Goal: Task Accomplishment & Management: Use online tool/utility

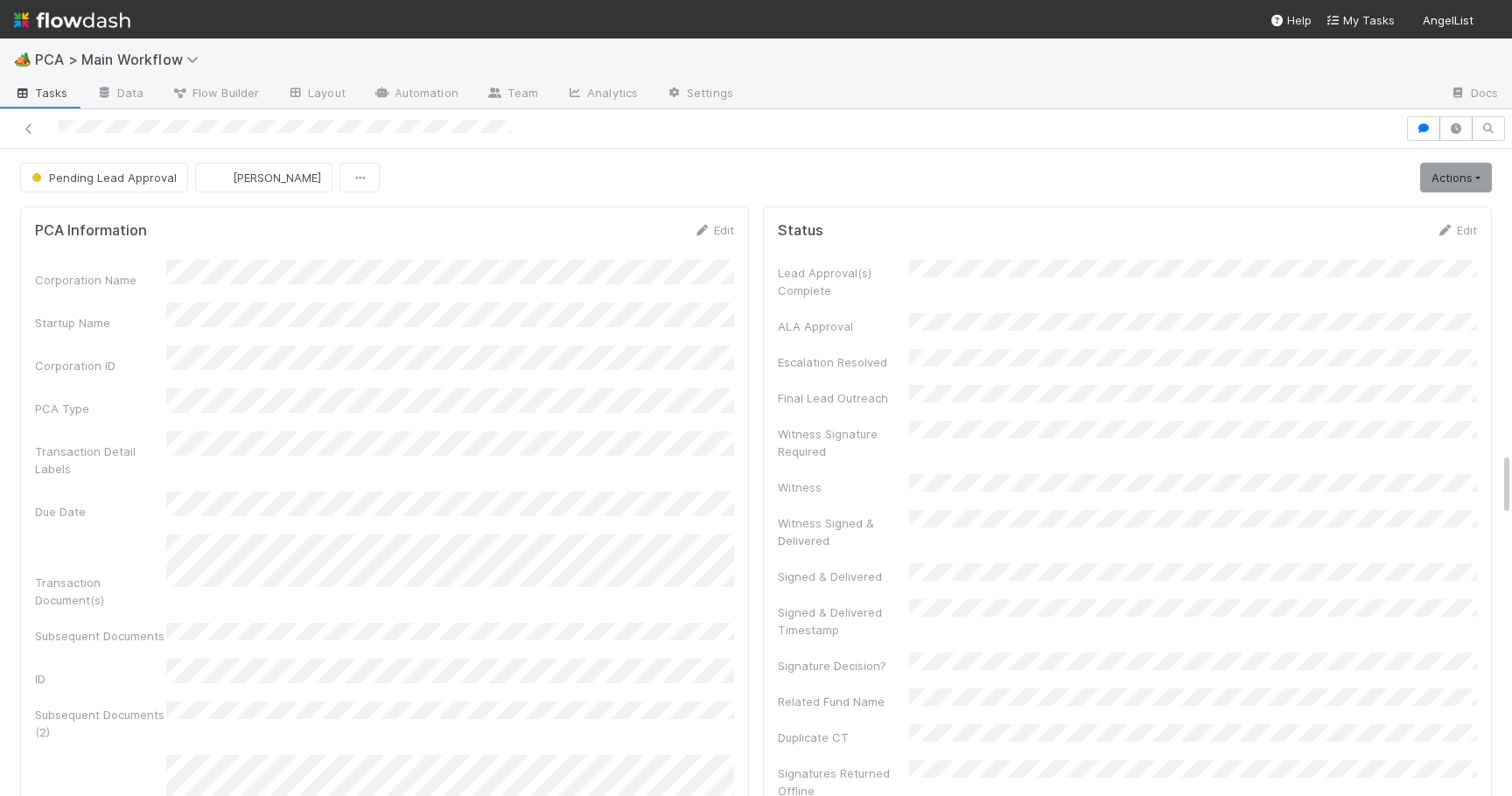
scroll to position [3100, 0]
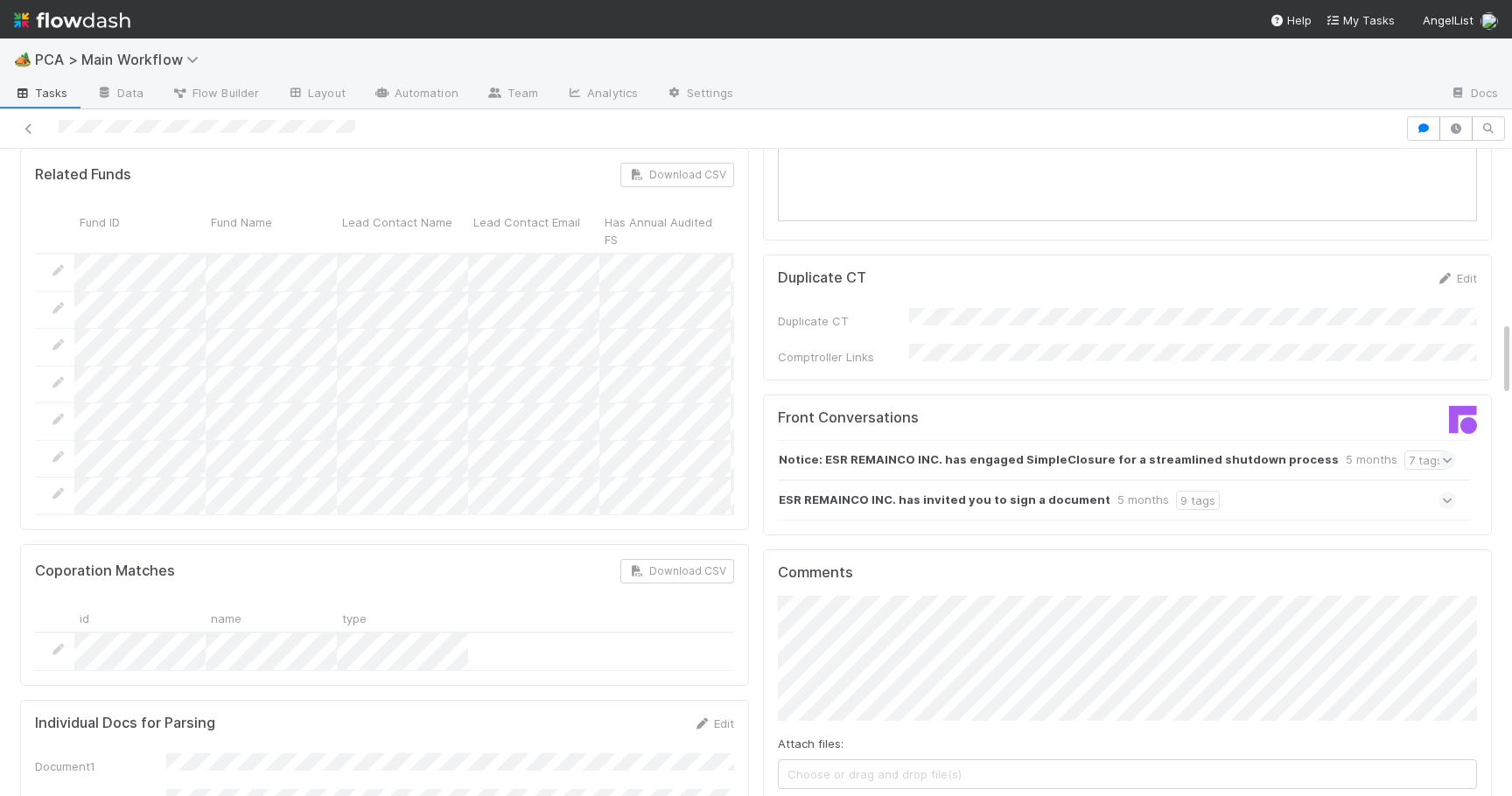
scroll to position [1436, 0]
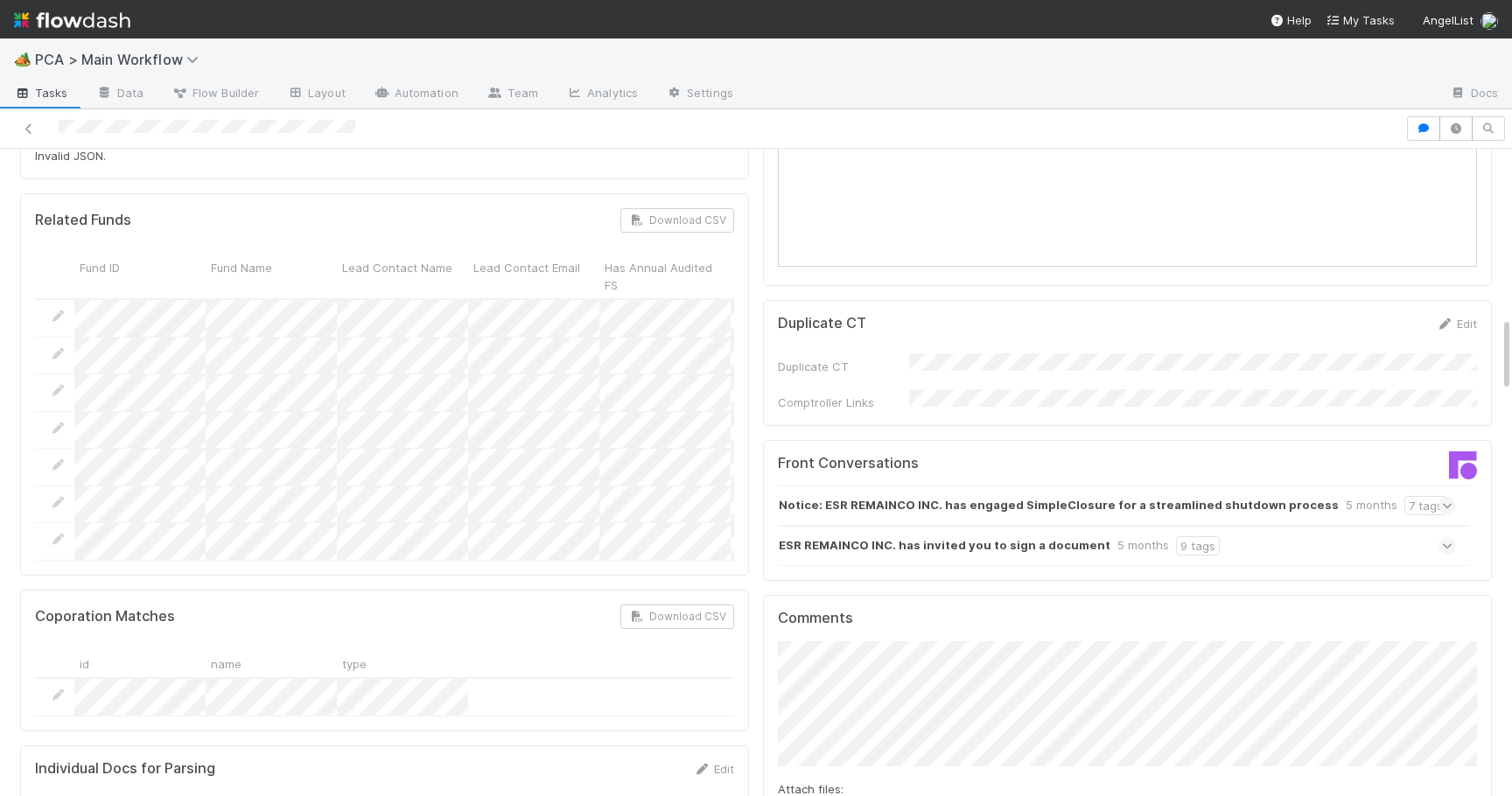
click at [1446, 537] on icon at bounding box center [1448, 545] width 12 height 17
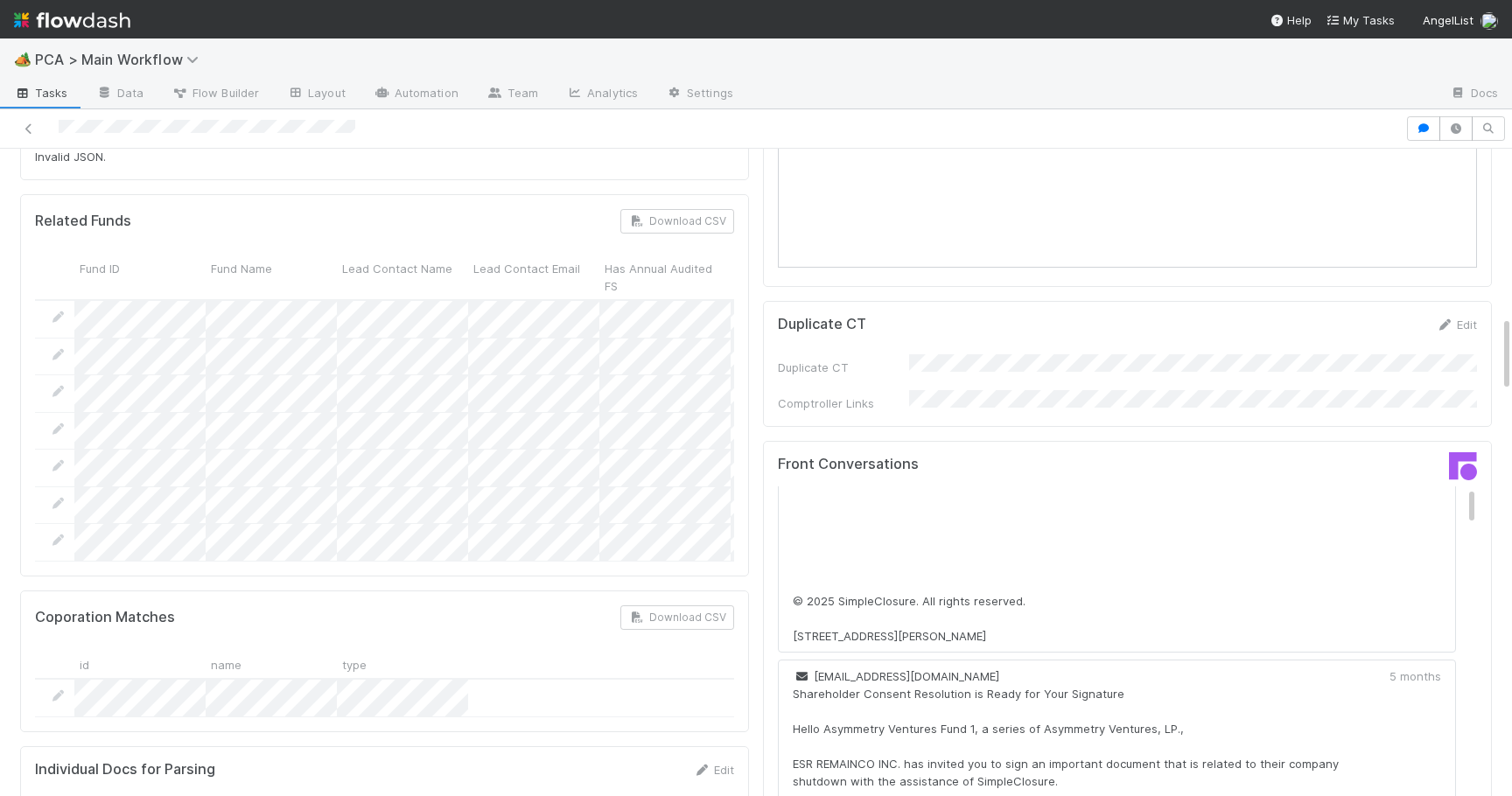
scroll to position [0, 0]
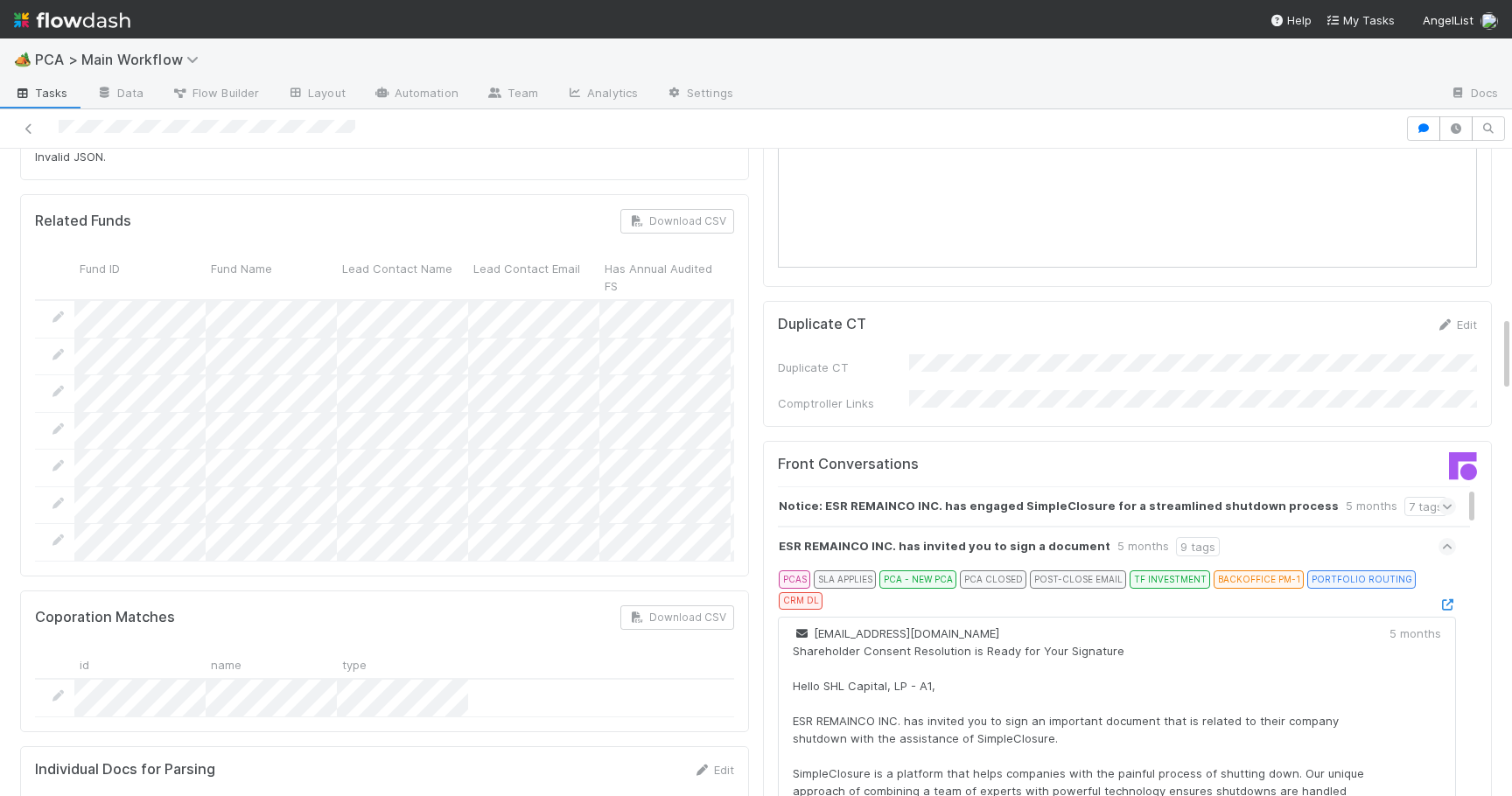
click at [1445, 538] on icon at bounding box center [1448, 546] width 12 height 17
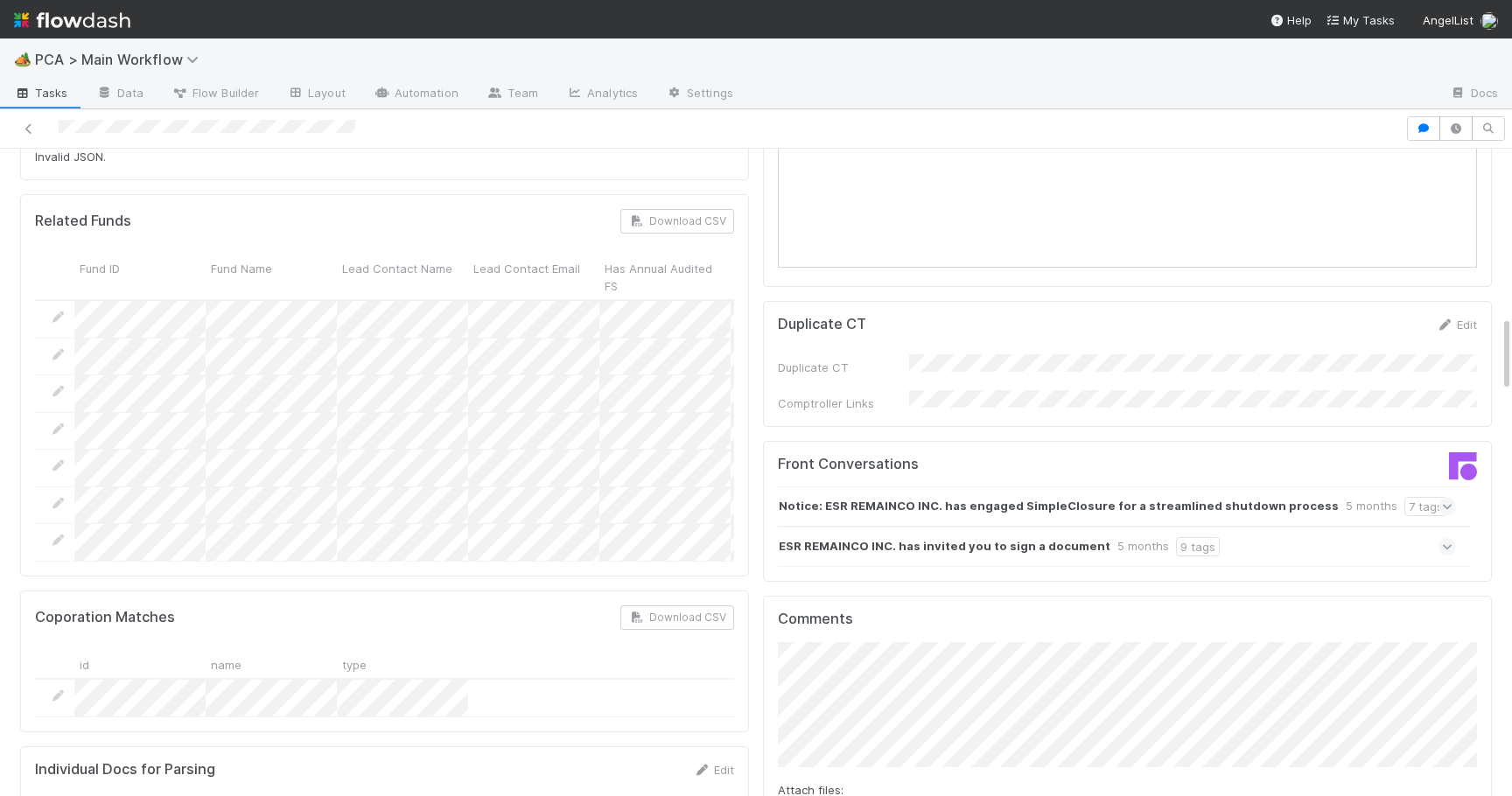
click at [1449, 498] on icon at bounding box center [1448, 507] width 12 height 17
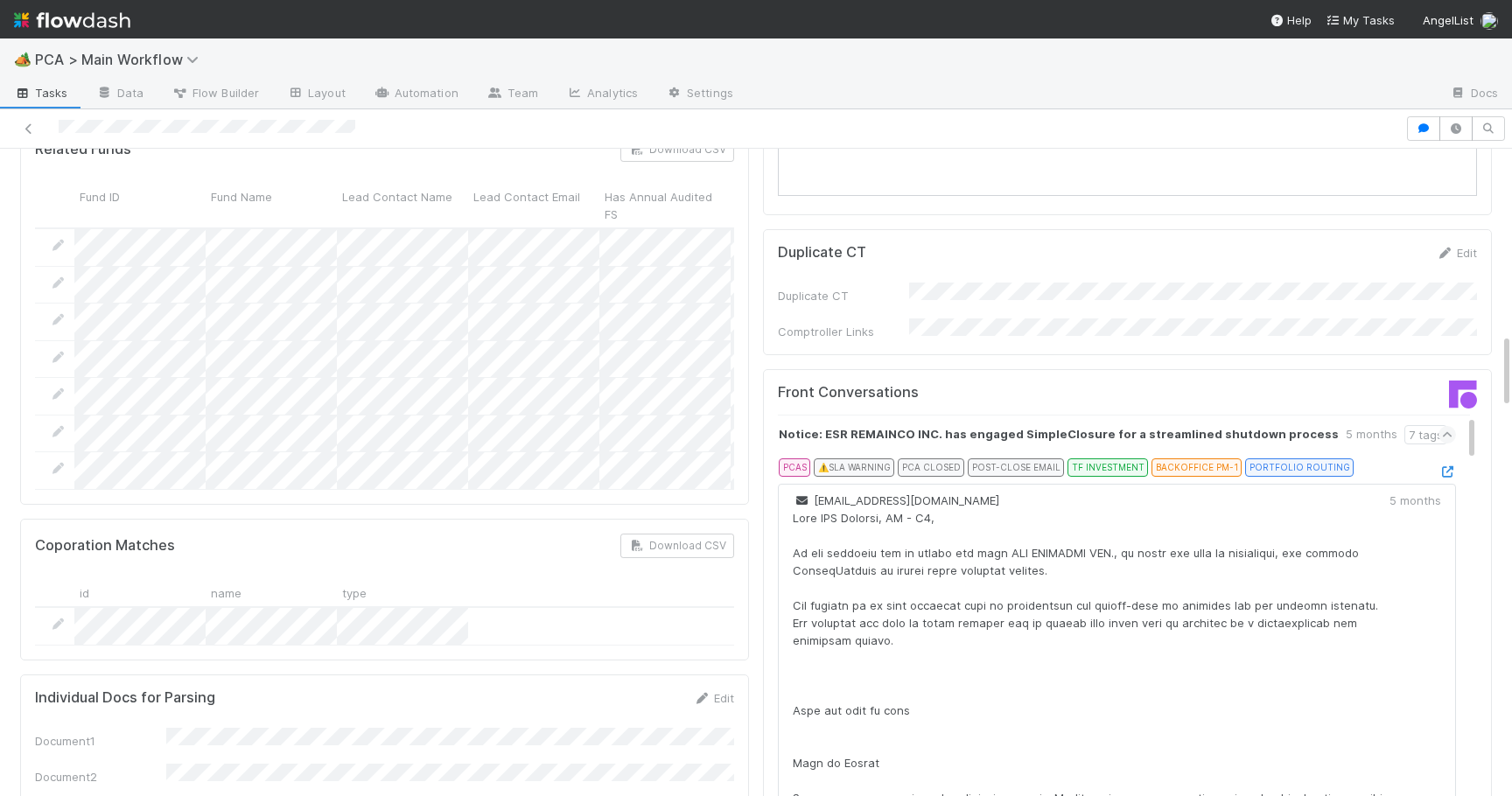
scroll to position [1494, 0]
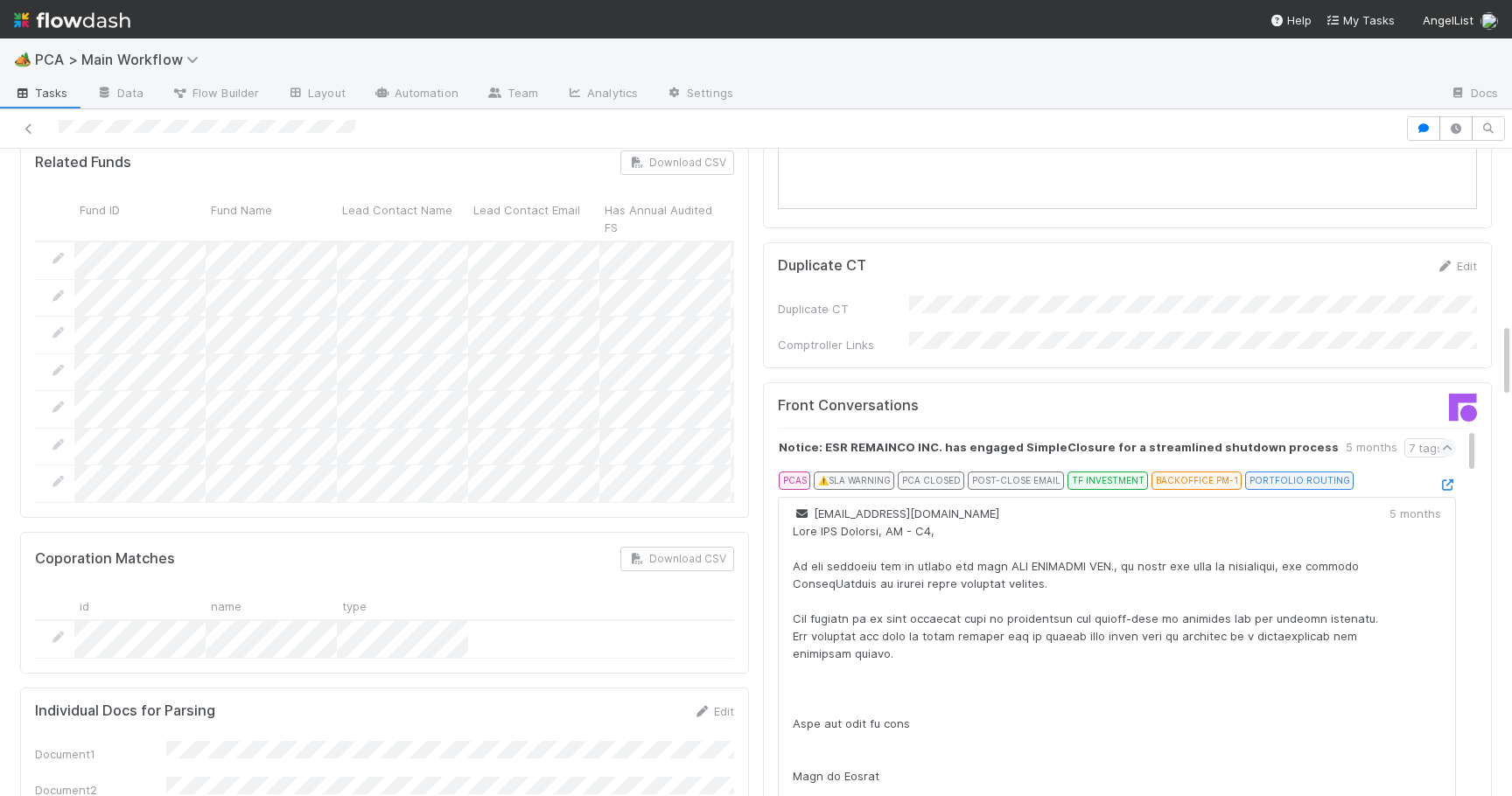
click at [1446, 439] on icon at bounding box center [1448, 448] width 12 height 17
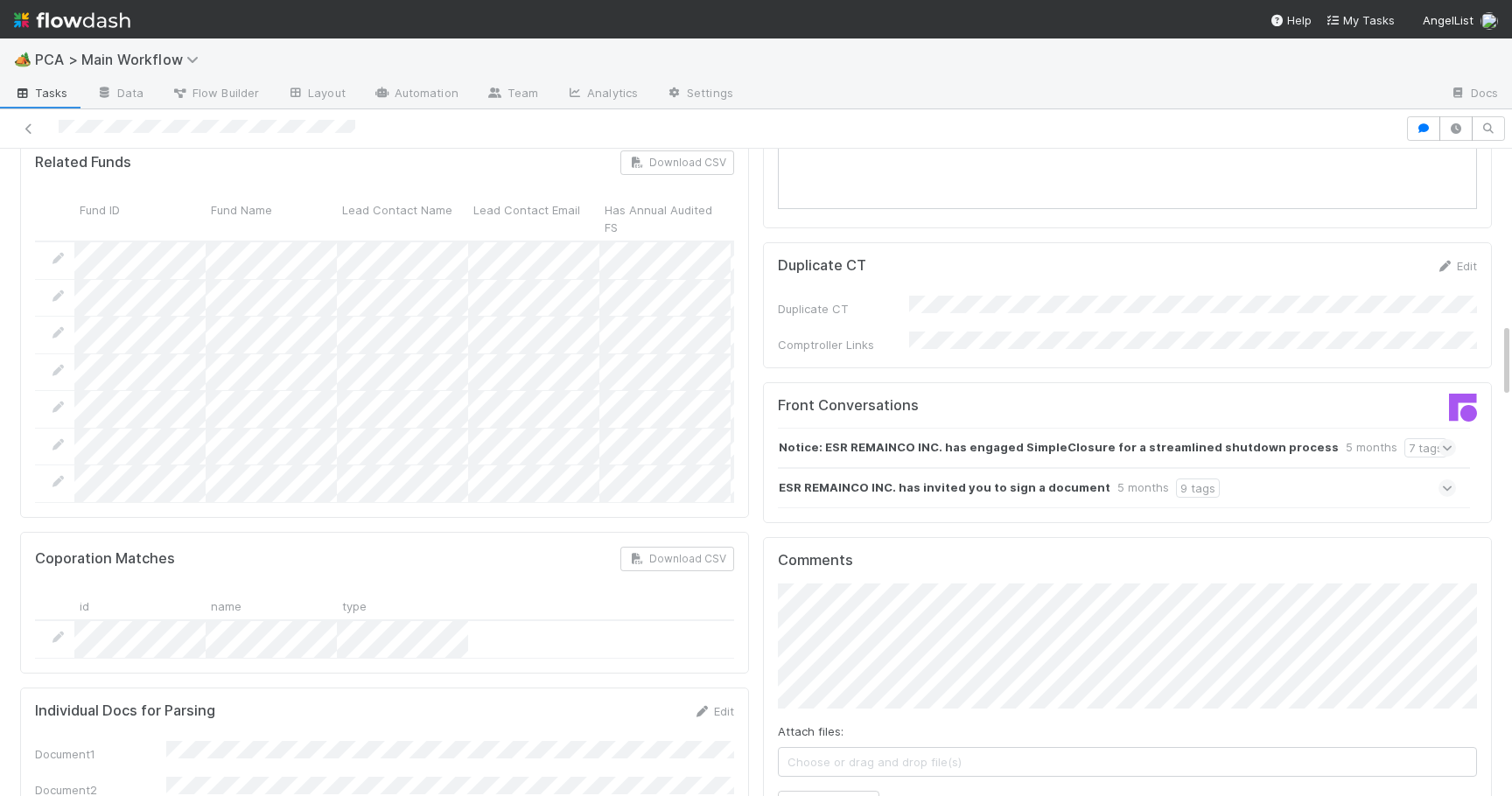
click at [1452, 439] on icon at bounding box center [1448, 448] width 12 height 17
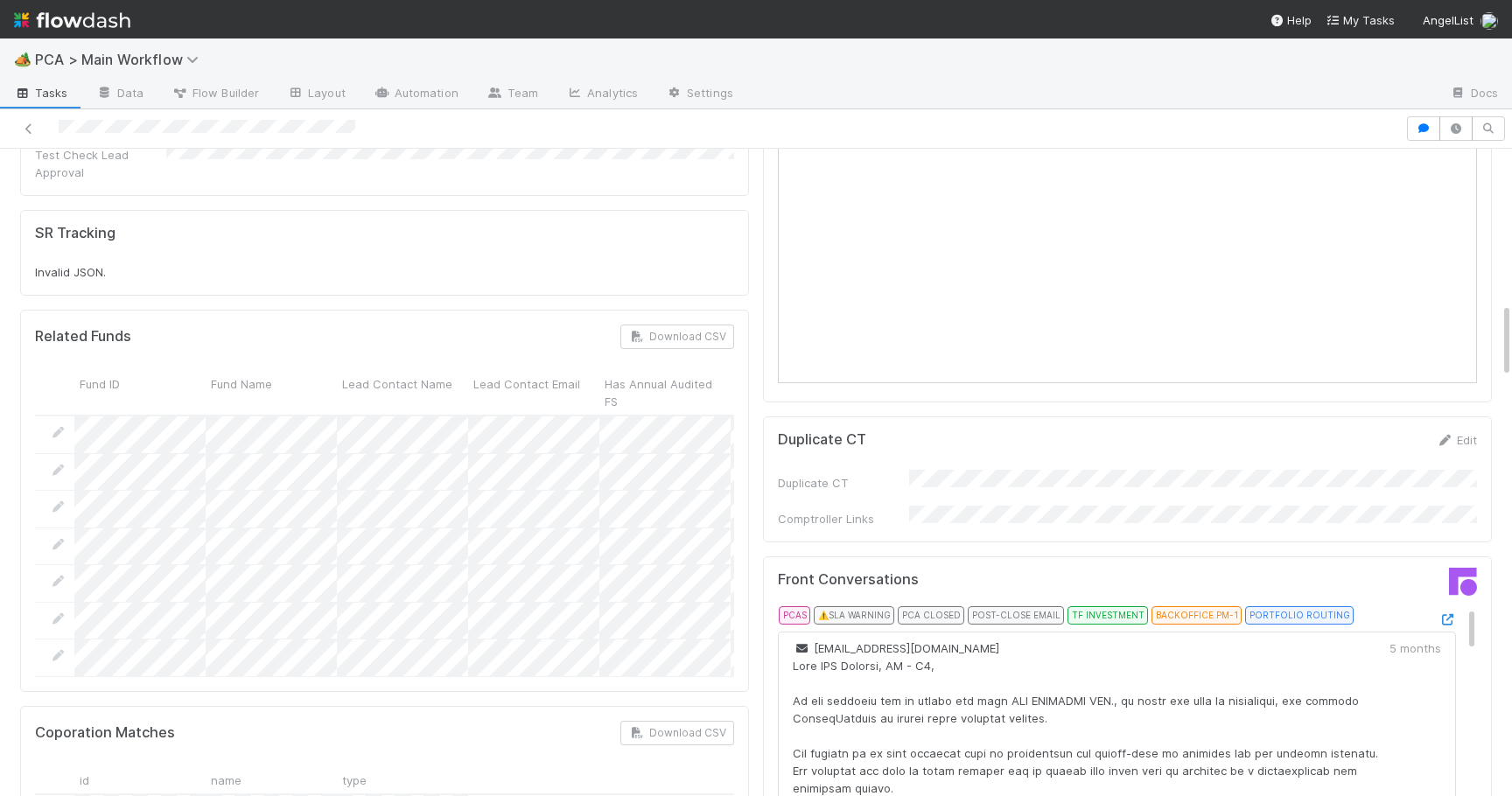
scroll to position [0, 0]
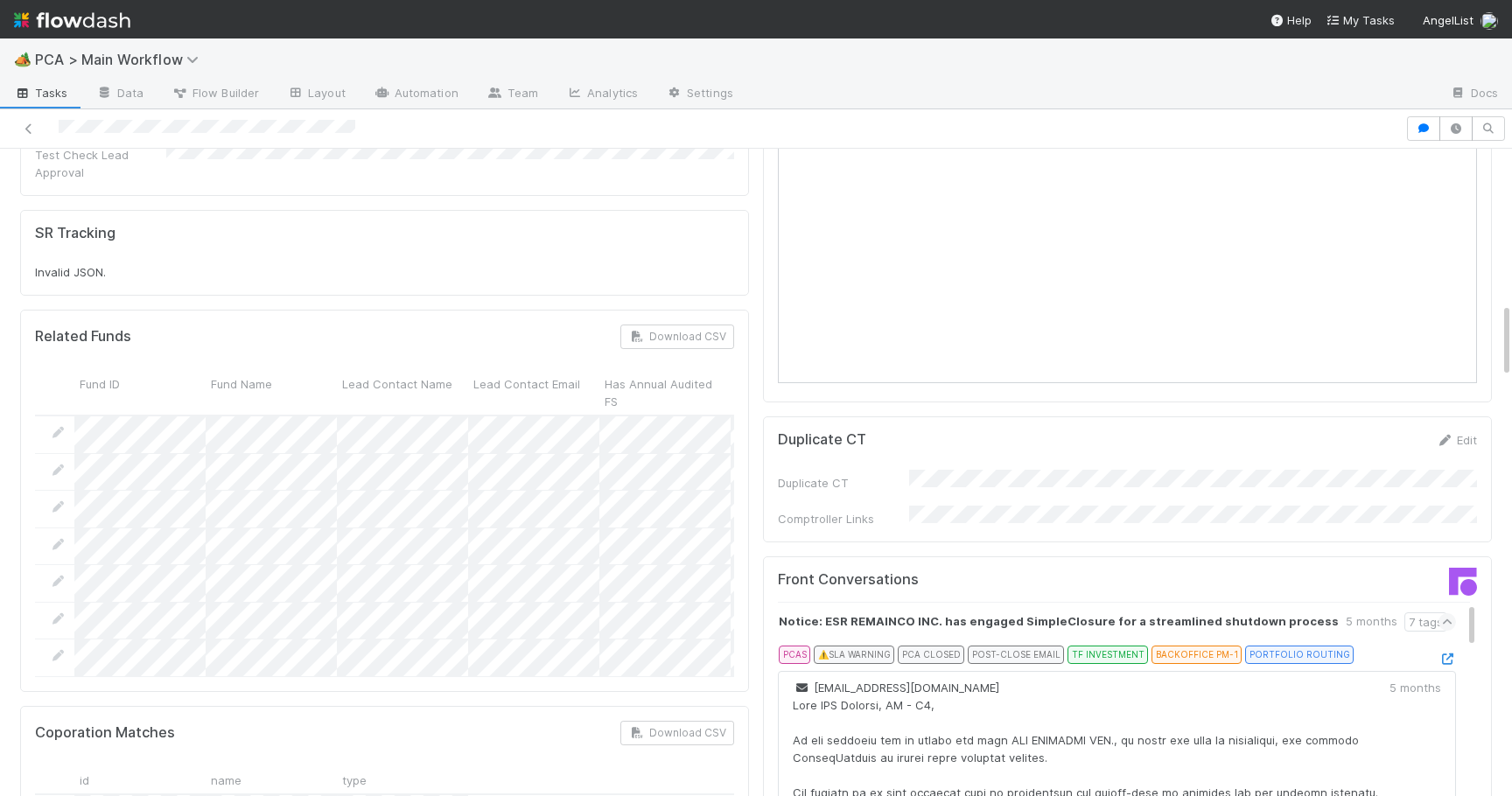
click at [1451, 613] on icon at bounding box center [1448, 622] width 12 height 17
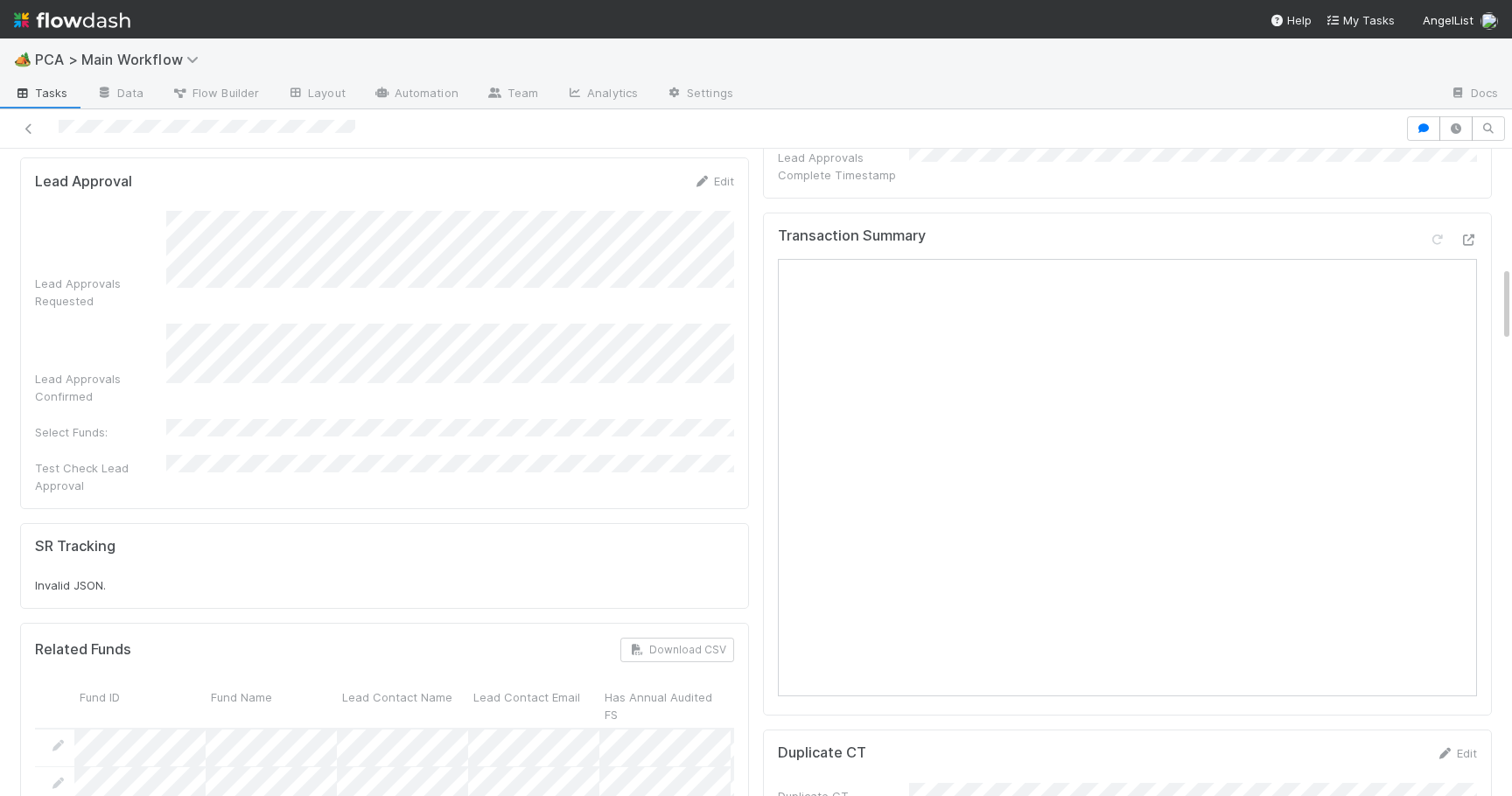
scroll to position [1079, 0]
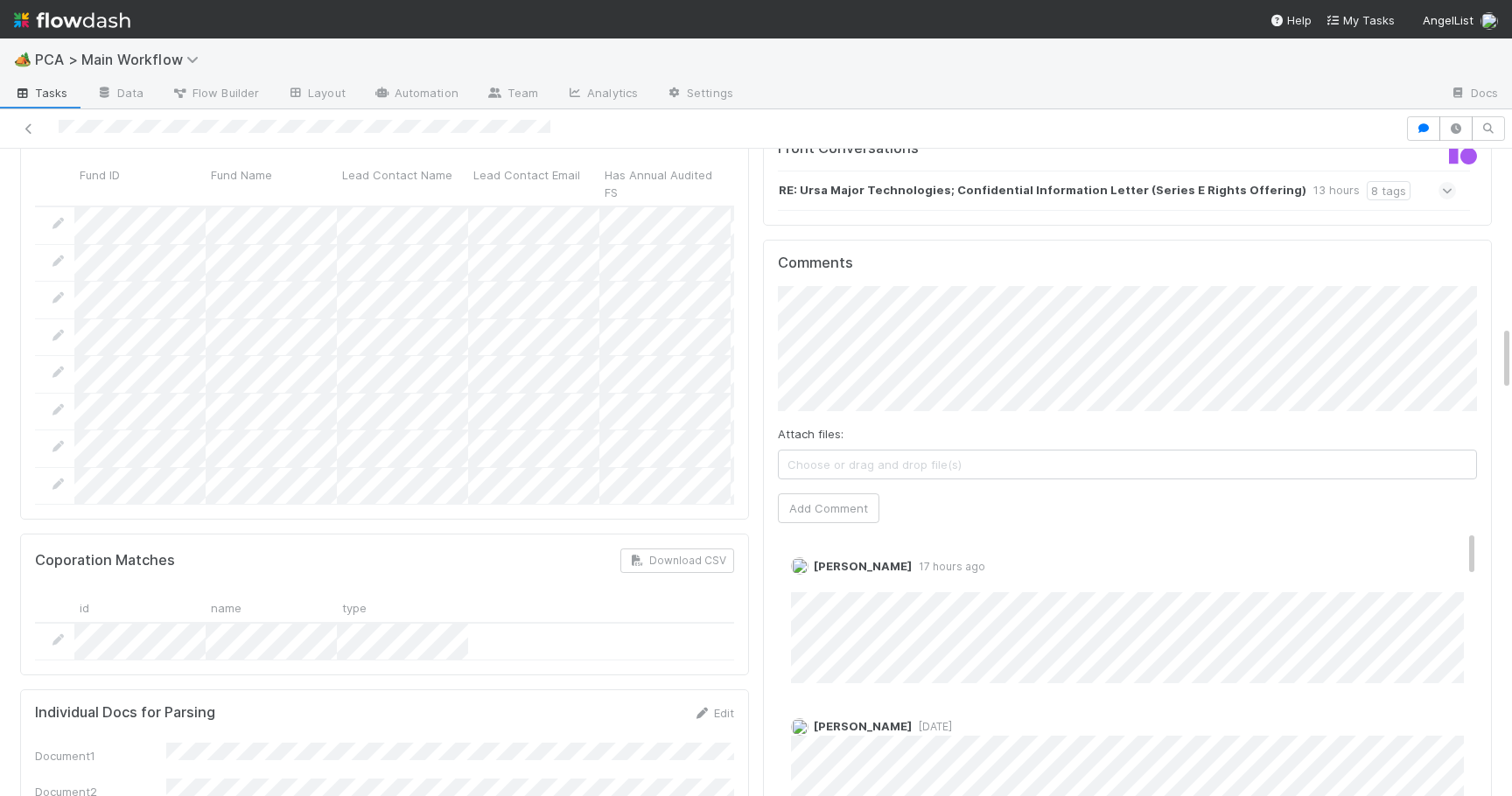
scroll to position [1759, 0]
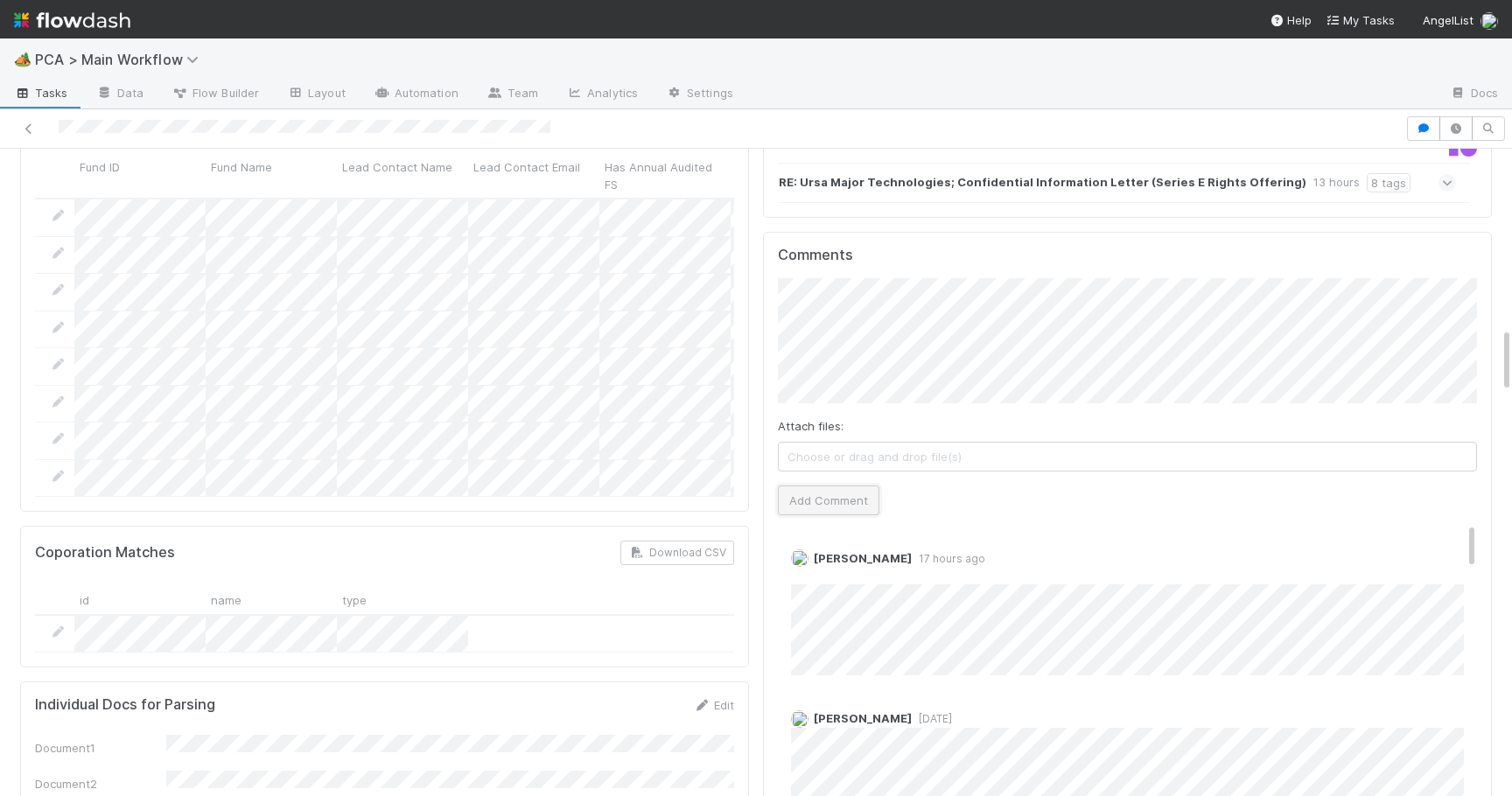
click at [853, 486] on button "Add Comment" at bounding box center [828, 500] width 102 height 30
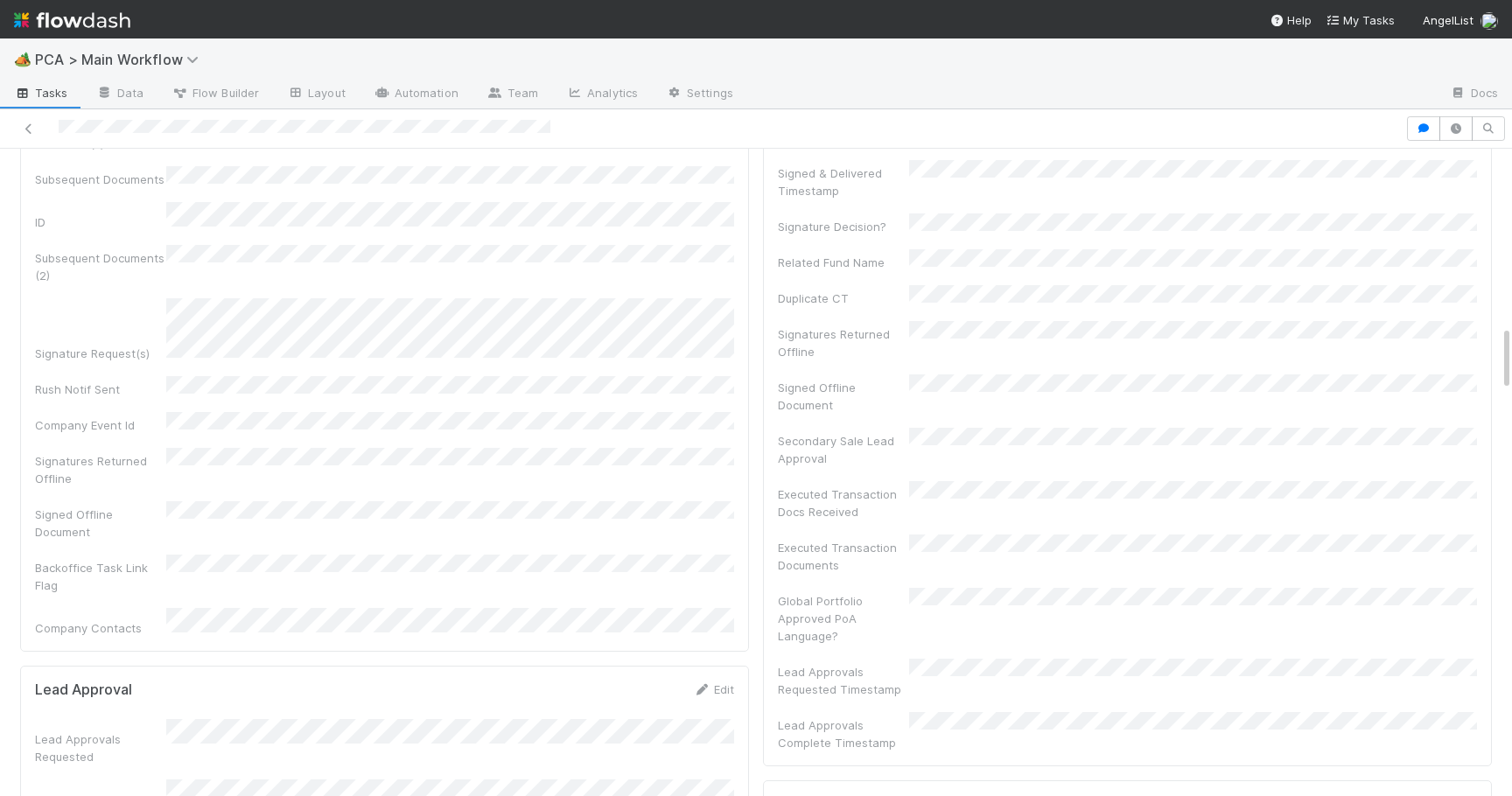
scroll to position [0, 0]
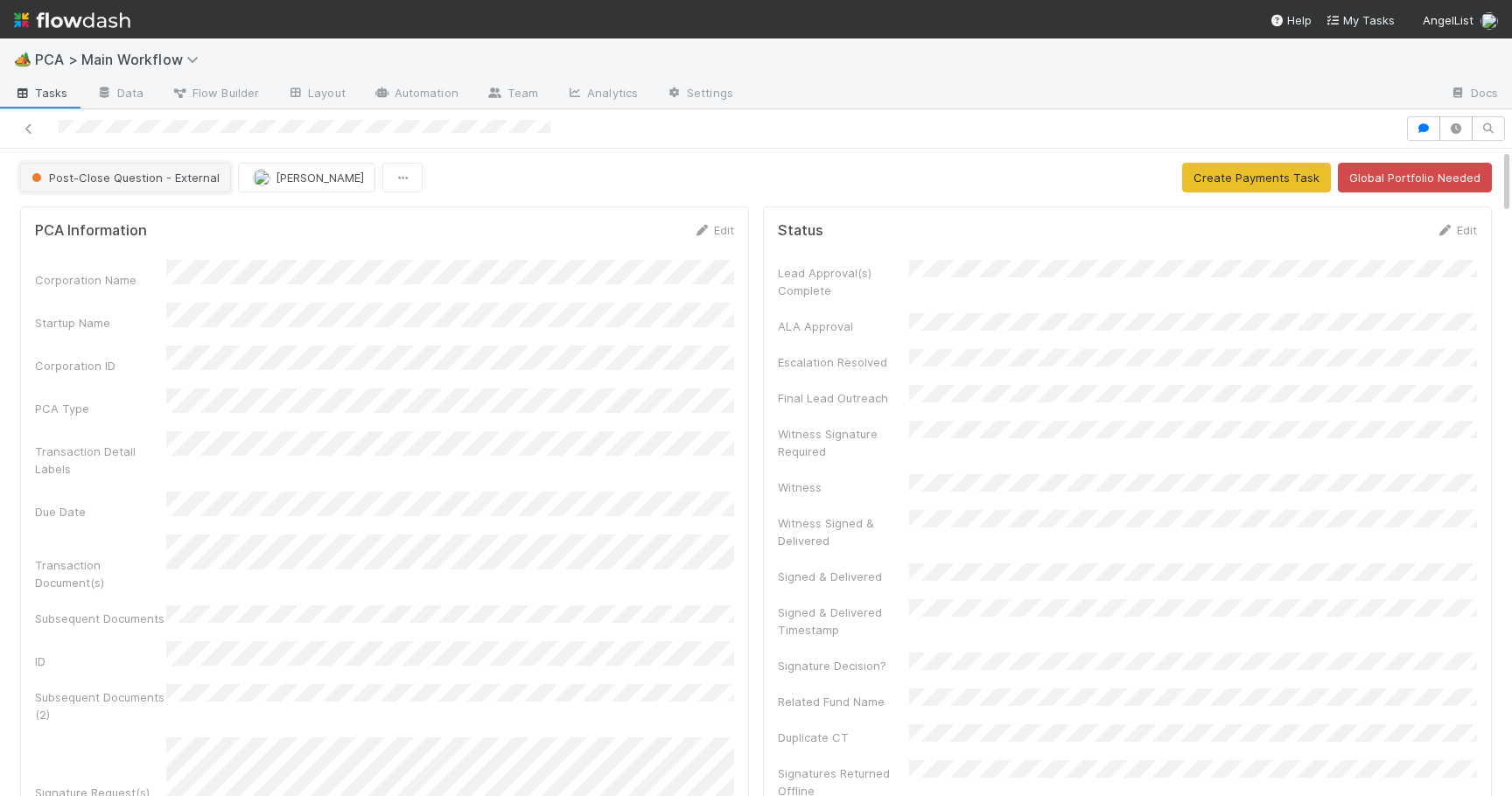
click at [158, 179] on span "Post-Close Question - External" at bounding box center [124, 177] width 192 height 14
click at [127, 221] on div "ICU" at bounding box center [136, 221] width 247 height 32
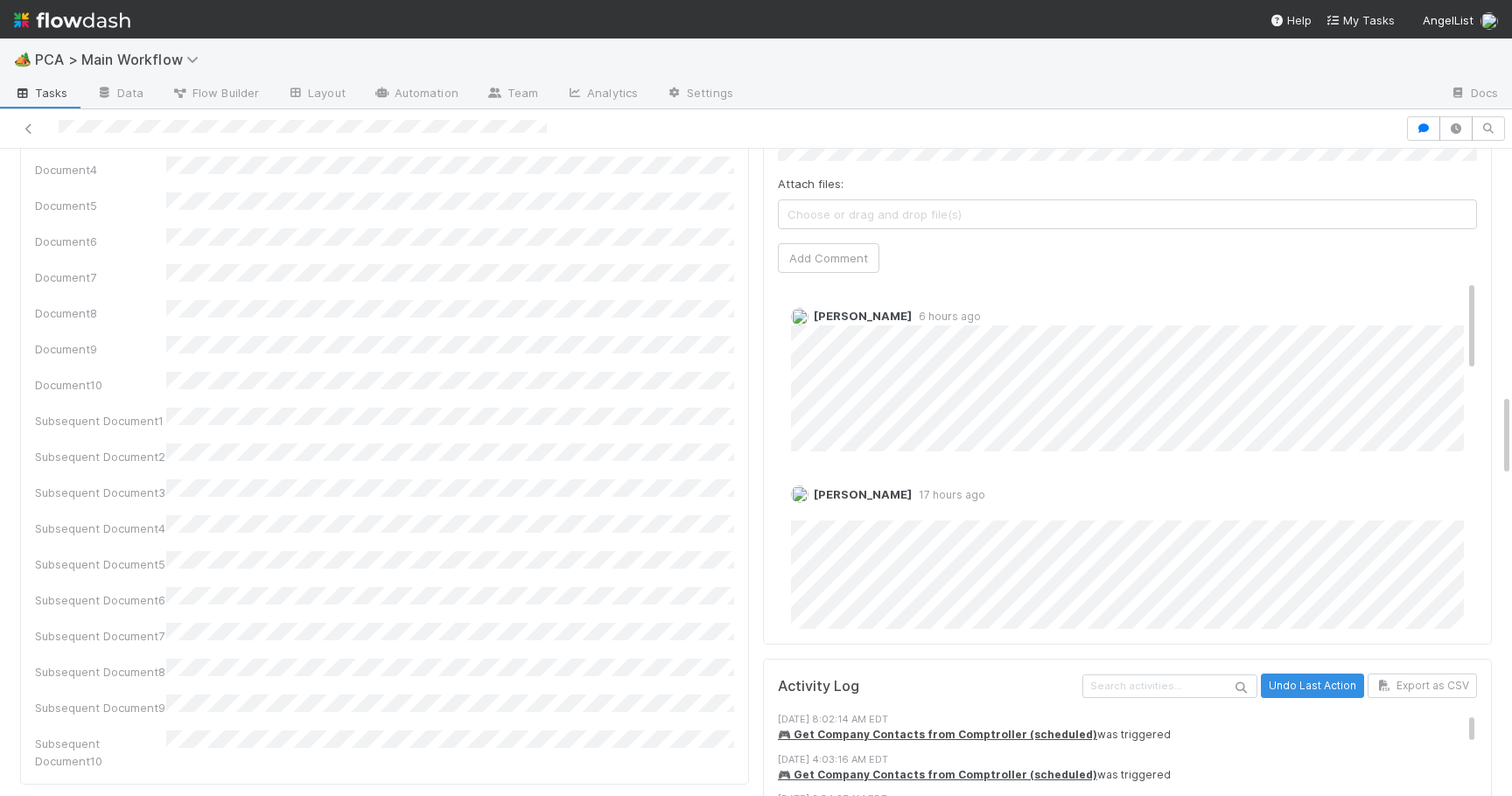
scroll to position [1899, 0]
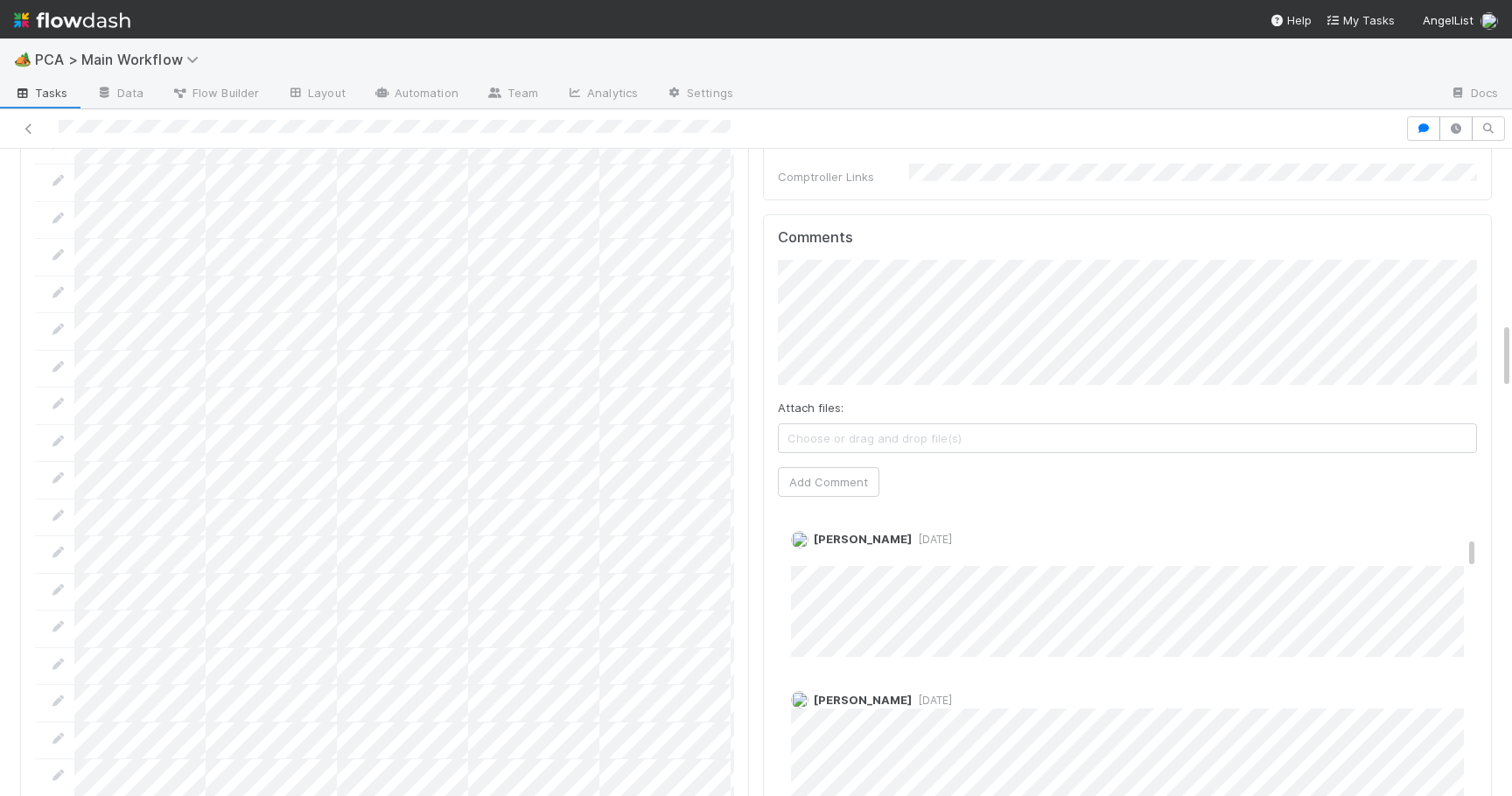
scroll to position [807, 0]
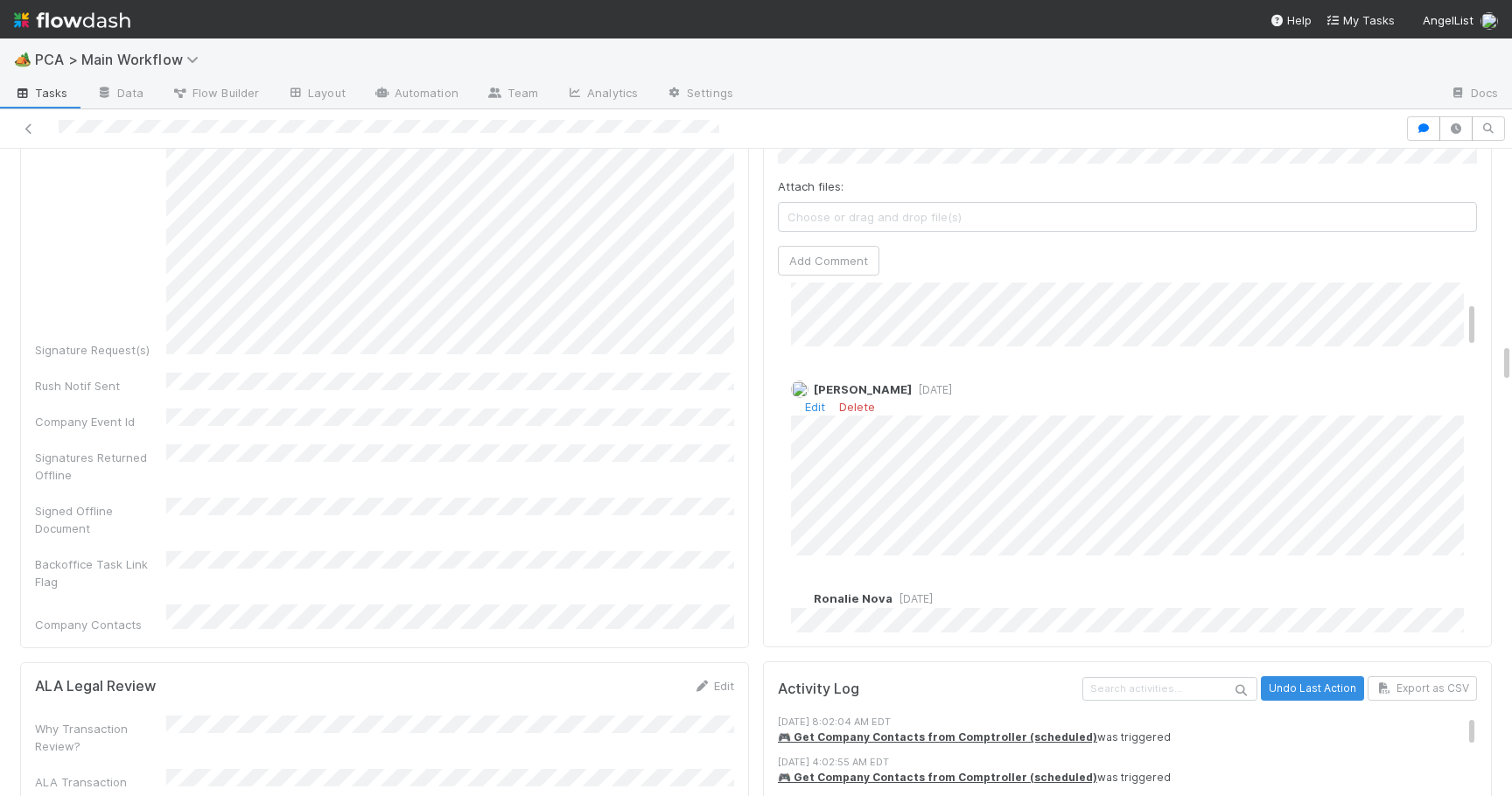
scroll to position [150, 0]
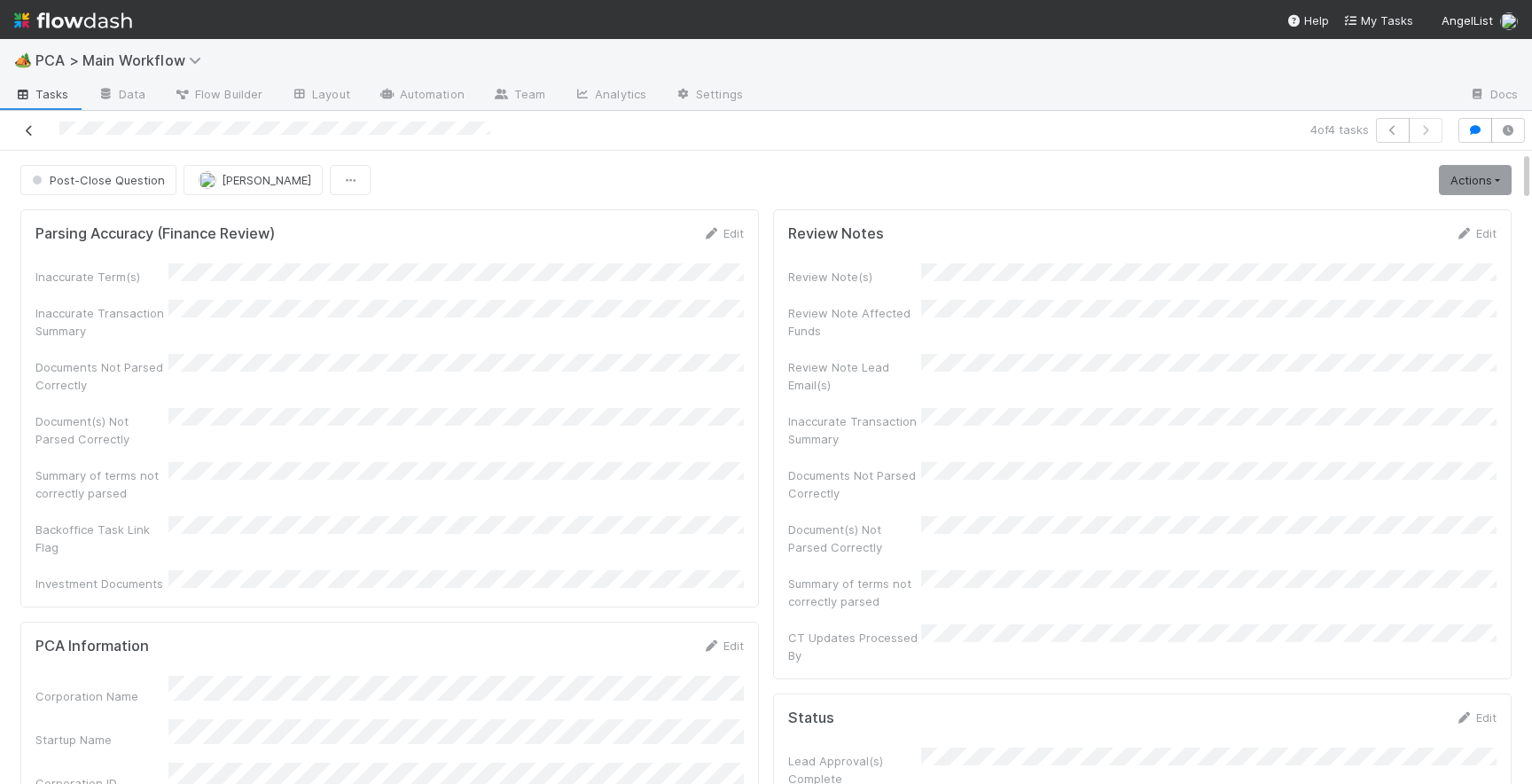
click at [31, 131] on icon at bounding box center [29, 131] width 18 height 12
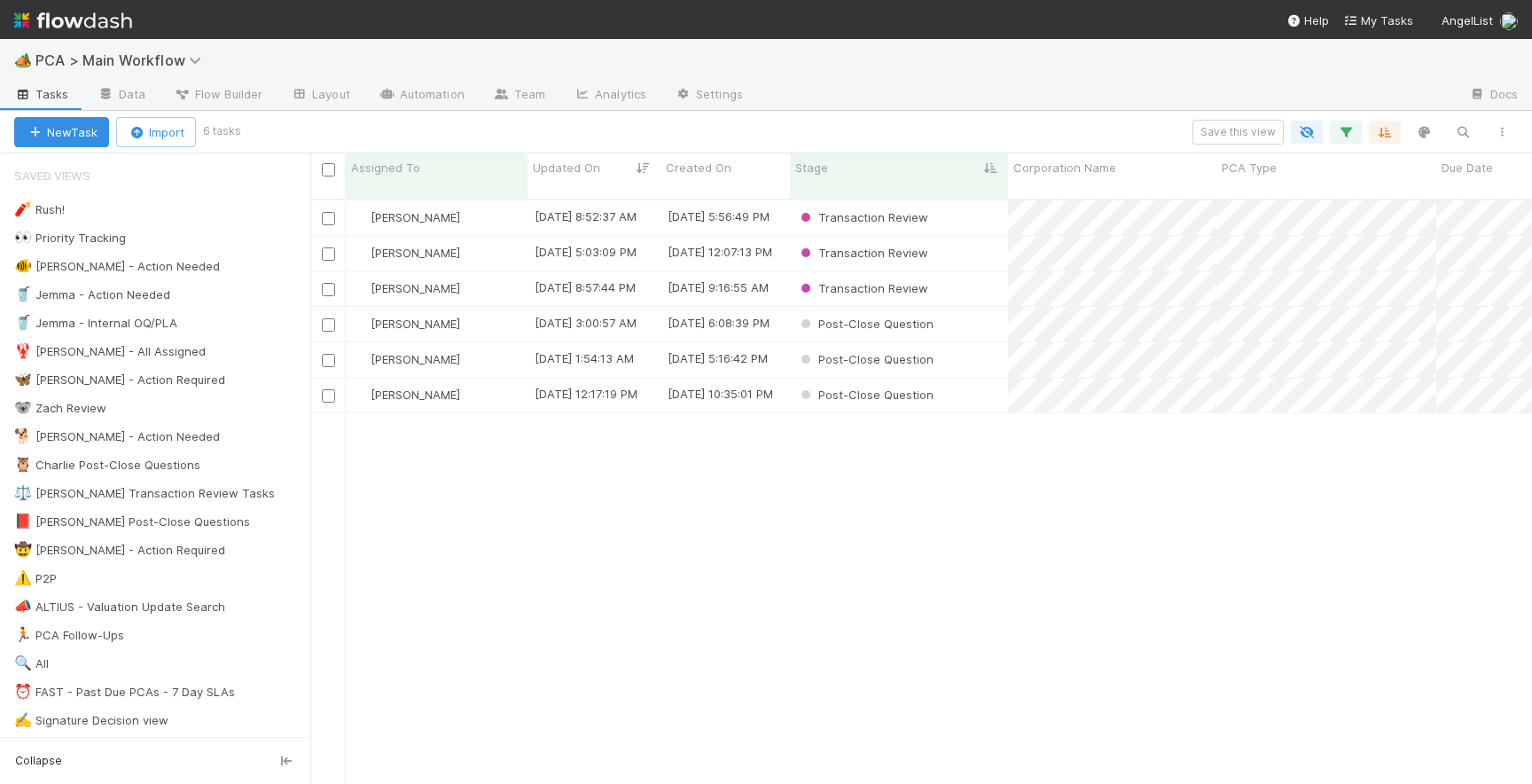
scroll to position [599, 1222]
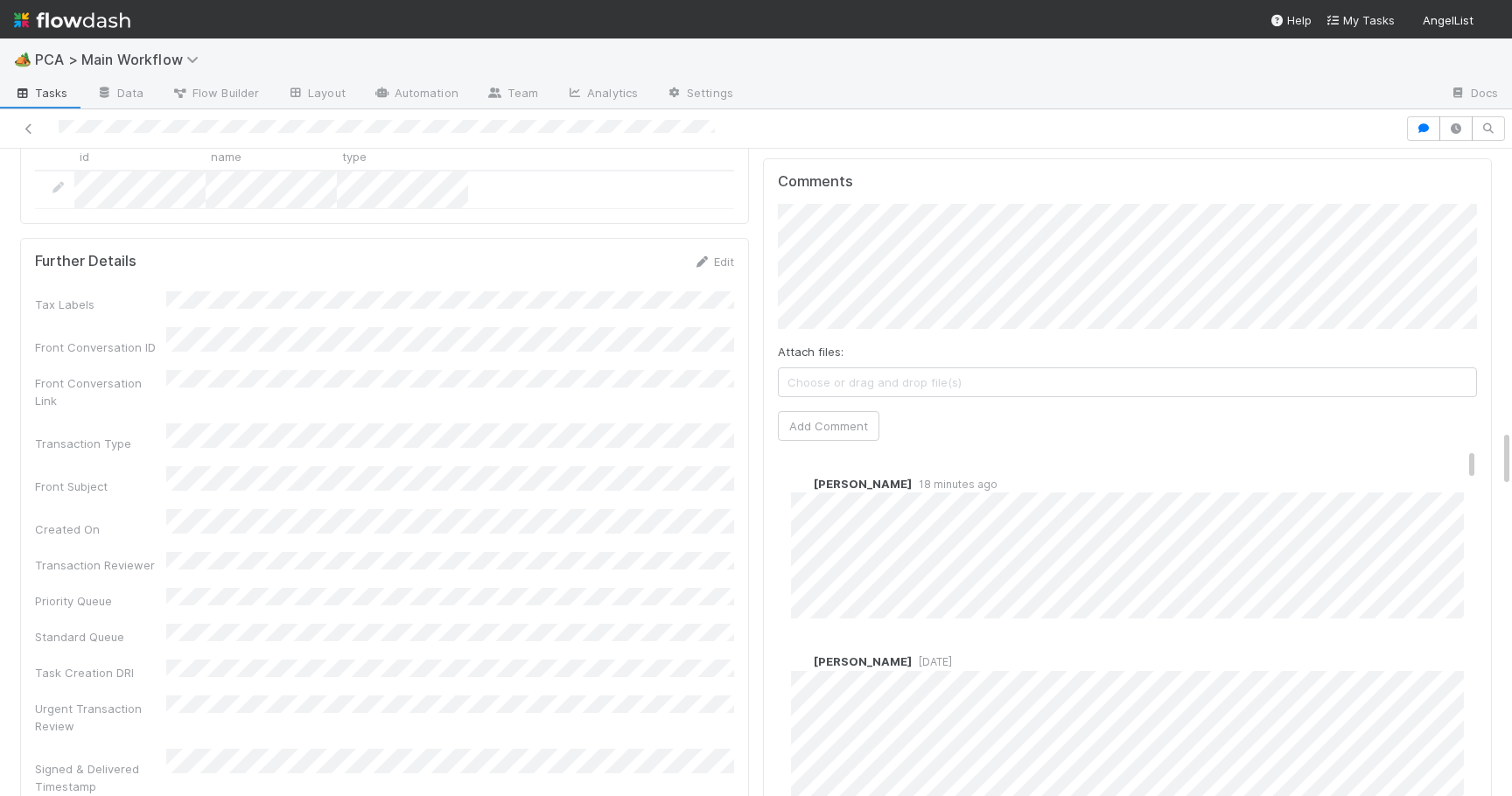
scroll to position [3030, 0]
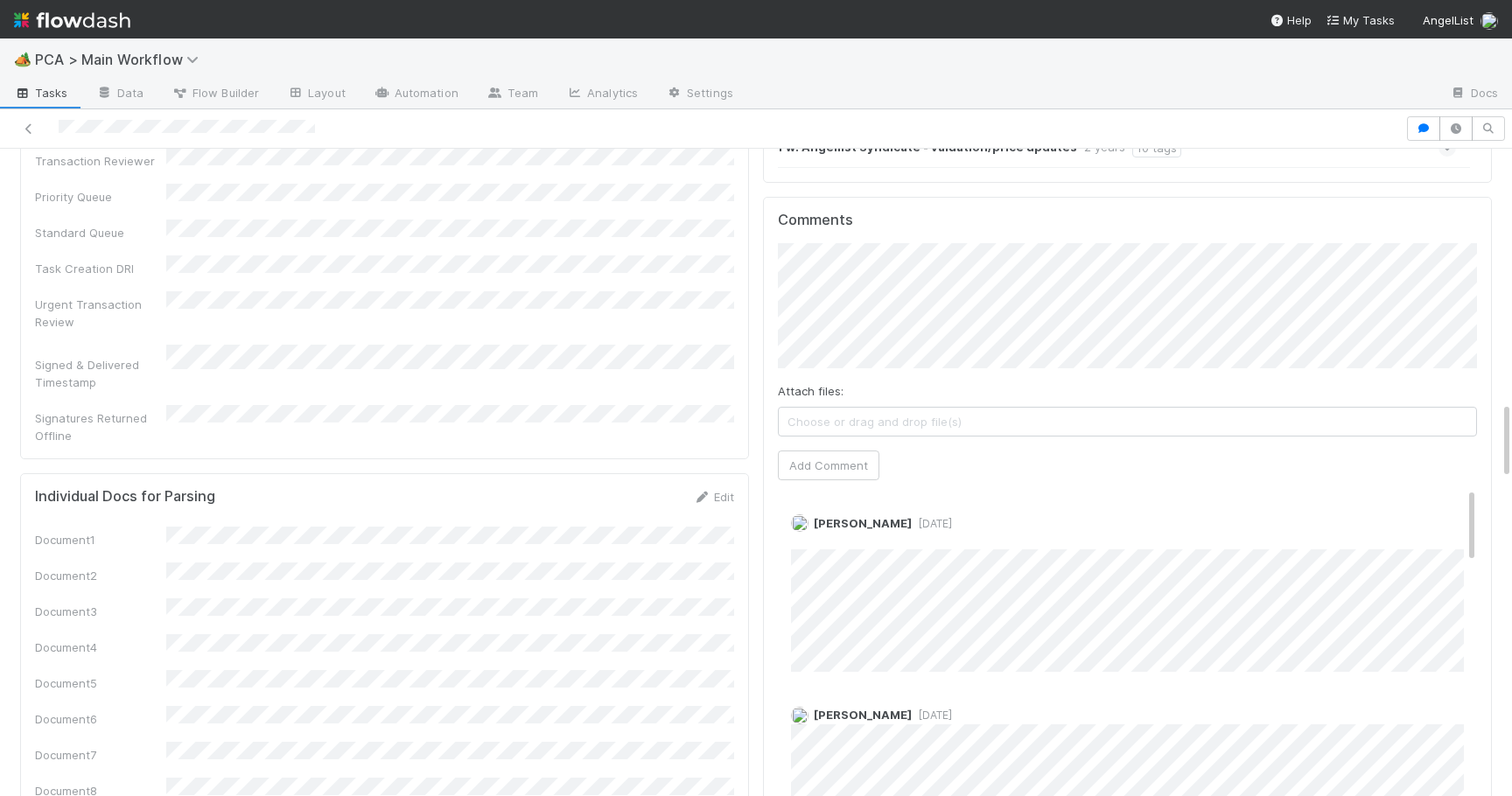
scroll to position [2066, 0]
click at [903, 231] on button "[PERSON_NAME]" at bounding box center [856, 234] width 133 height 24
click at [1188, 257] on span "[PERSON_NAME]" at bounding box center [1224, 259] width 88 height 14
click at [830, 449] on button "Add Comment" at bounding box center [828, 463] width 102 height 30
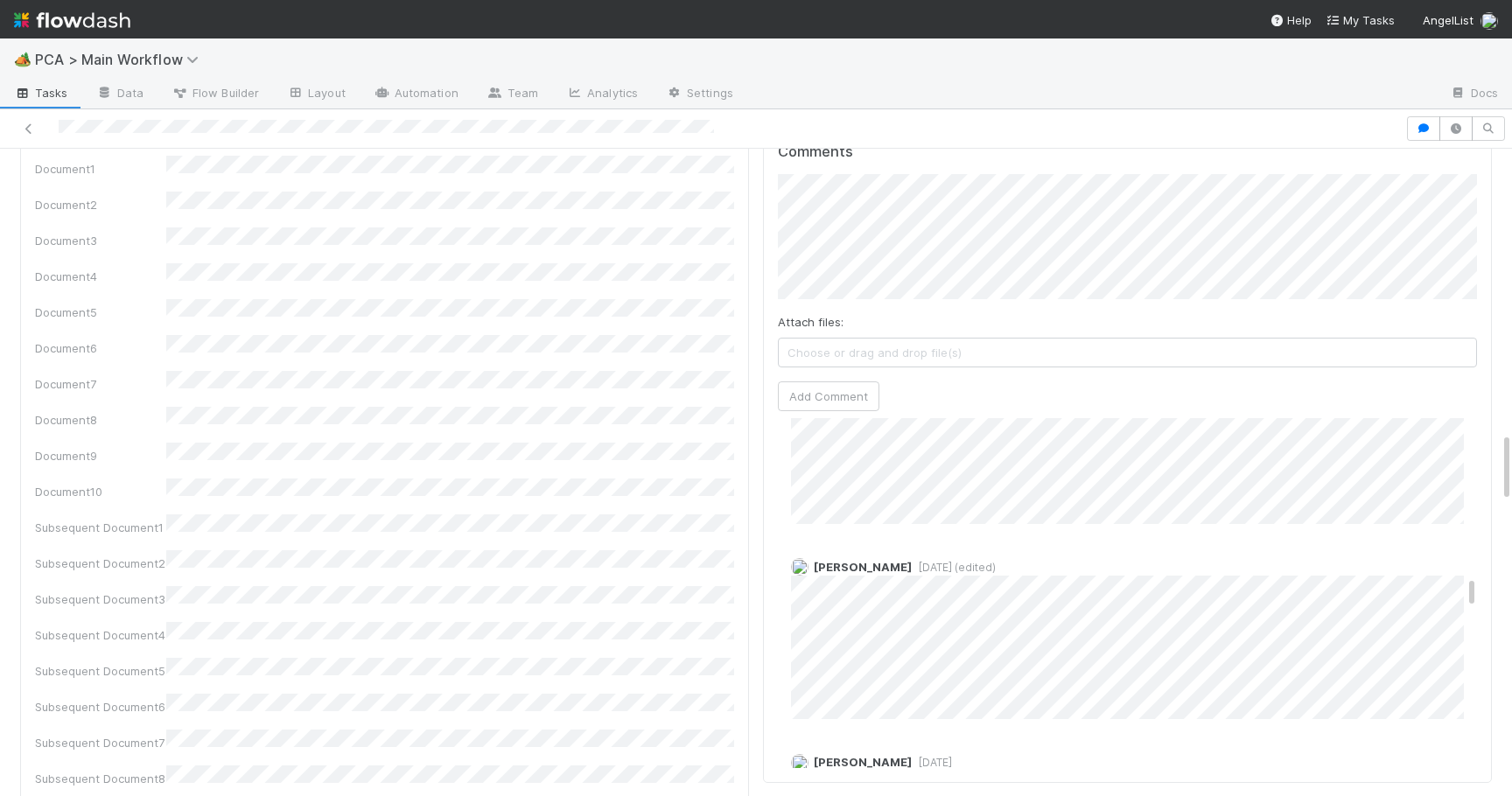
scroll to position [2645, 0]
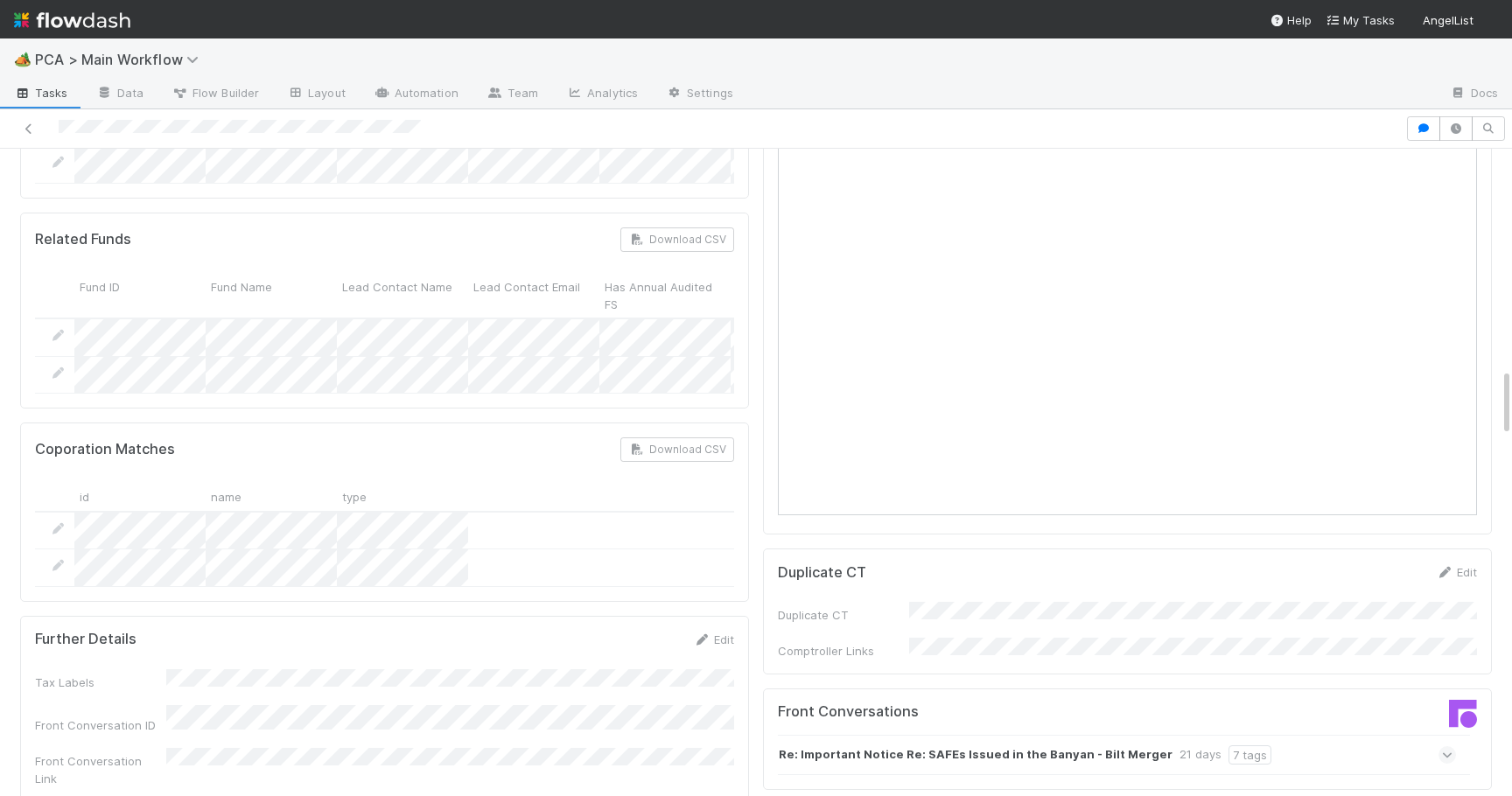
scroll to position [2180, 0]
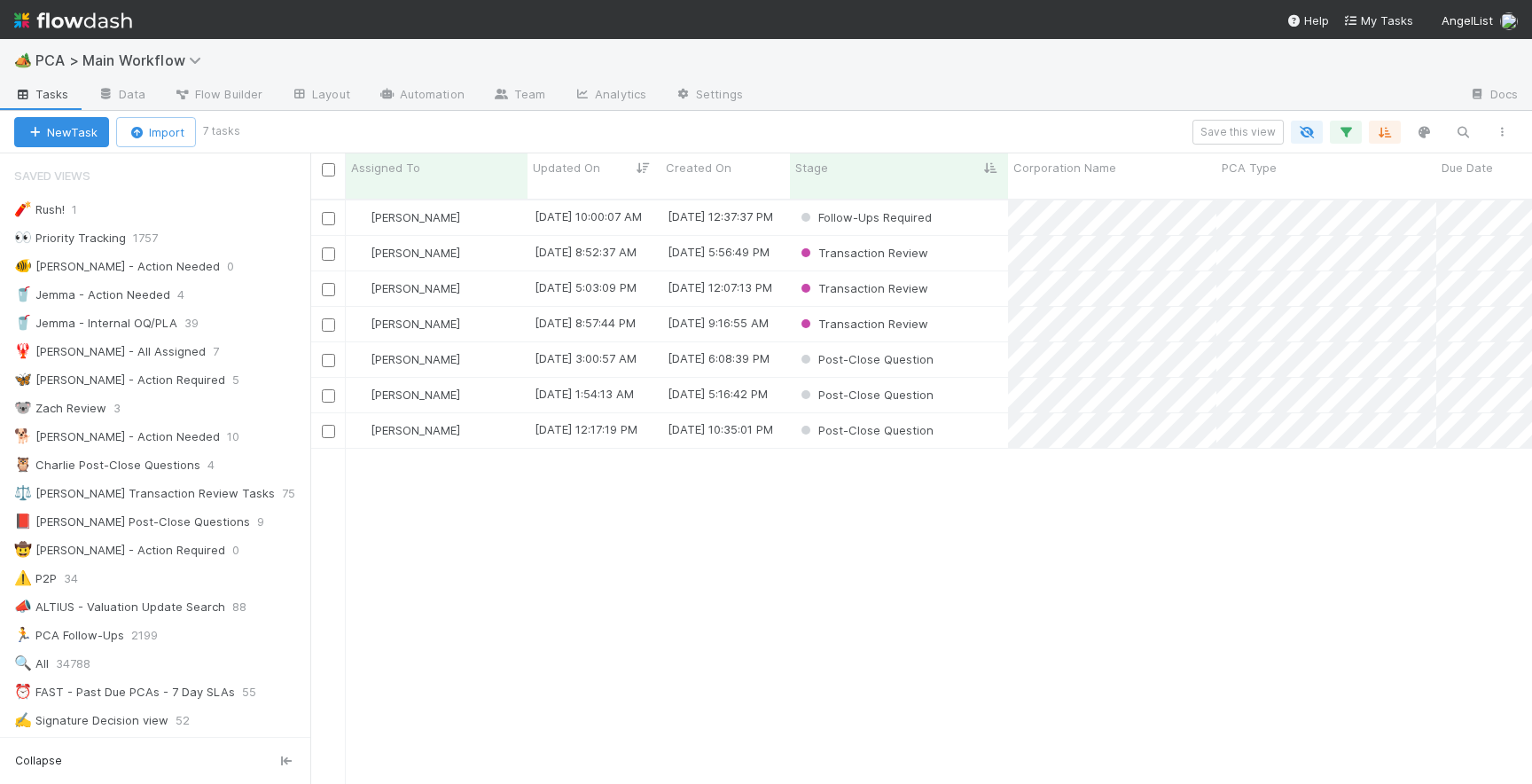
scroll to position [599, 1222]
click at [976, 203] on div "Follow-Ups Required" at bounding box center [899, 217] width 219 height 34
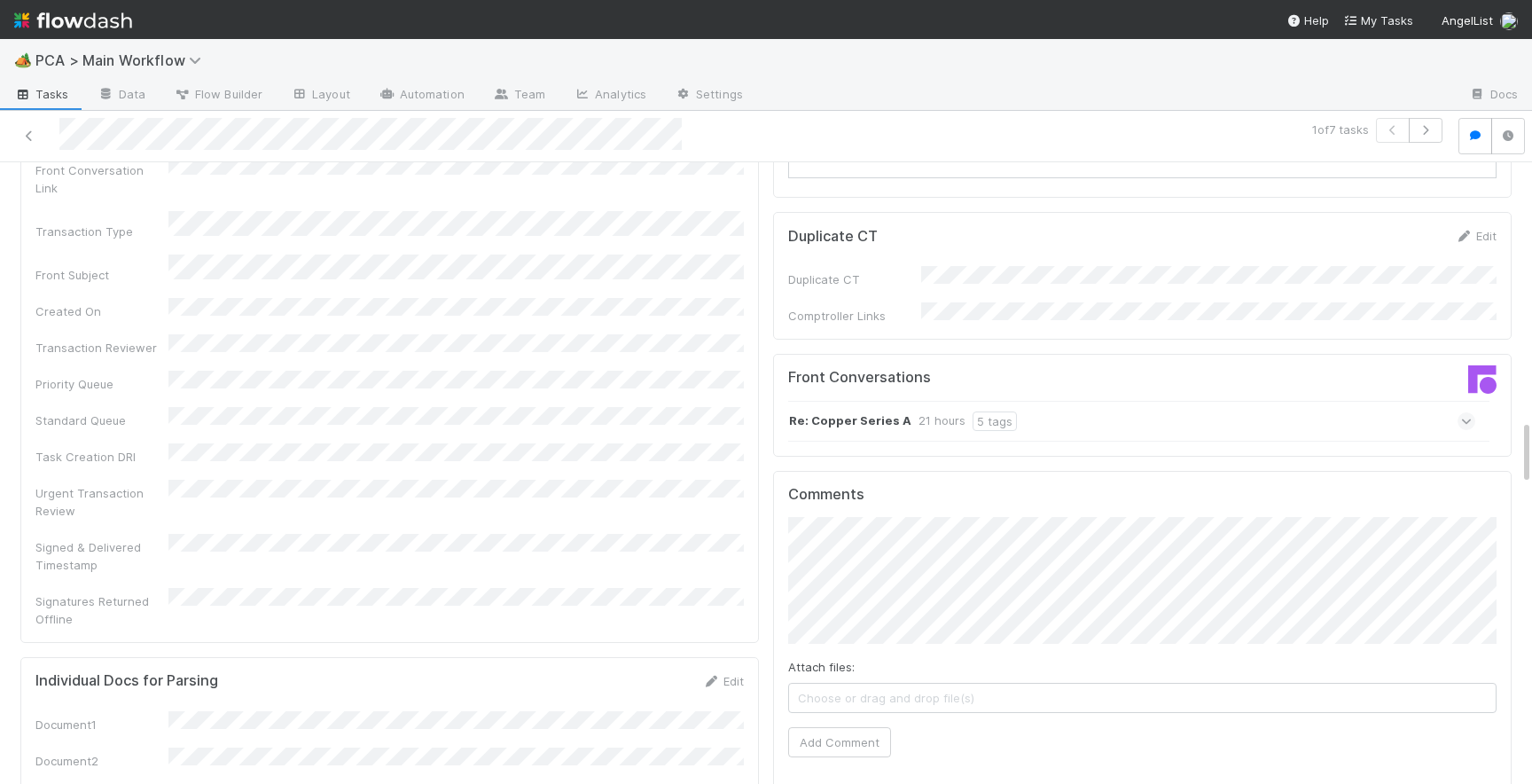
scroll to position [2339, 0]
click at [1462, 417] on icon at bounding box center [1467, 426] width 12 height 18
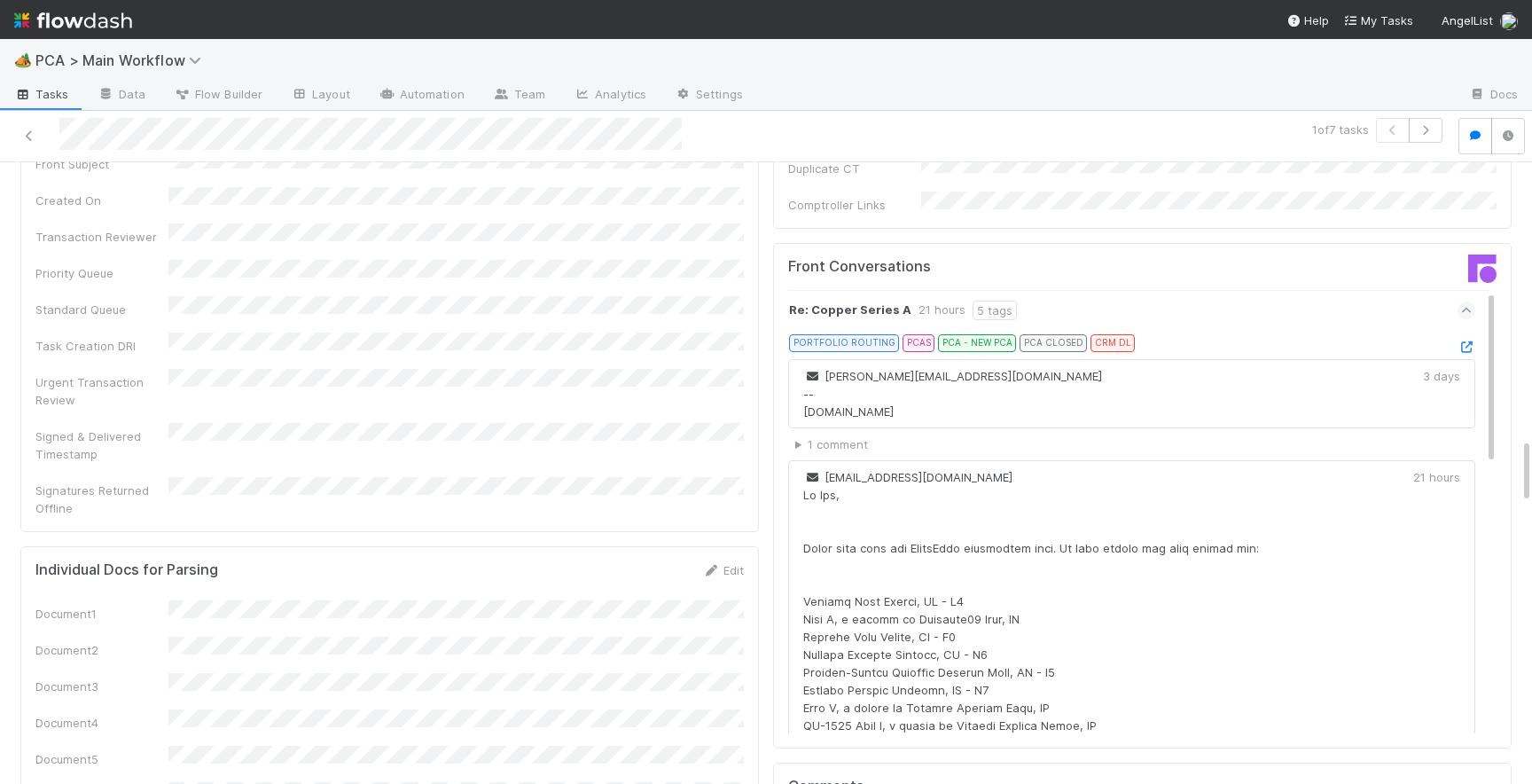
scroll to position [2423, 0]
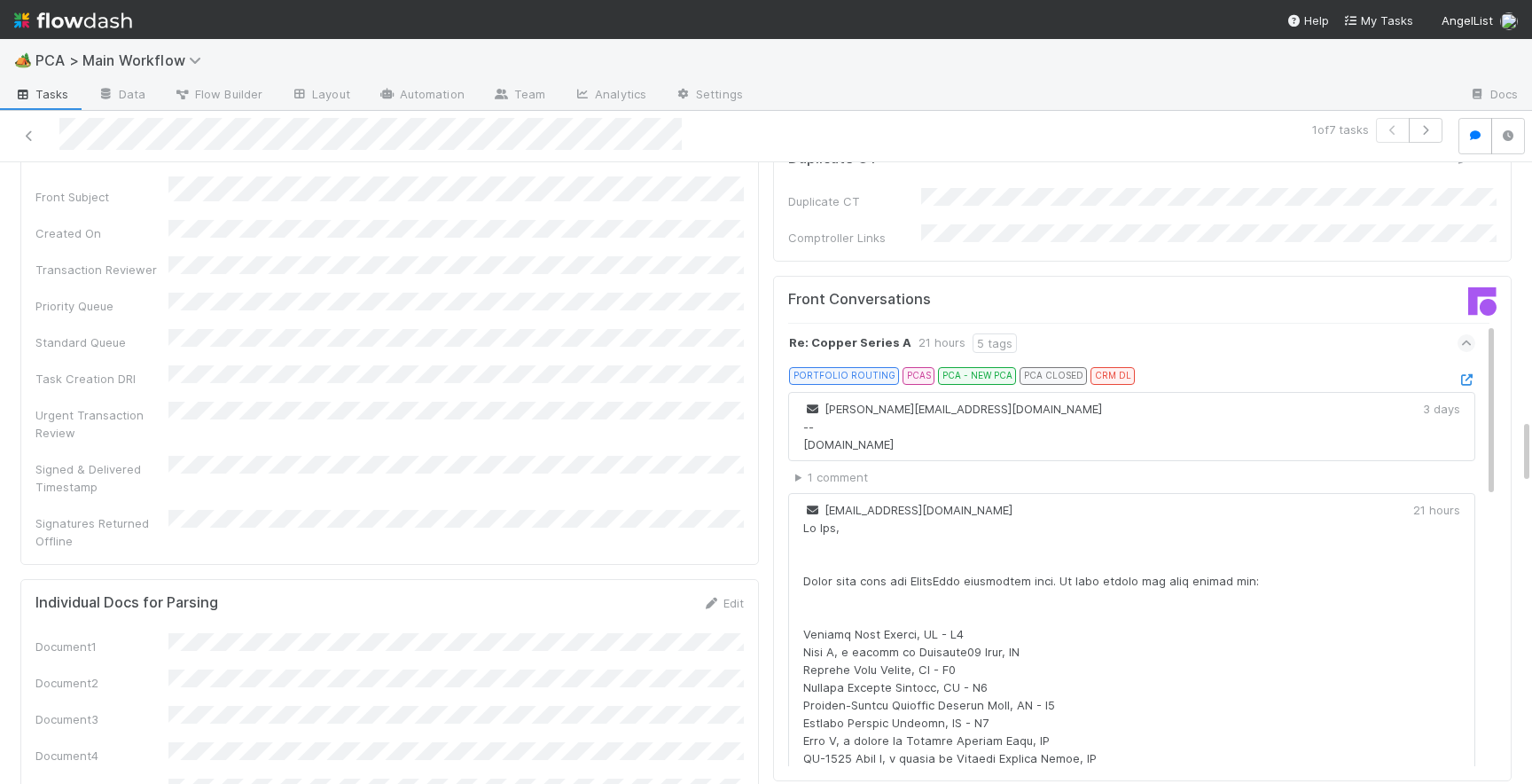
click at [1470, 334] on icon at bounding box center [1467, 343] width 12 height 18
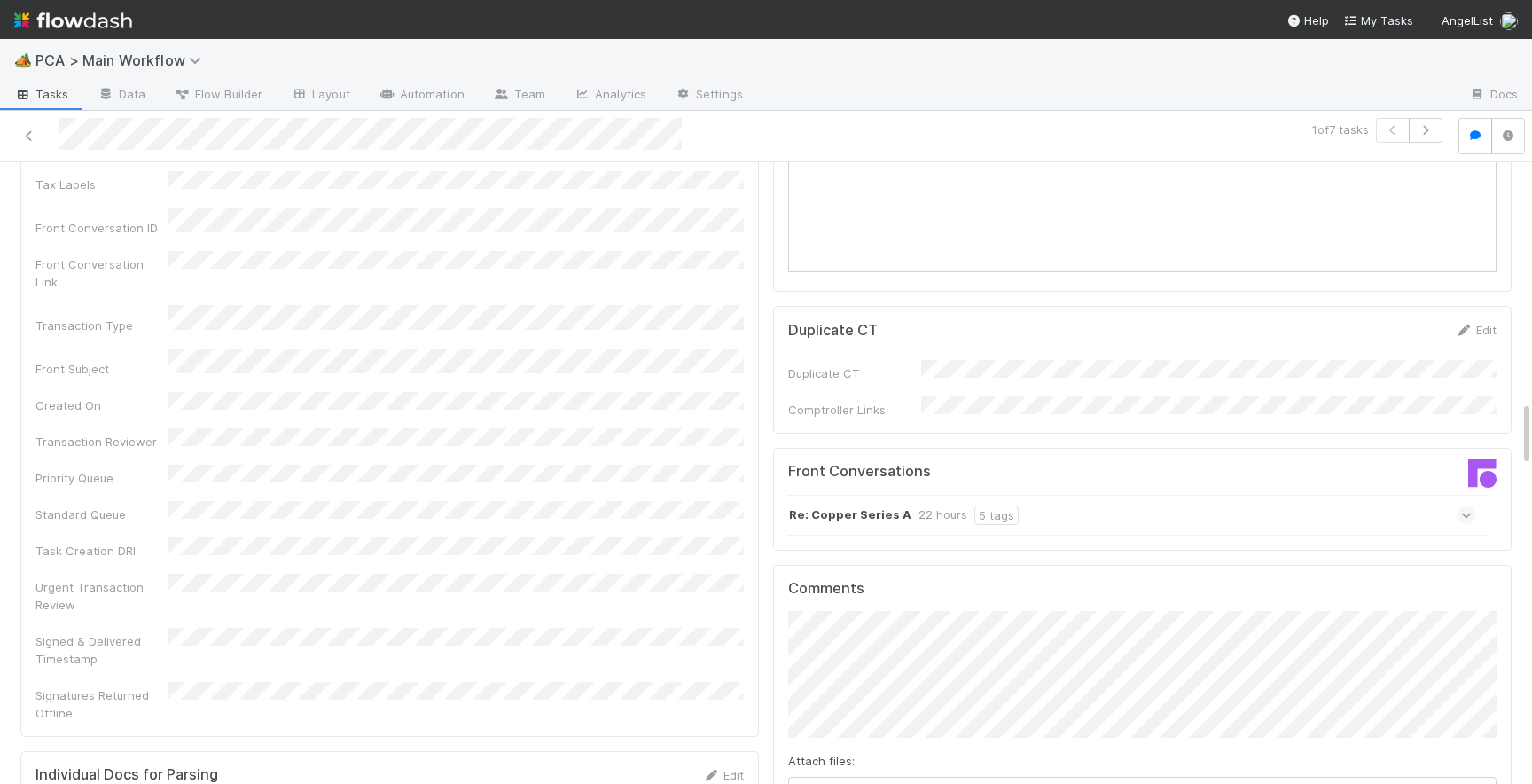
scroll to position [2262, 0]
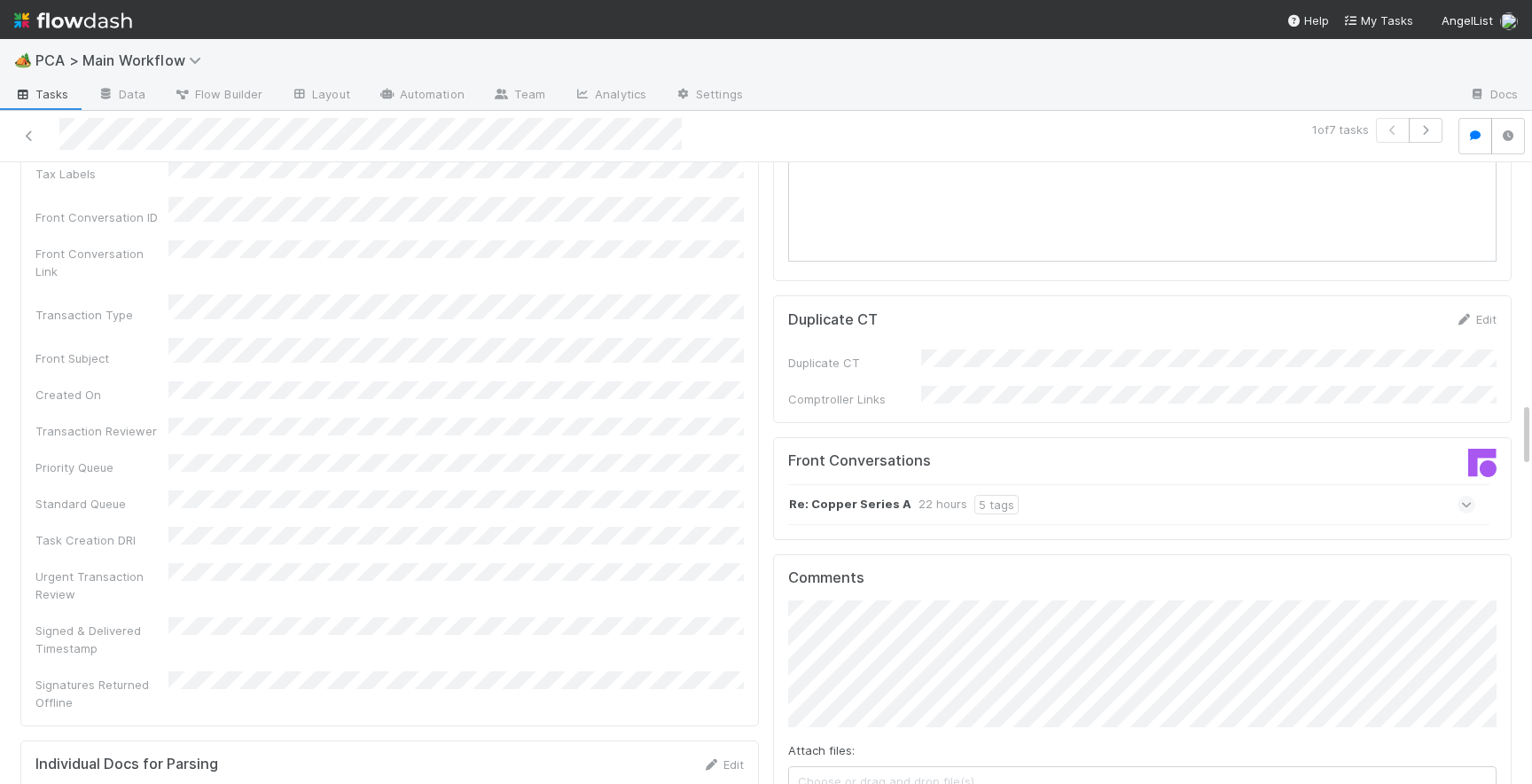
click at [1467, 496] on icon at bounding box center [1467, 505] width 12 height 18
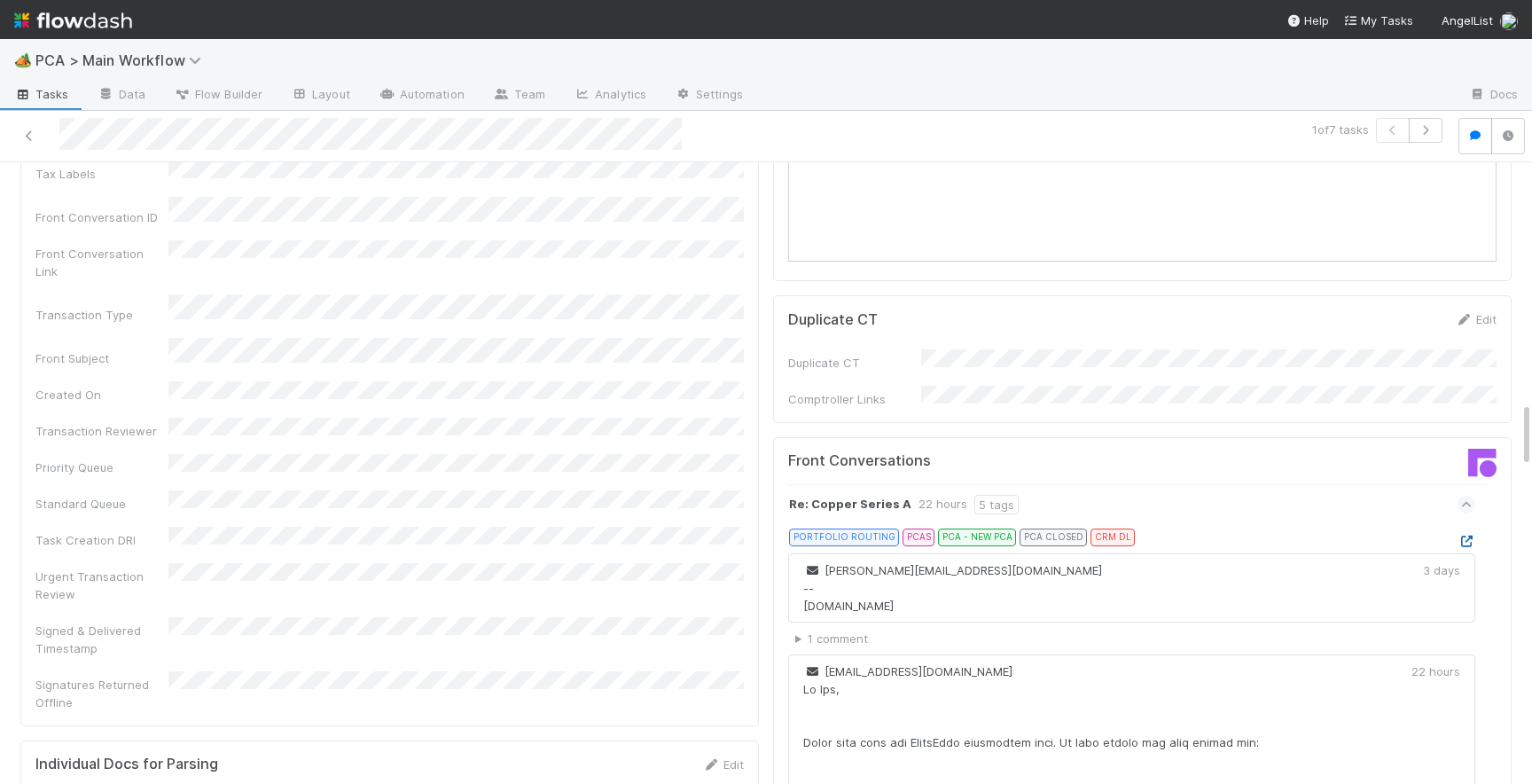
click at [1470, 535] on icon at bounding box center [1466, 541] width 18 height 12
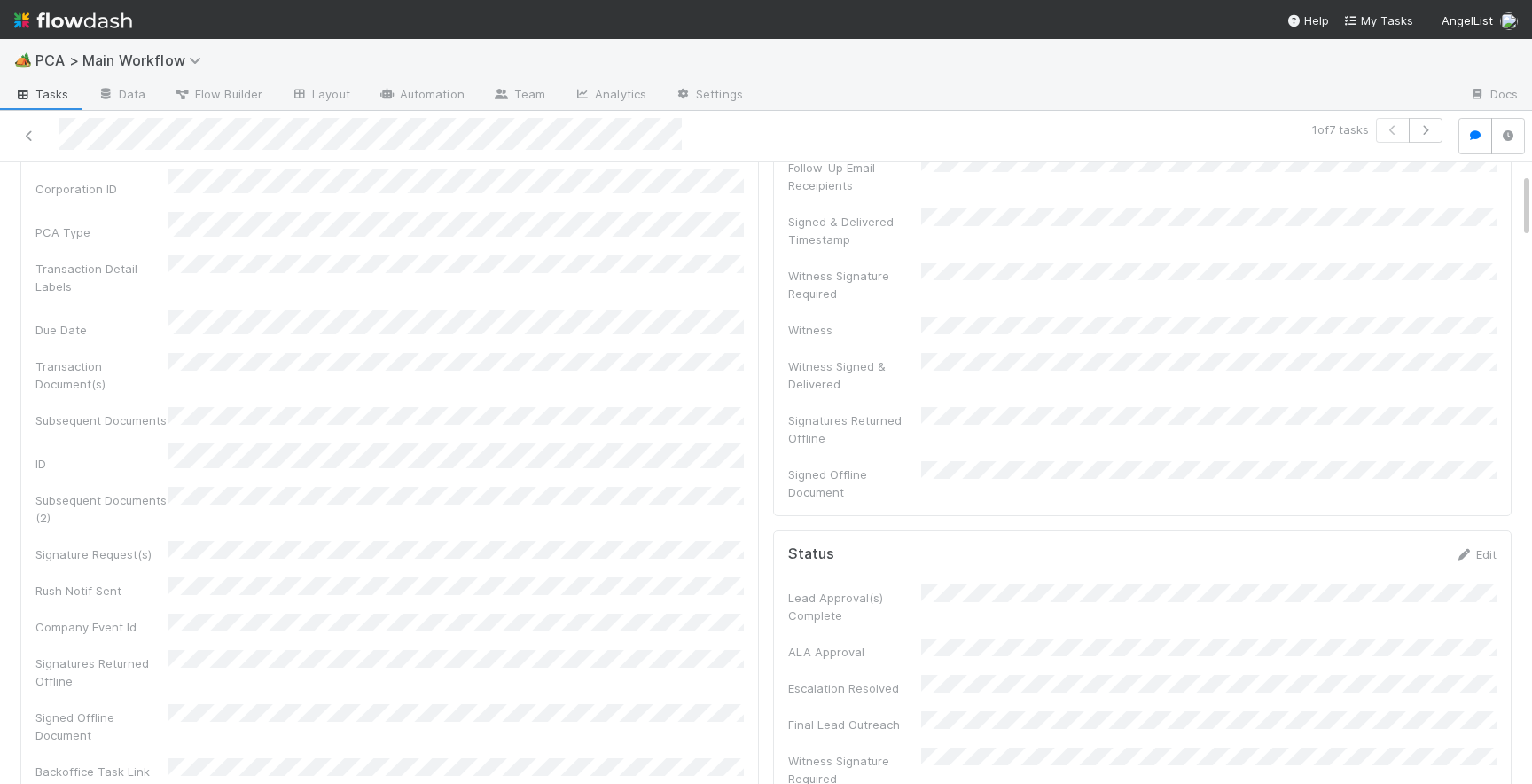
scroll to position [0, 0]
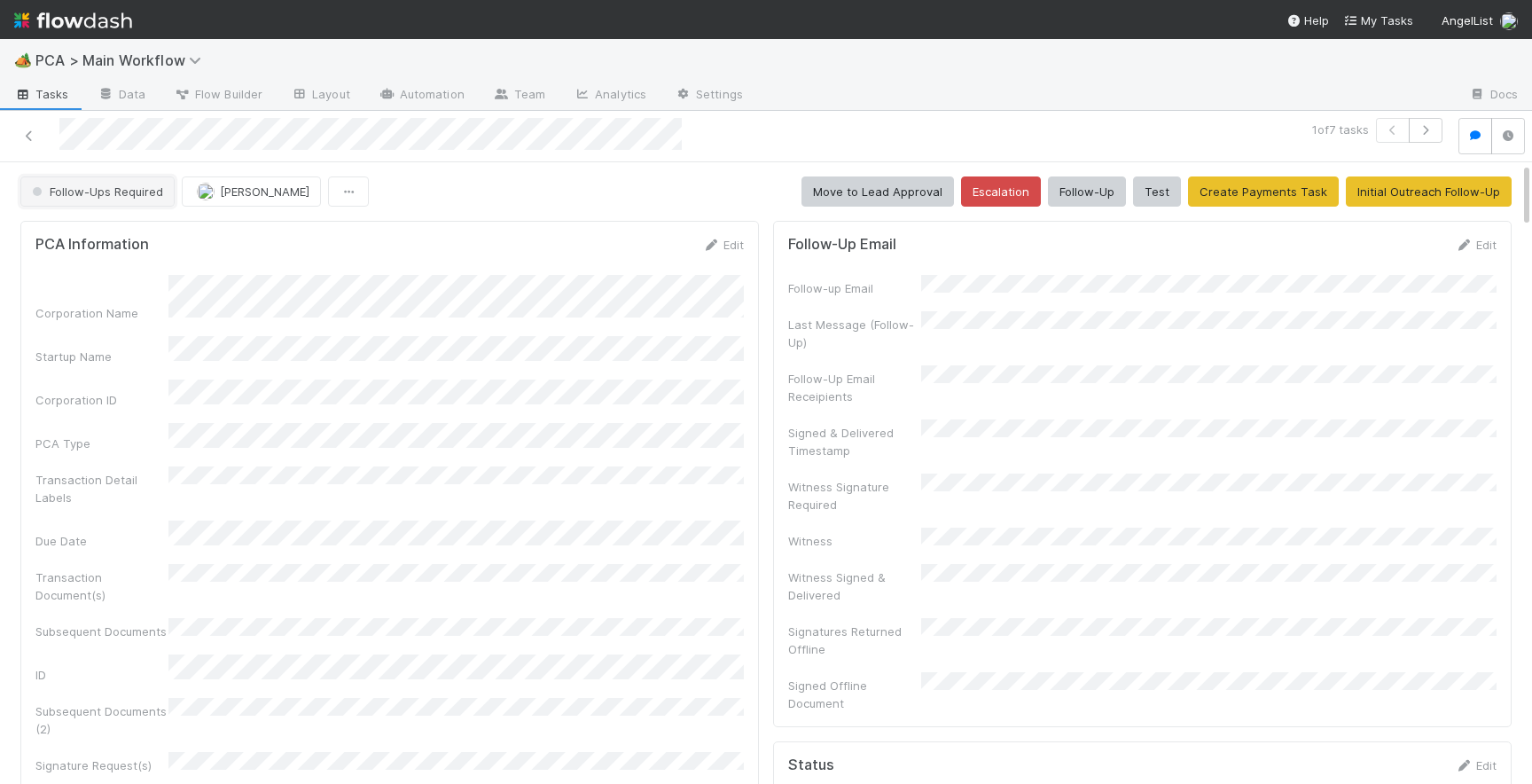
click at [107, 188] on span "Follow-Ups Required" at bounding box center [96, 191] width 135 height 14
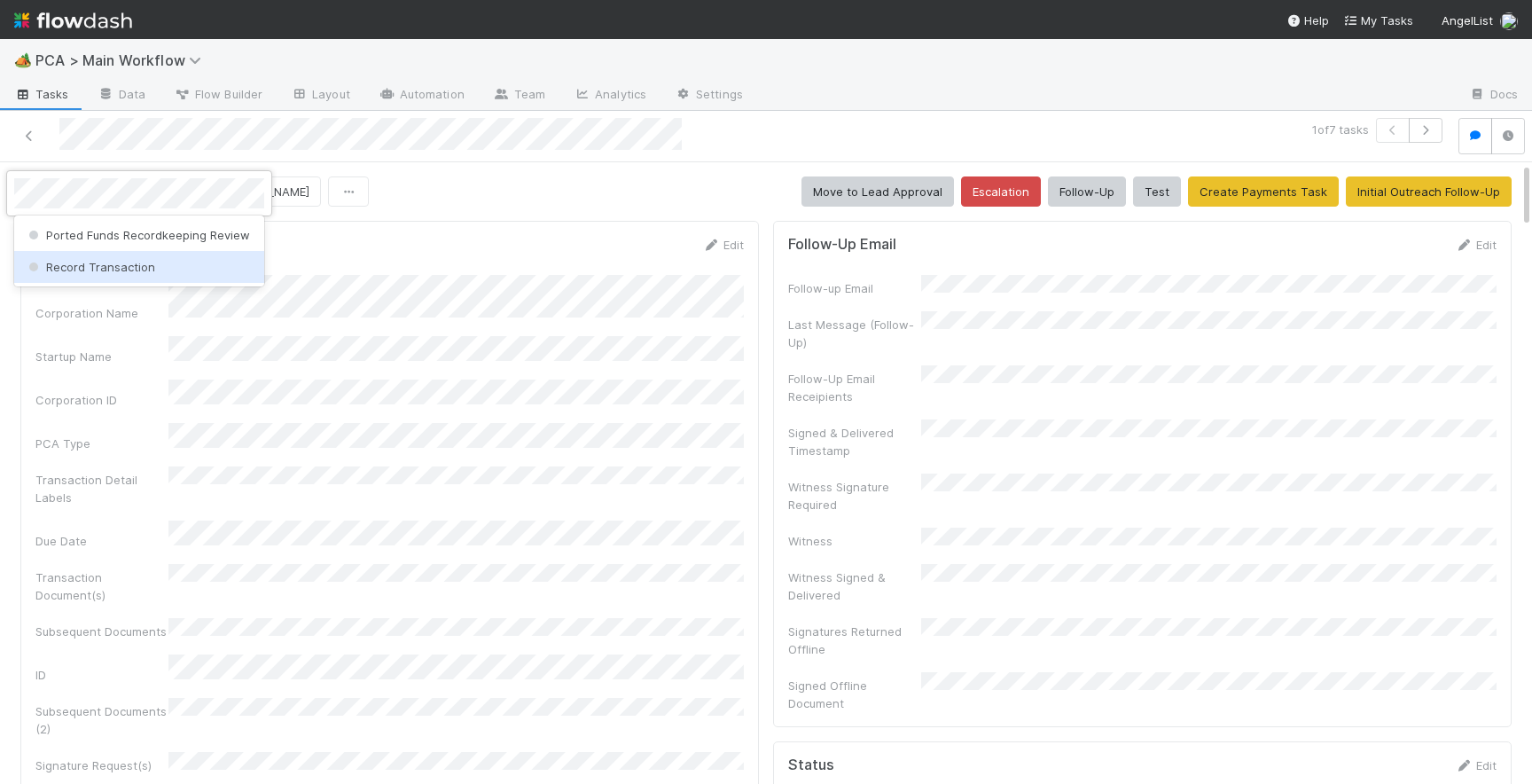
click at [142, 261] on span "Record Transaction" at bounding box center [89, 267] width 130 height 14
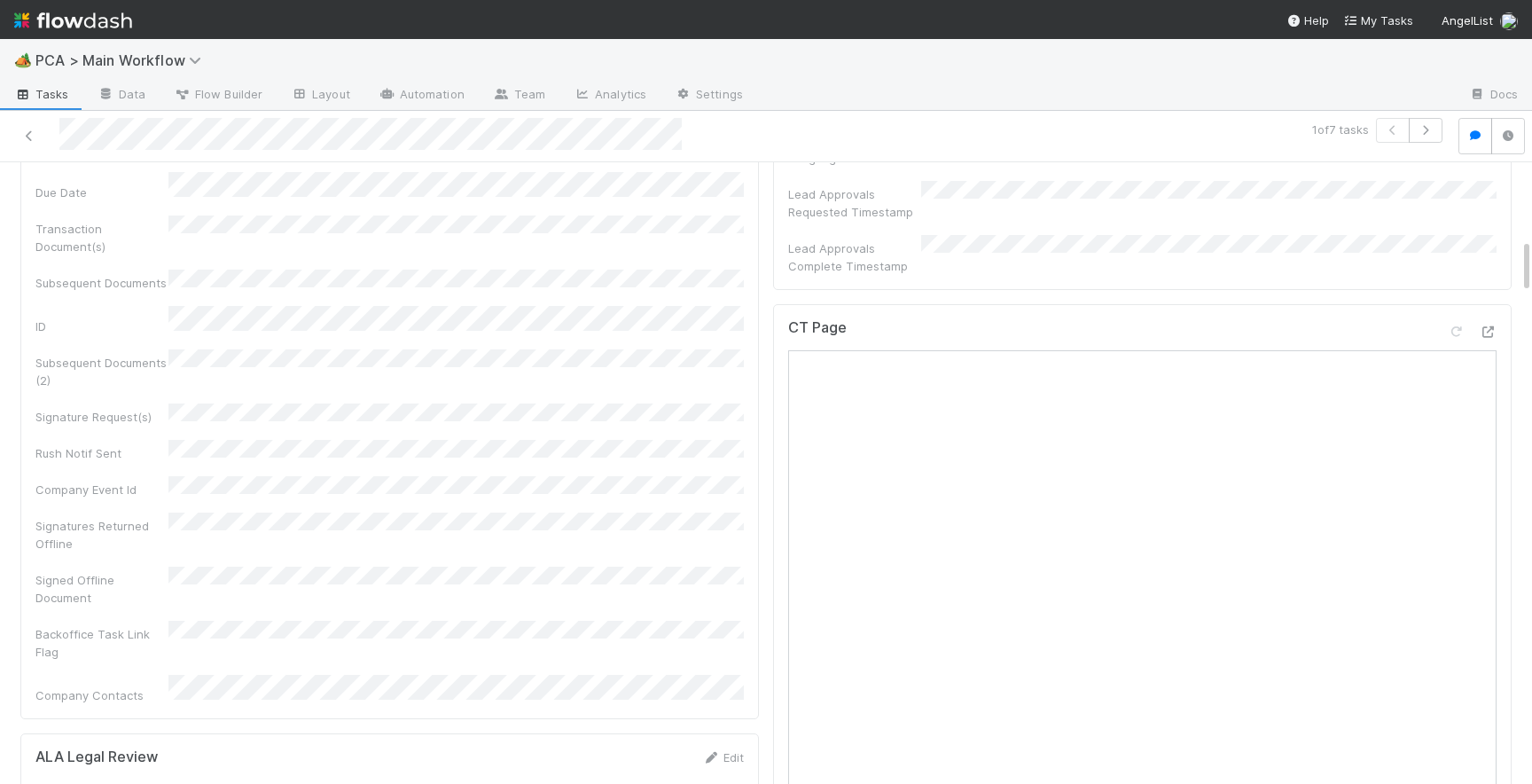
scroll to position [948, 0]
click at [1483, 321] on icon at bounding box center [1488, 327] width 18 height 12
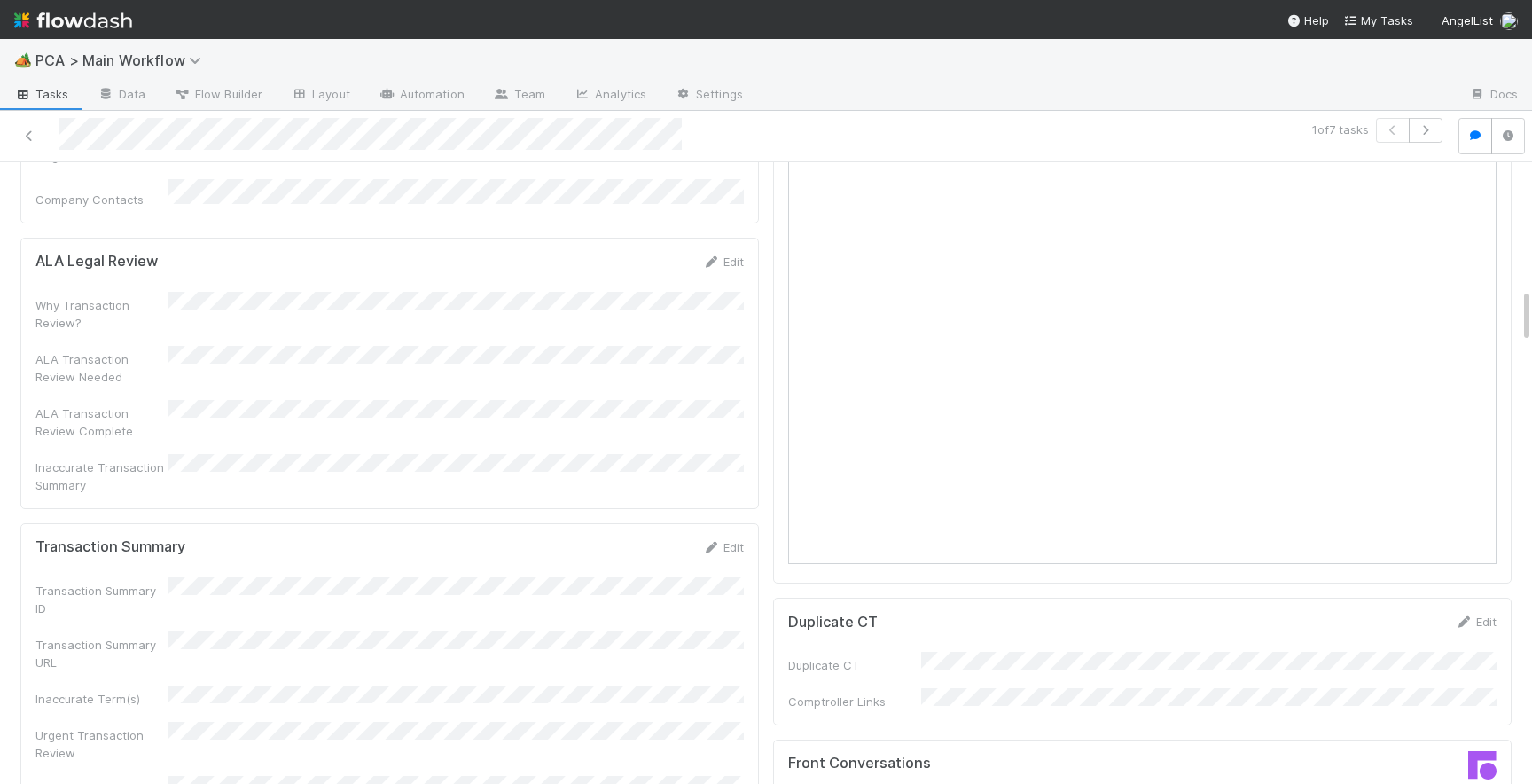
scroll to position [1442, 0]
click at [717, 539] on icon at bounding box center [711, 545] width 18 height 12
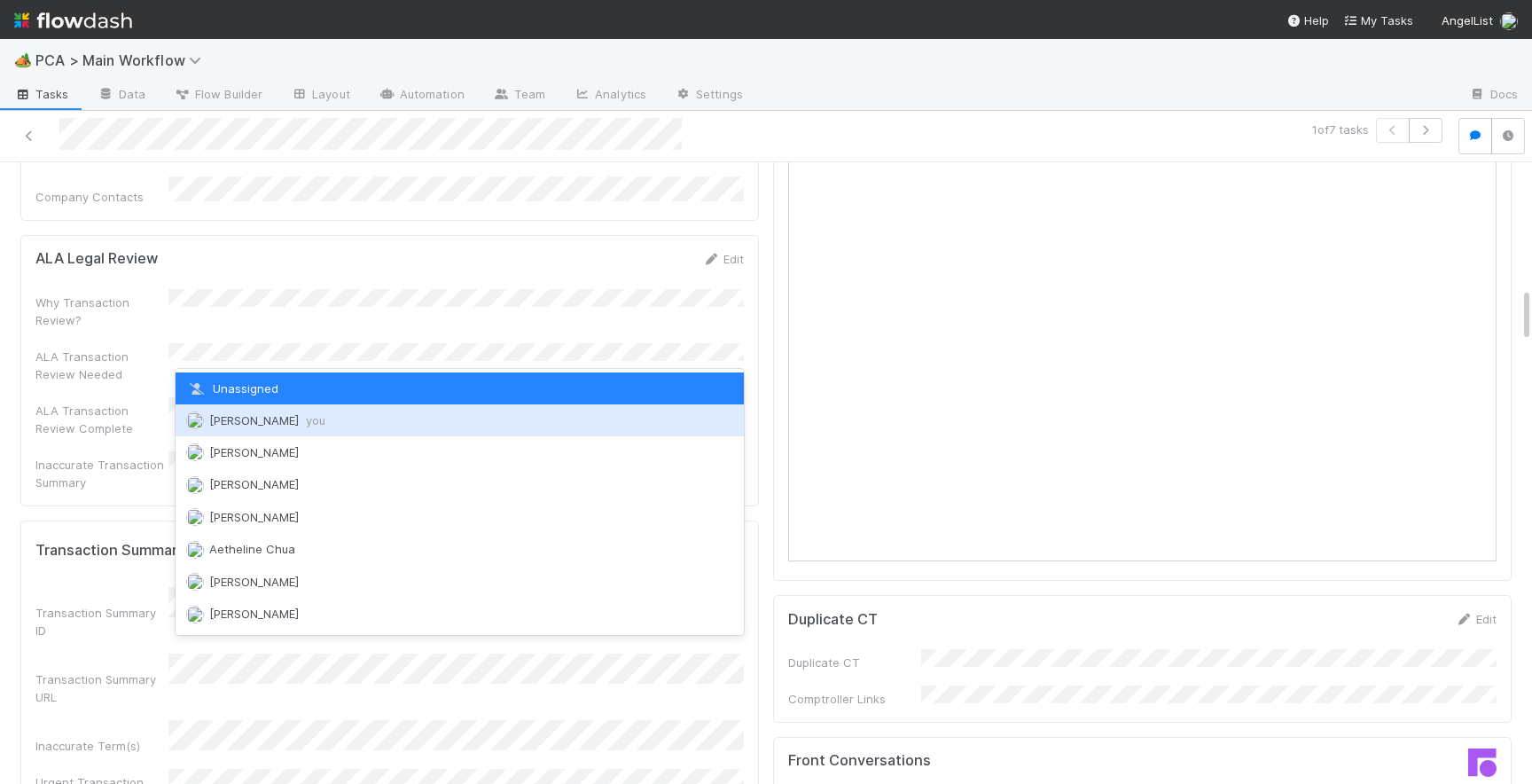
click at [321, 411] on div "[PERSON_NAME] you" at bounding box center [460, 420] width 568 height 32
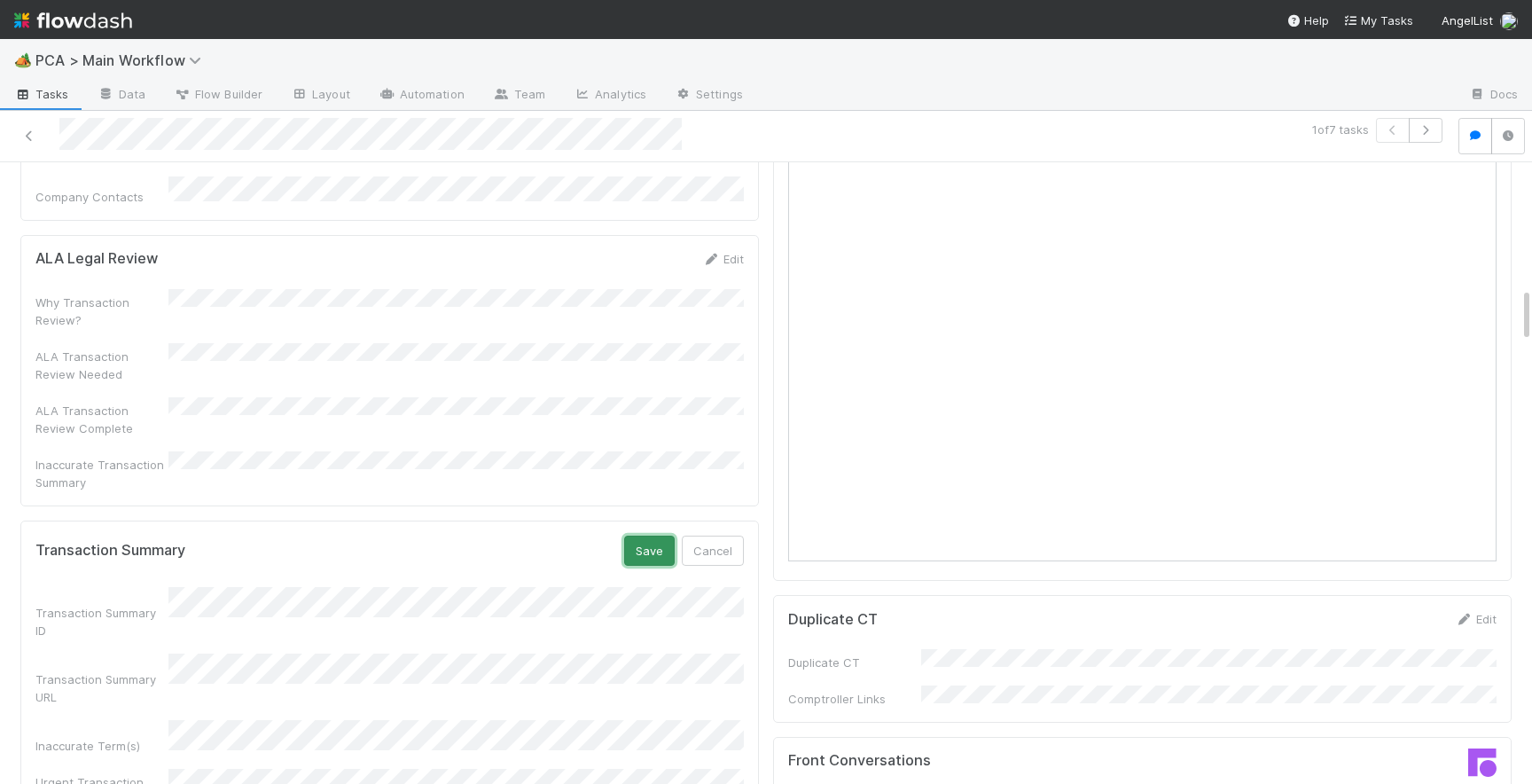
click at [637, 535] on button "Save" at bounding box center [650, 550] width 51 height 30
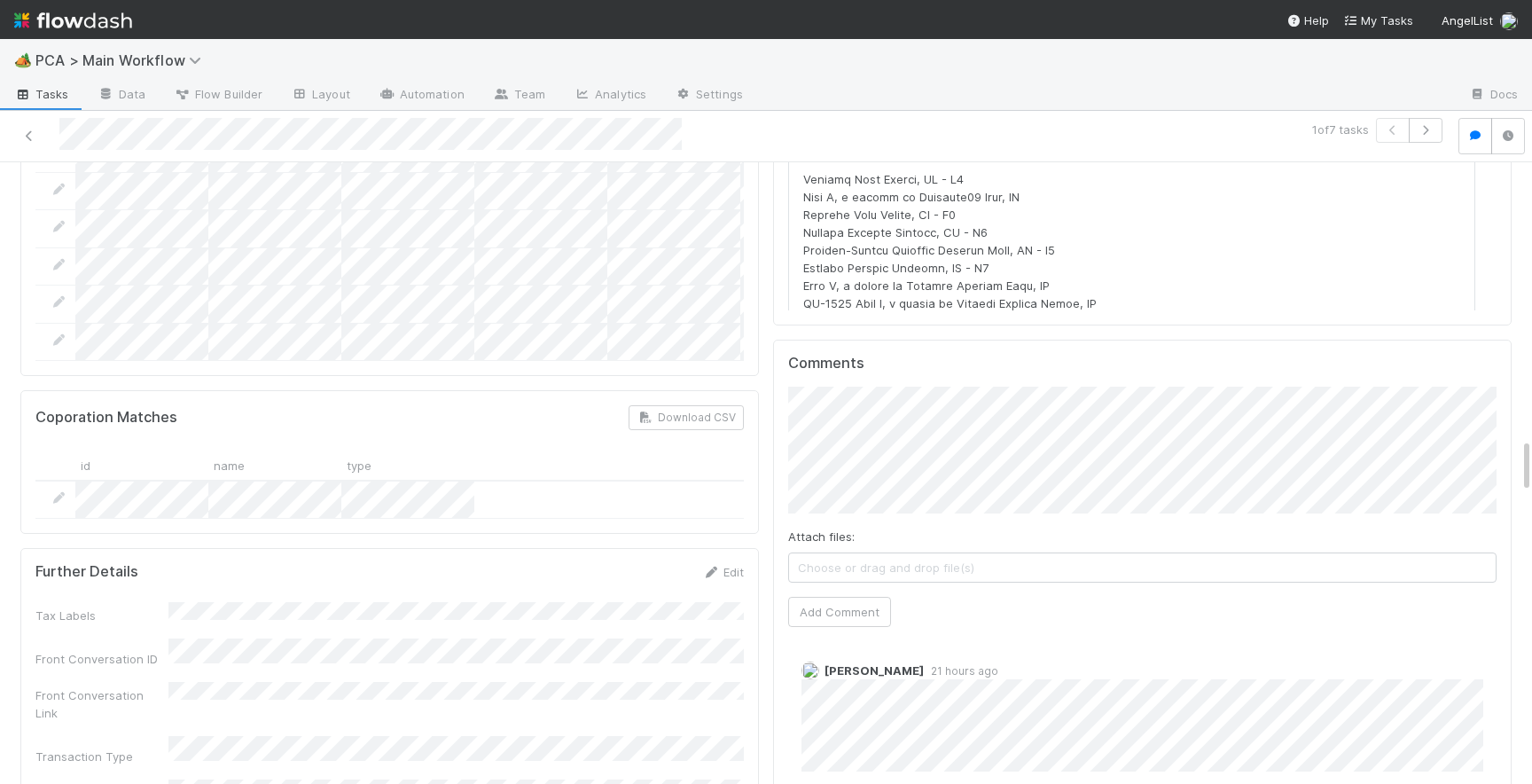
scroll to position [3150, 0]
click at [854, 594] on button "Add Comment" at bounding box center [839, 609] width 103 height 30
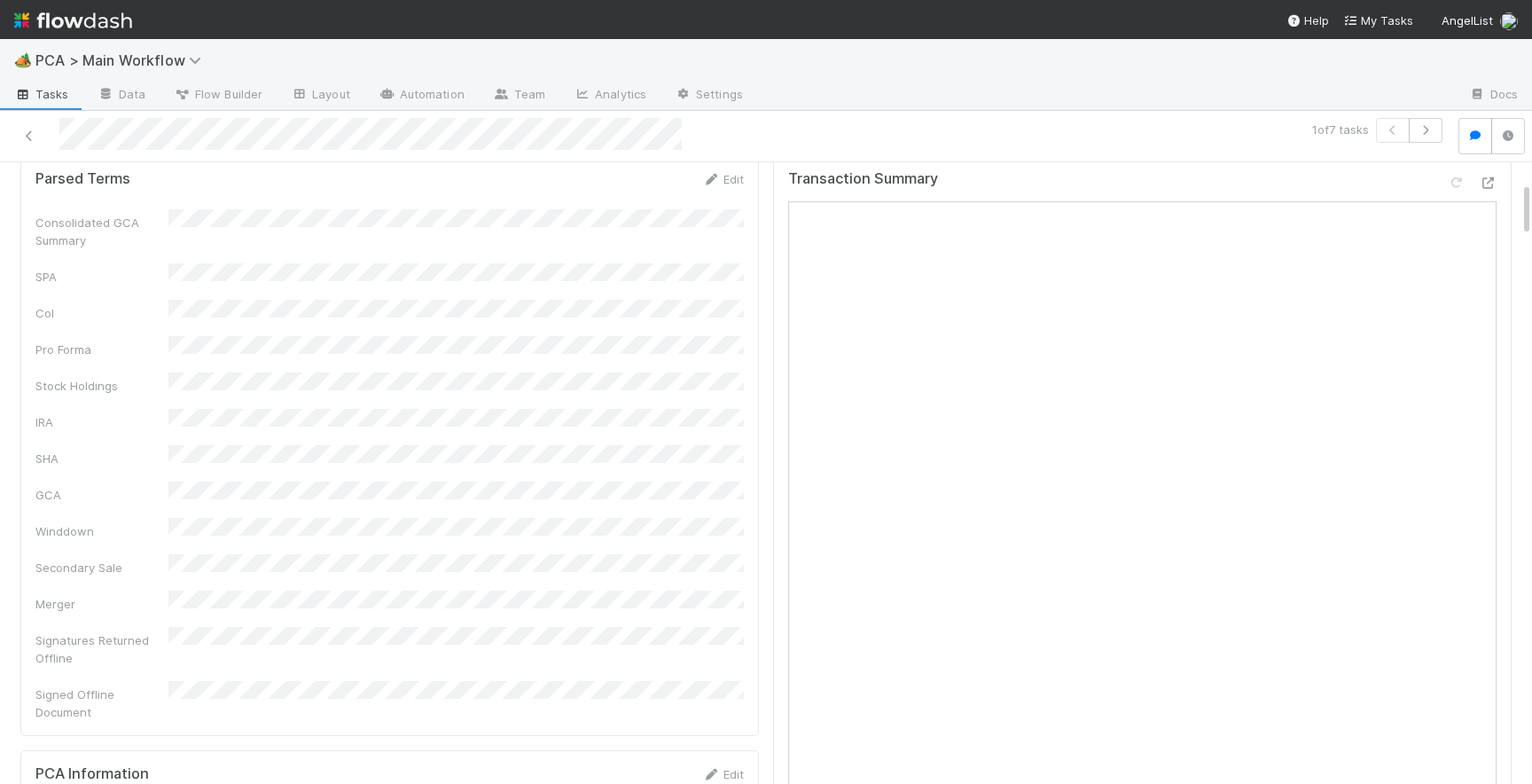
scroll to position [0, 0]
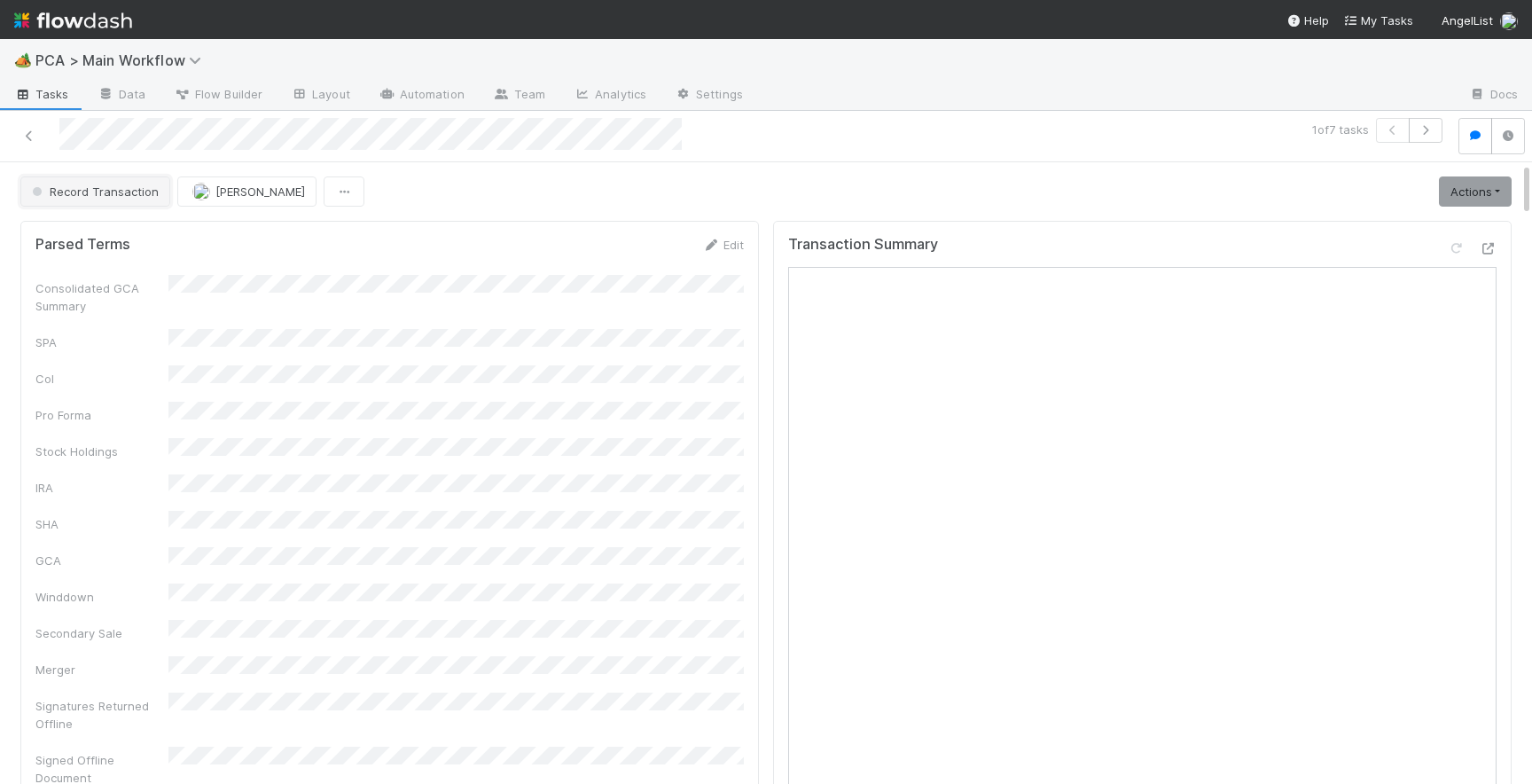
click at [88, 192] on span "Record Transaction" at bounding box center [93, 191] width 130 height 14
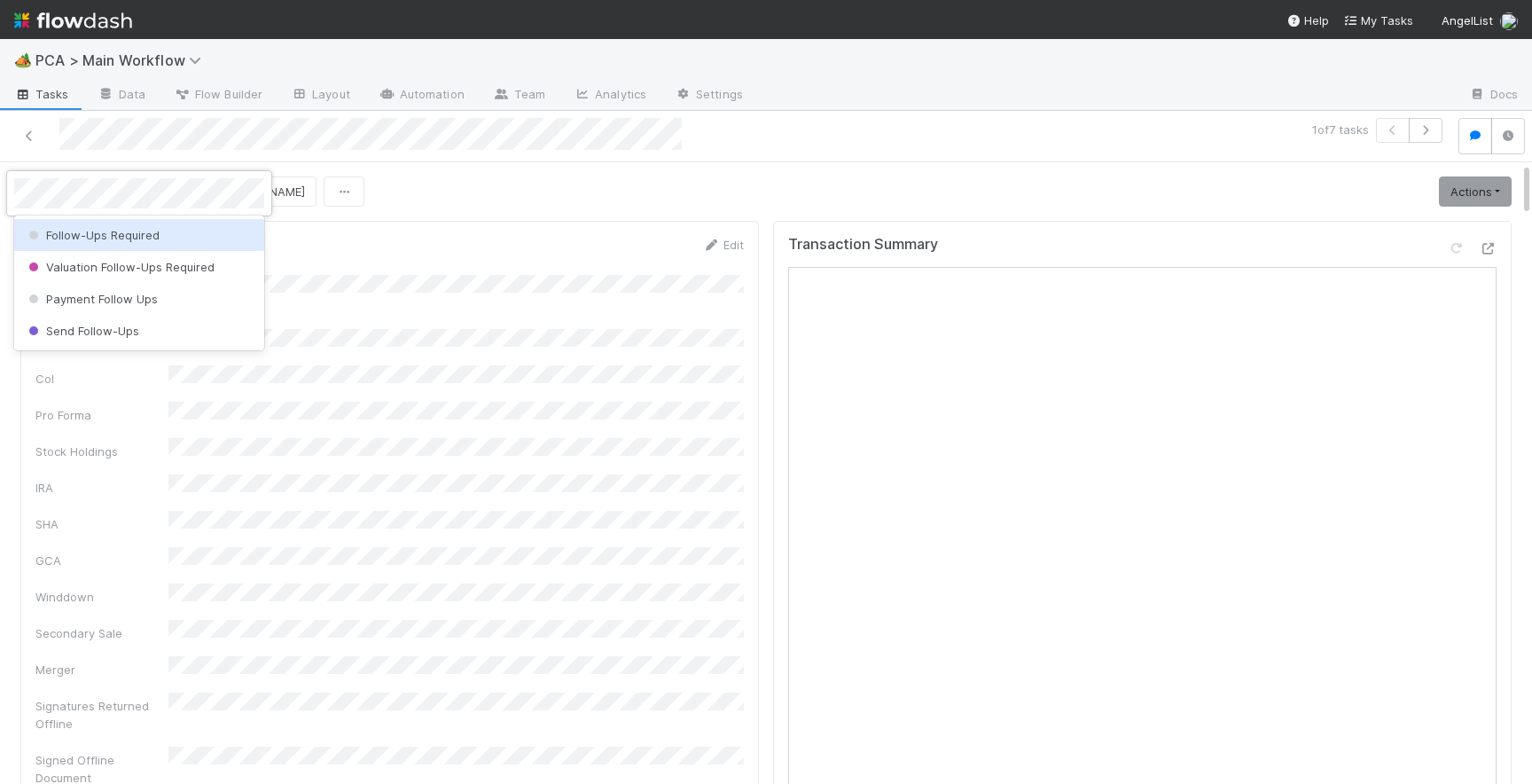
click at [109, 234] on span "Follow-Ups Required" at bounding box center [92, 234] width 135 height 14
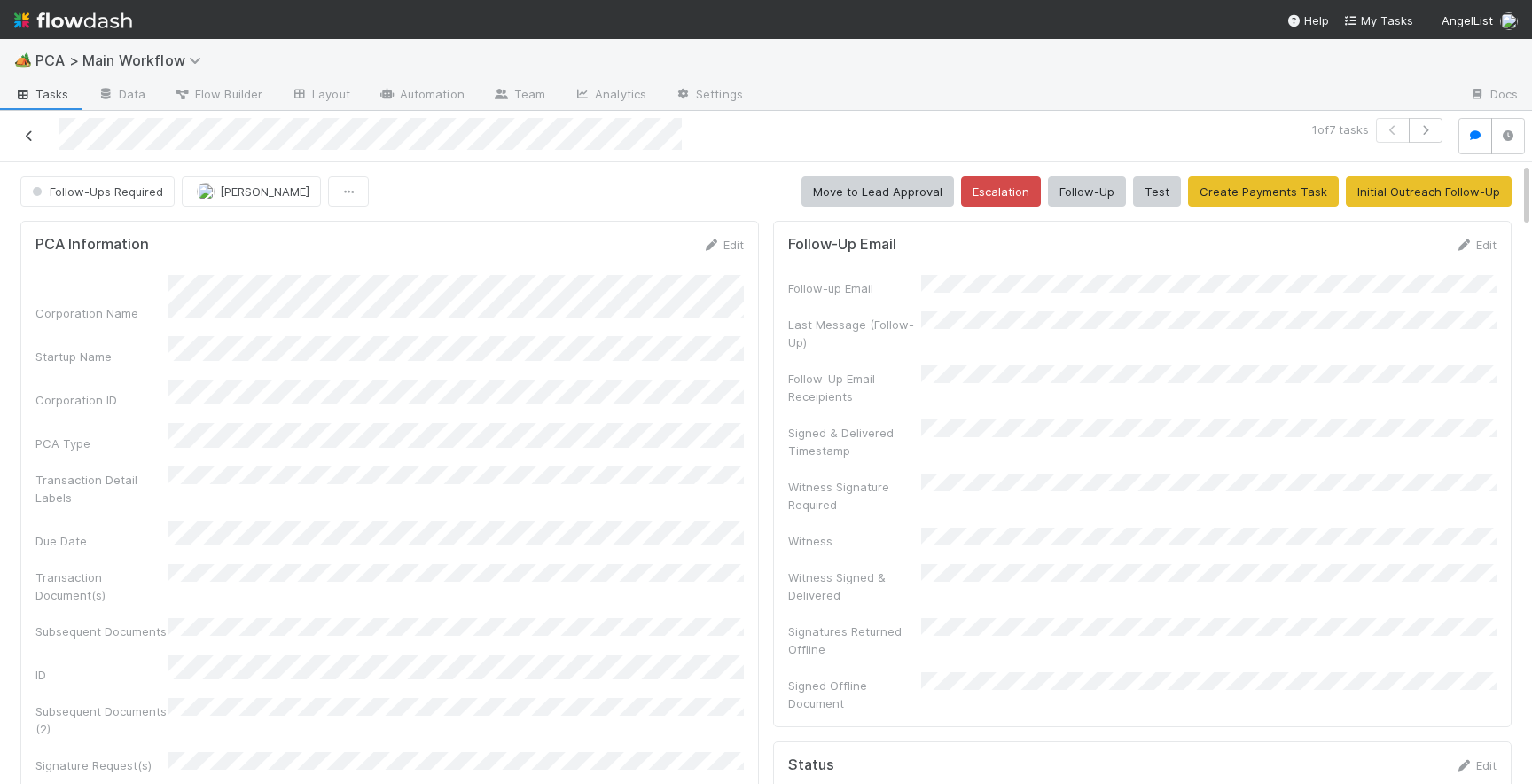
click at [24, 131] on icon at bounding box center [29, 136] width 18 height 12
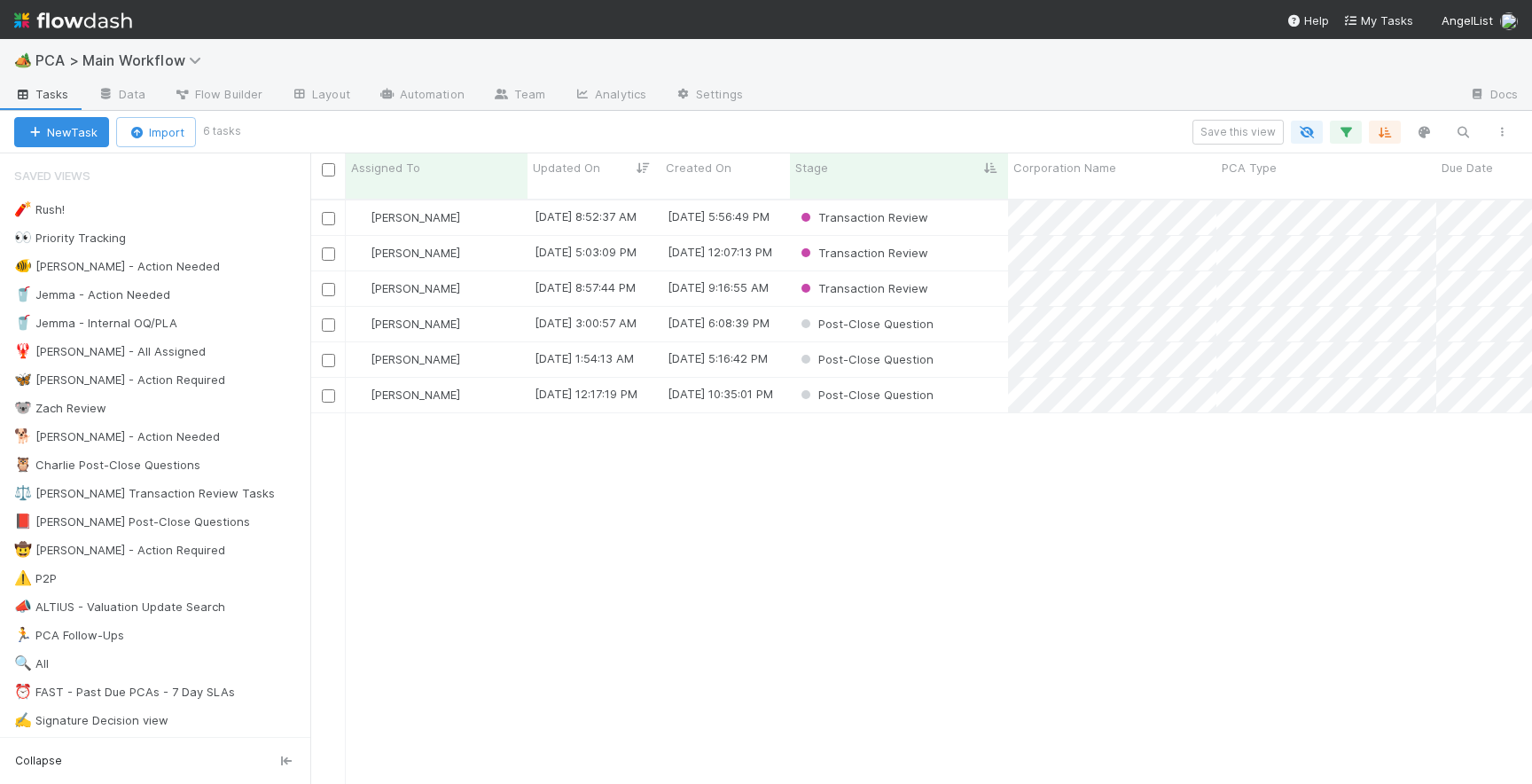
scroll to position [0, 1]
click at [958, 380] on div "Post-Close Question" at bounding box center [899, 394] width 219 height 34
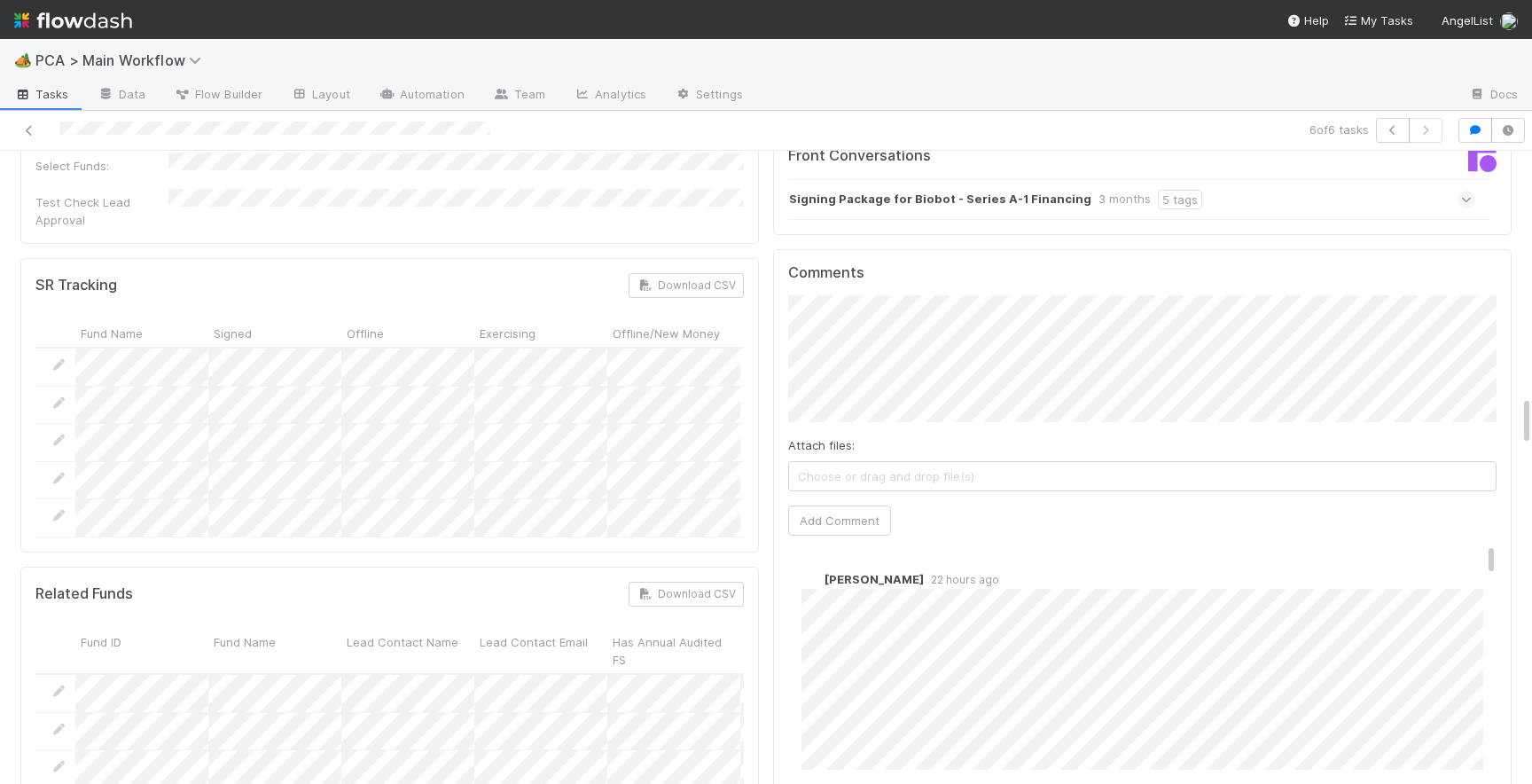
scroll to position [3048, 0]
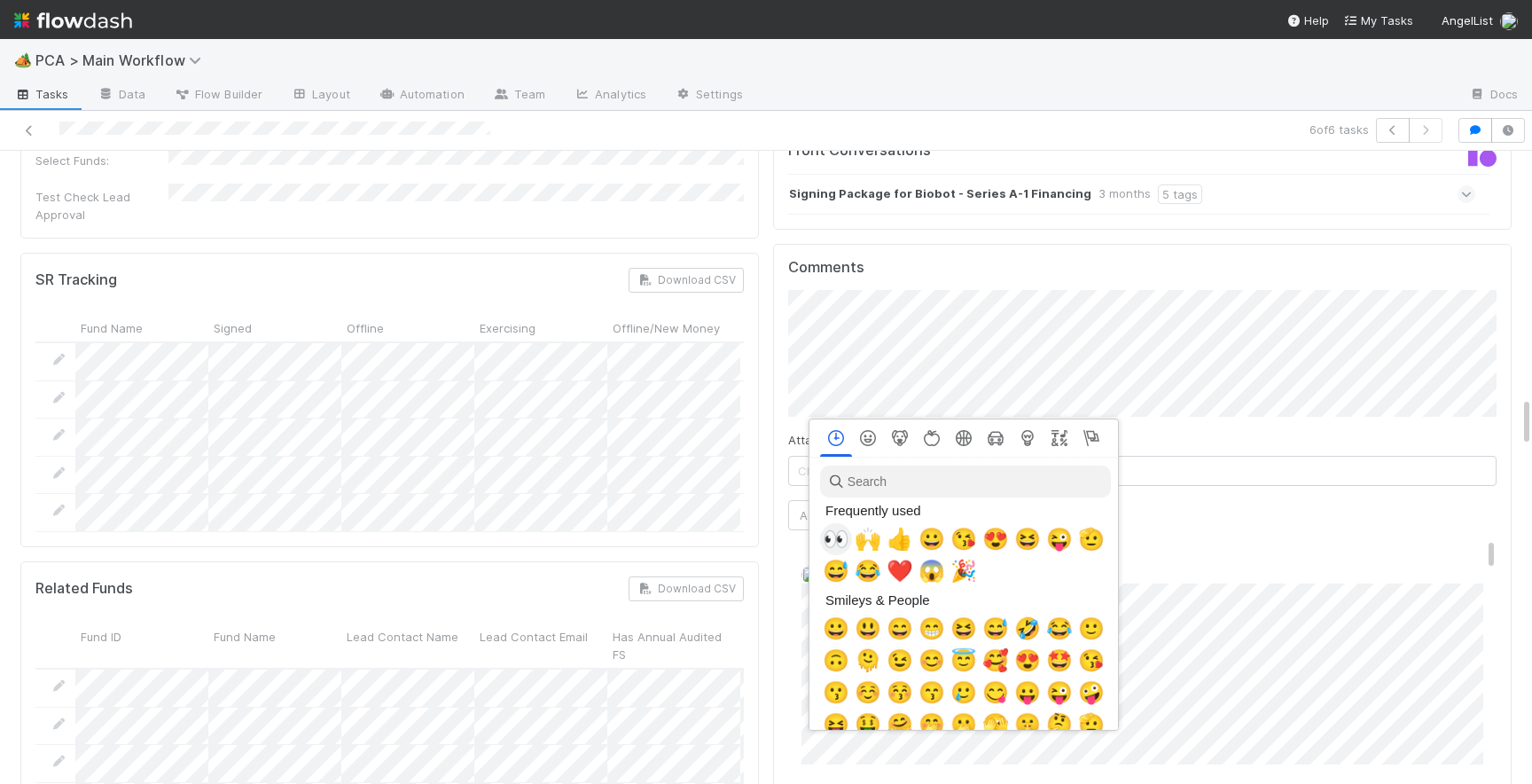
click at [835, 538] on span "👀" at bounding box center [835, 538] width 26 height 24
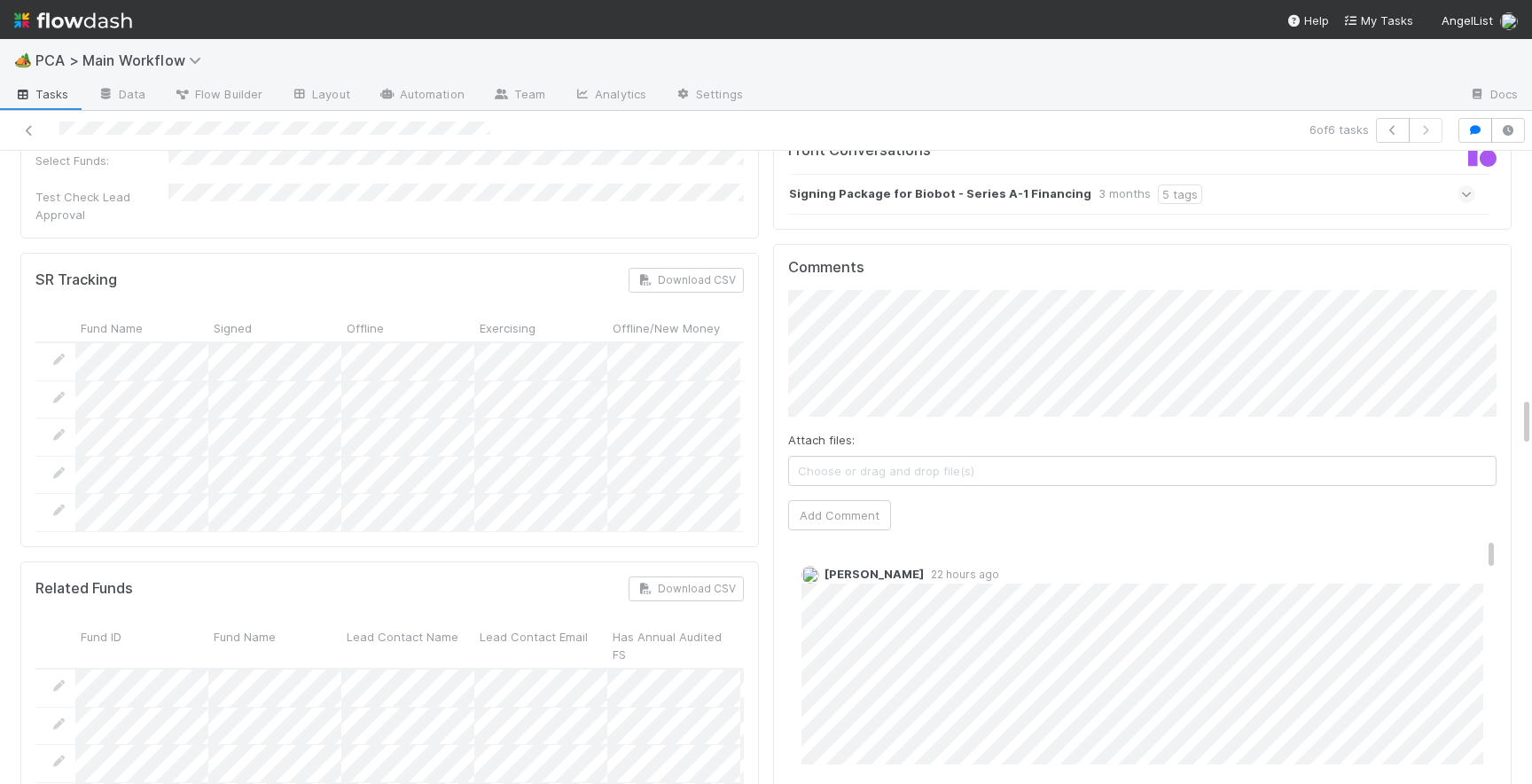
click at [786, 511] on div "Comments Attach files: Choose or drag and drop file(s) Add Comment [PERSON_NAME…" at bounding box center [1143, 576] width 739 height 664
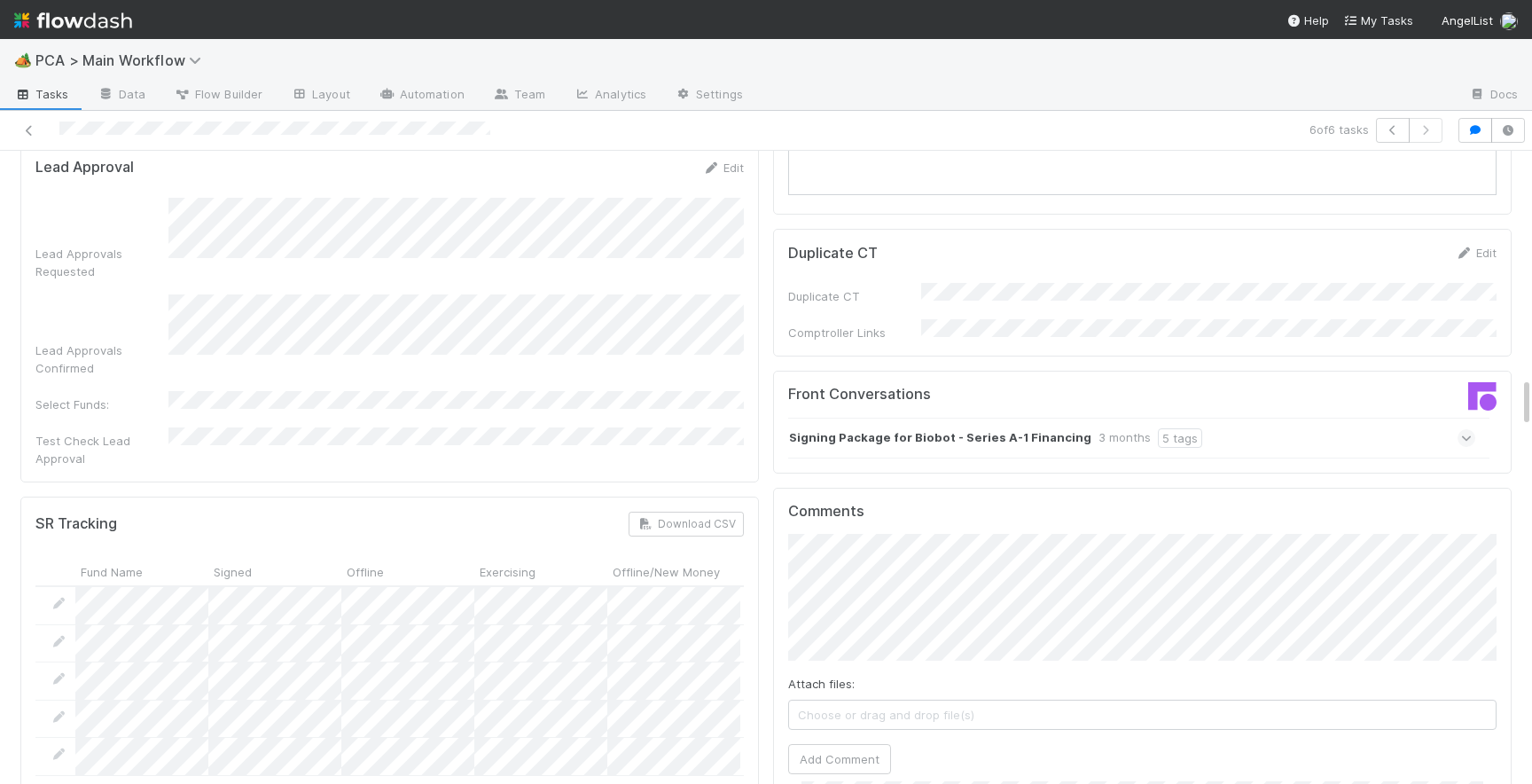
scroll to position [2807, 0]
click at [1059, 698] on span "Choose or drag and drop file(s)" at bounding box center [1142, 711] width 707 height 28
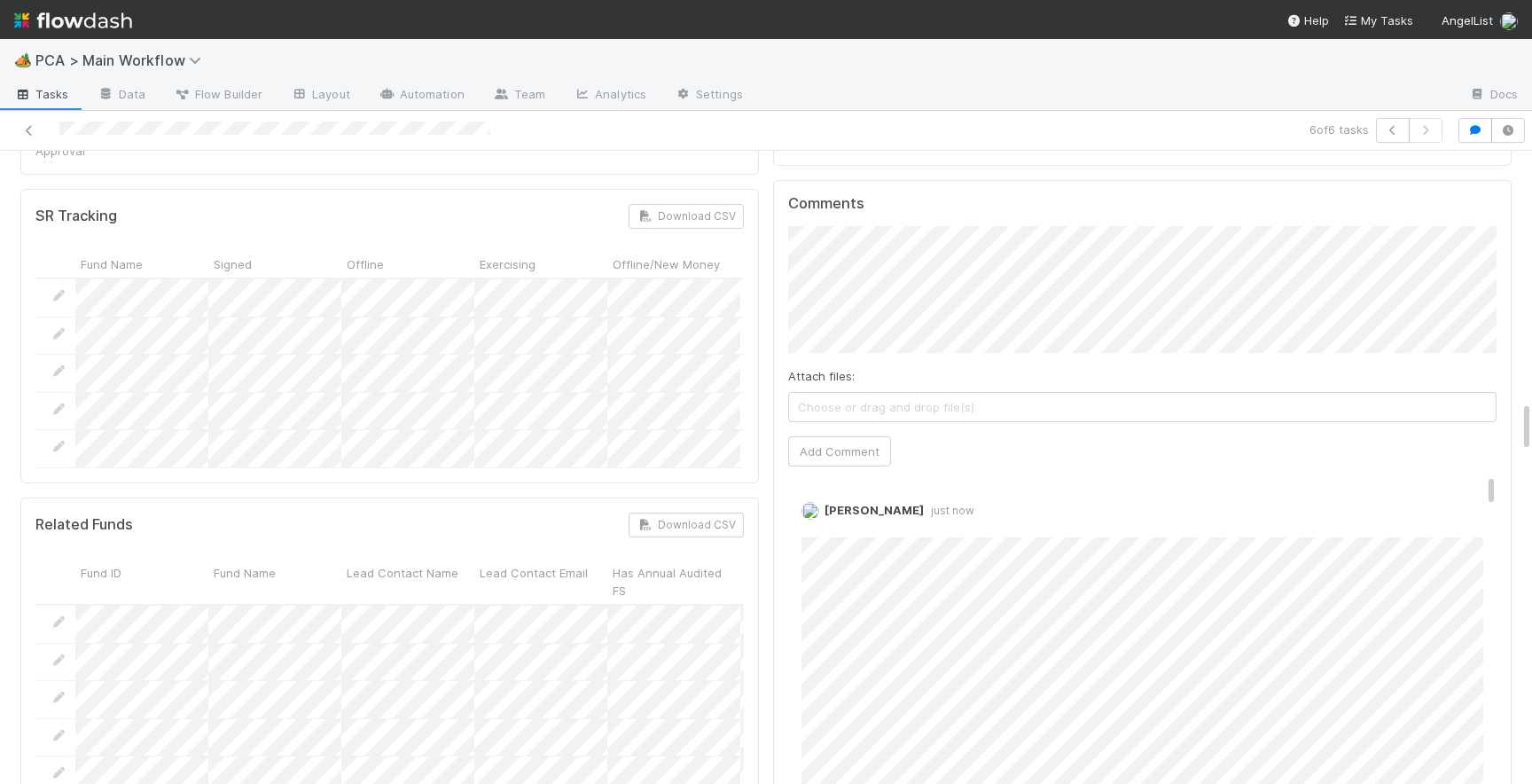
scroll to position [3112, 0]
click at [830, 520] on link "Edit" at bounding box center [825, 527] width 21 height 14
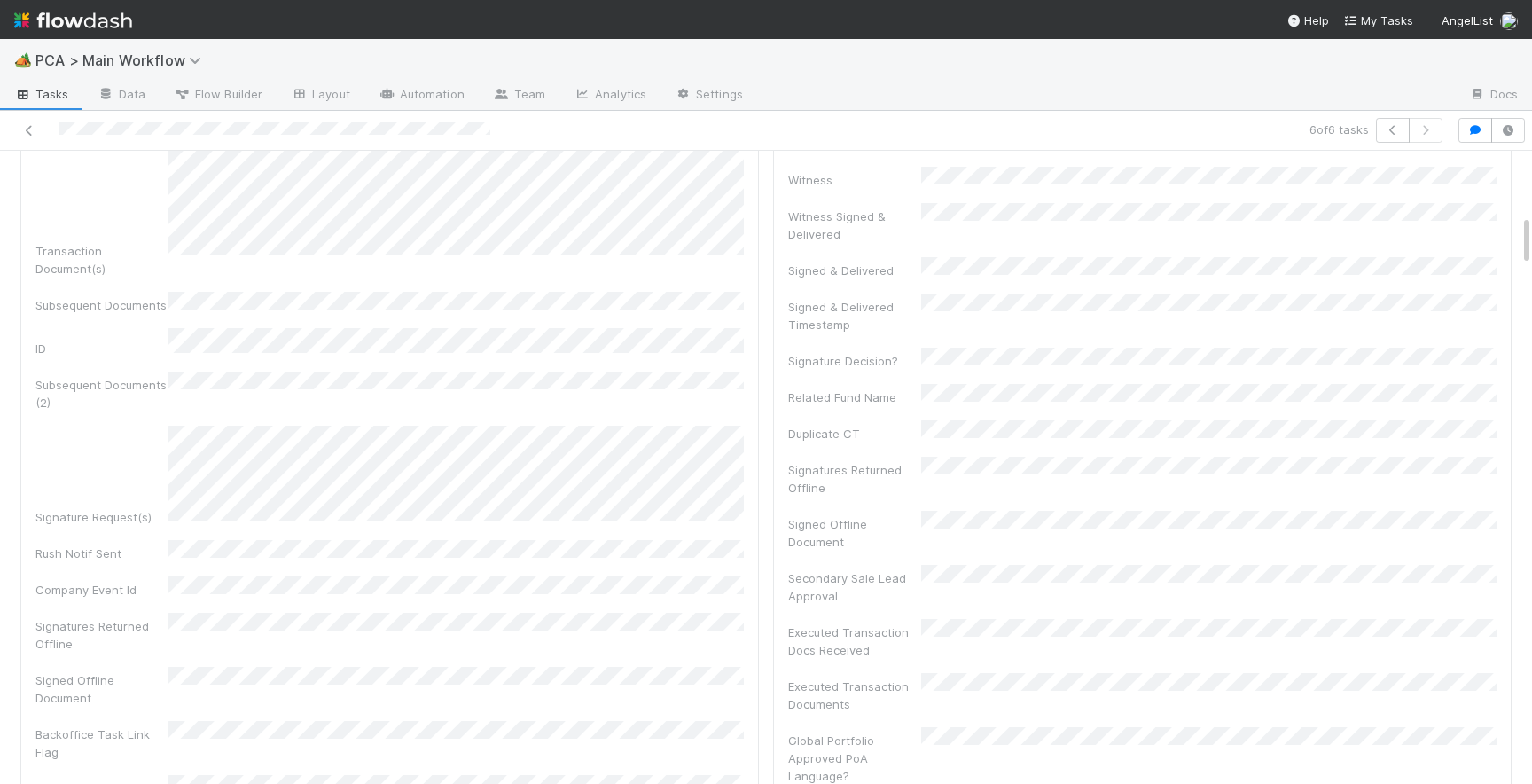
scroll to position [0, 0]
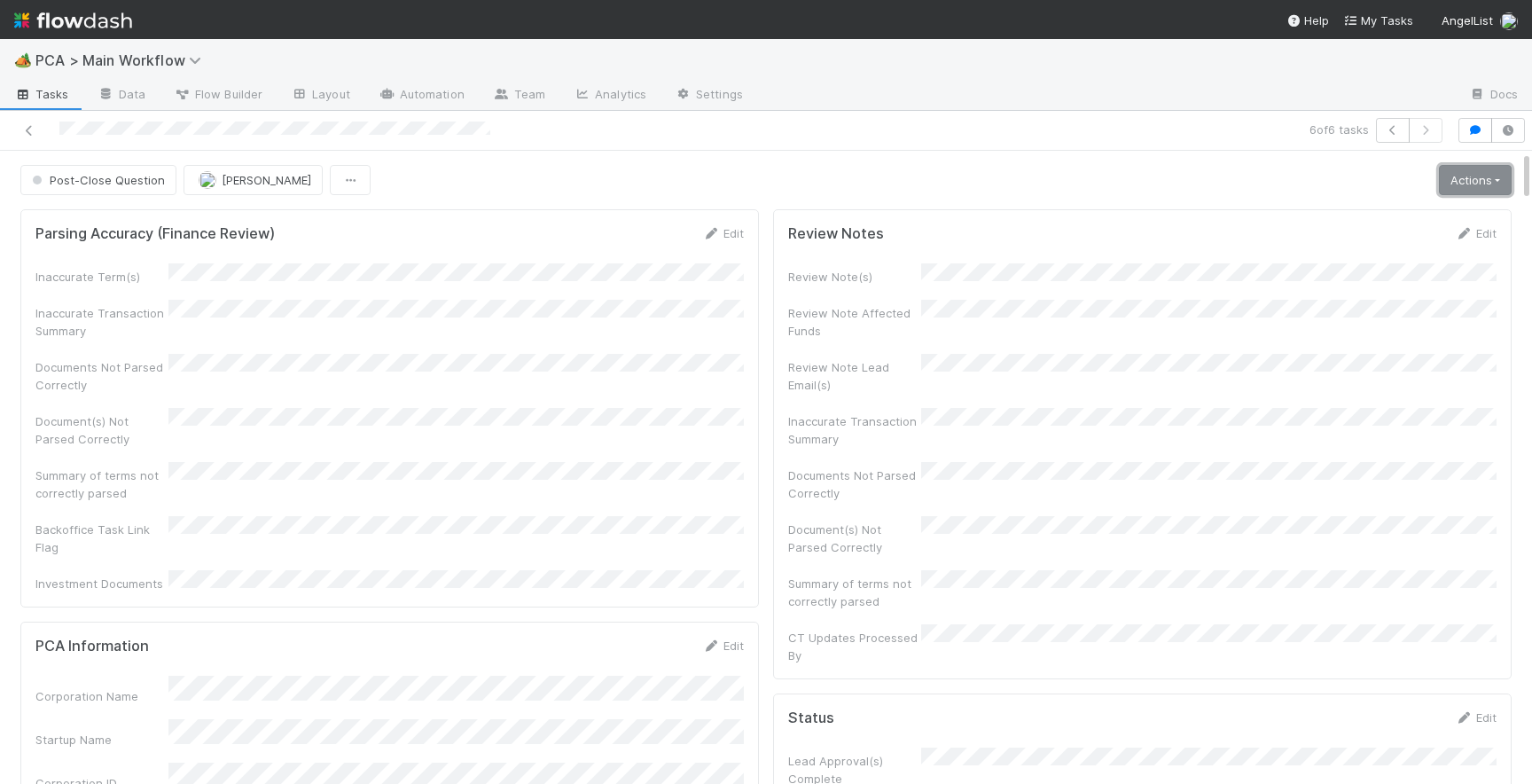
click at [1461, 175] on link "Actions" at bounding box center [1475, 179] width 73 height 30
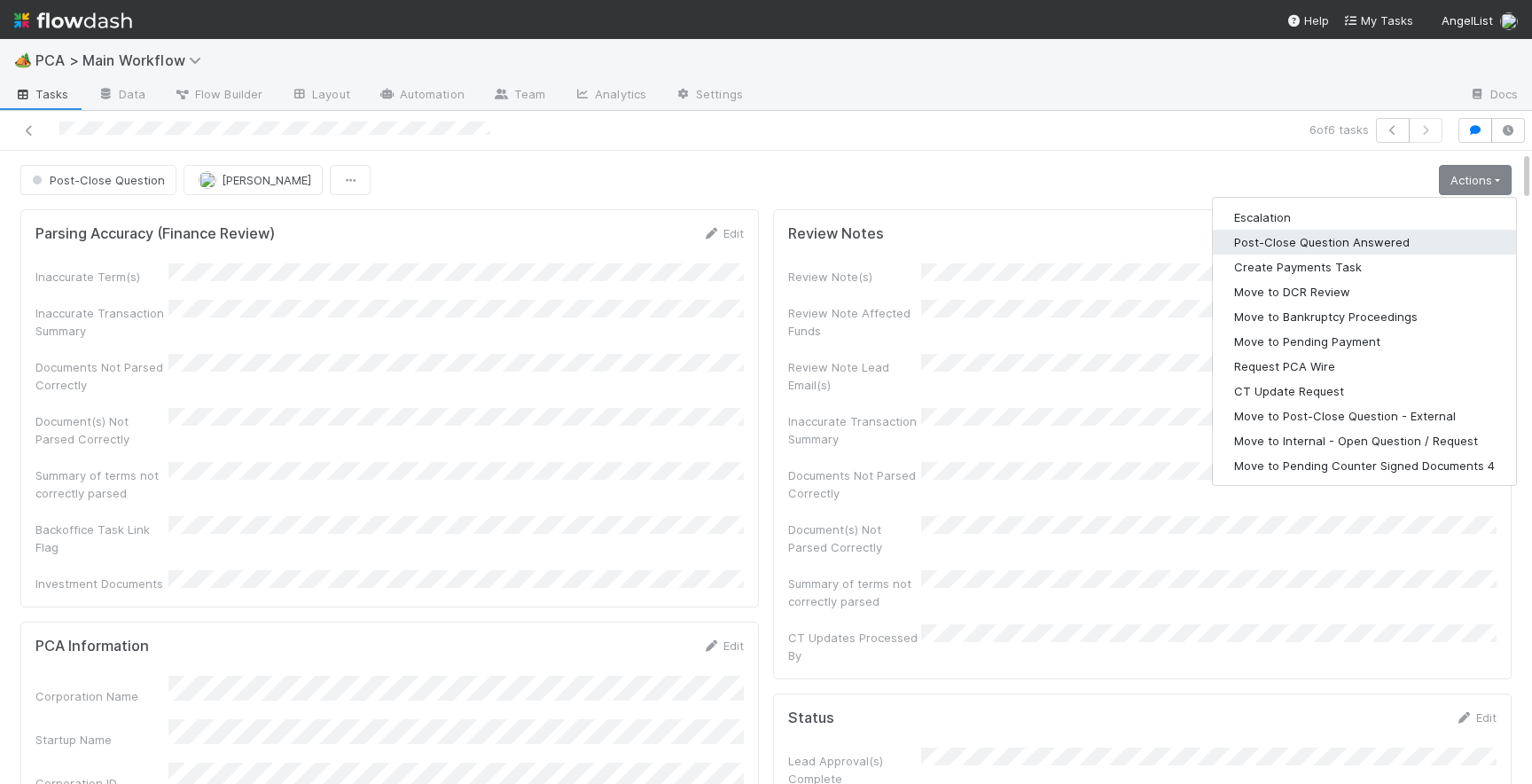
click at [1384, 237] on button "Post-Close Question Answered" at bounding box center [1364, 241] width 303 height 24
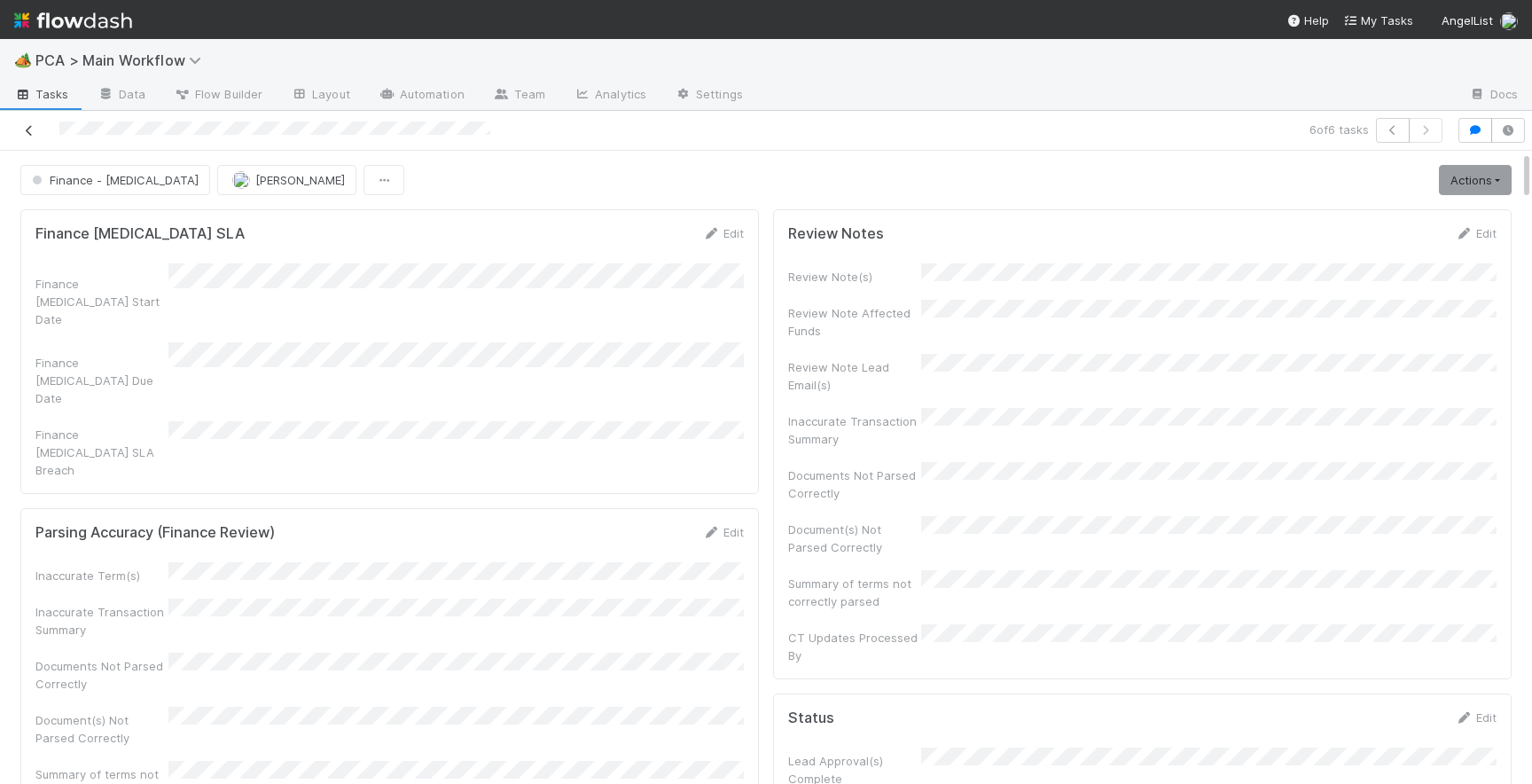
click at [24, 132] on icon at bounding box center [29, 131] width 18 height 12
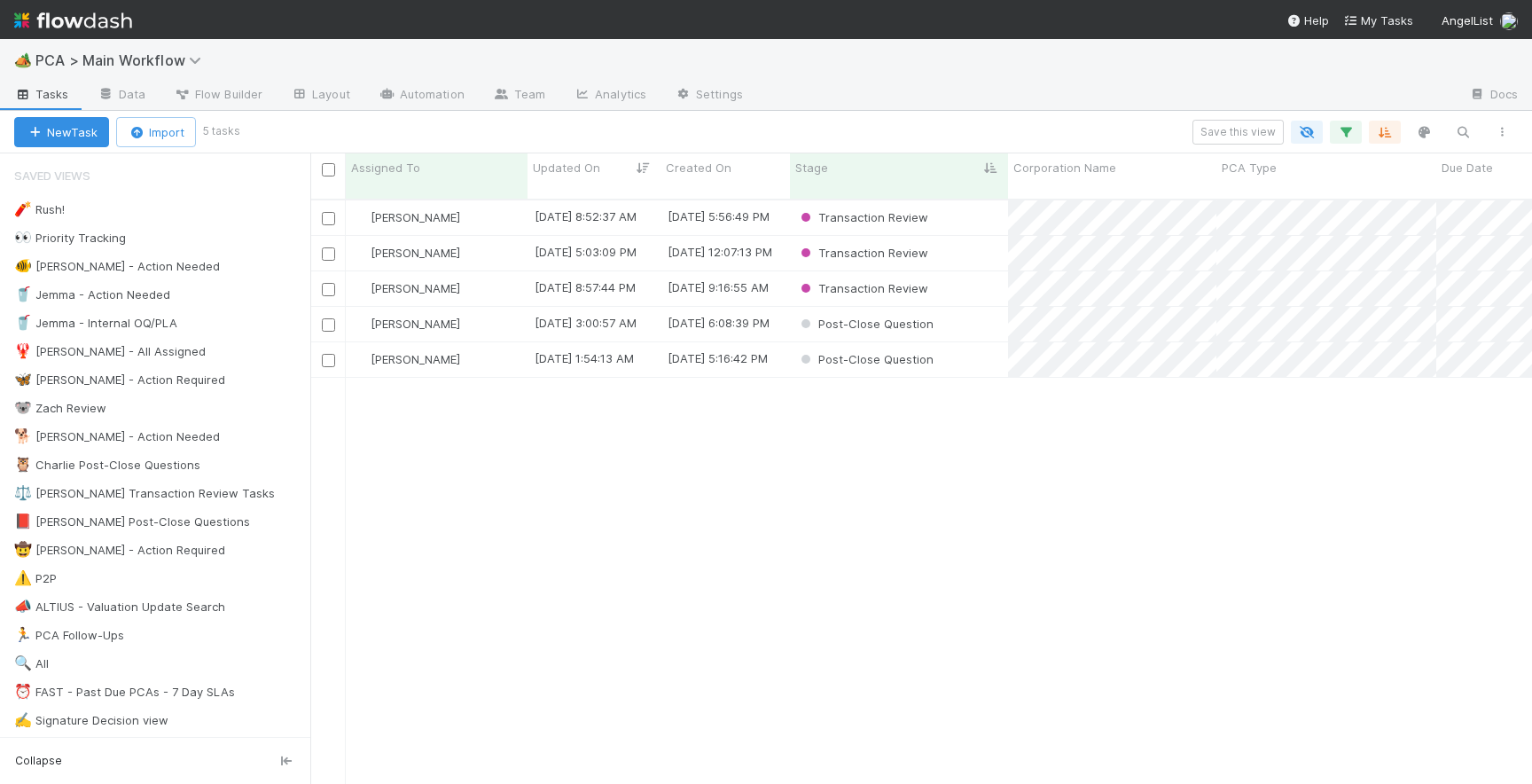
scroll to position [599, 1222]
click at [979, 342] on div "Post-Close Question" at bounding box center [899, 359] width 219 height 34
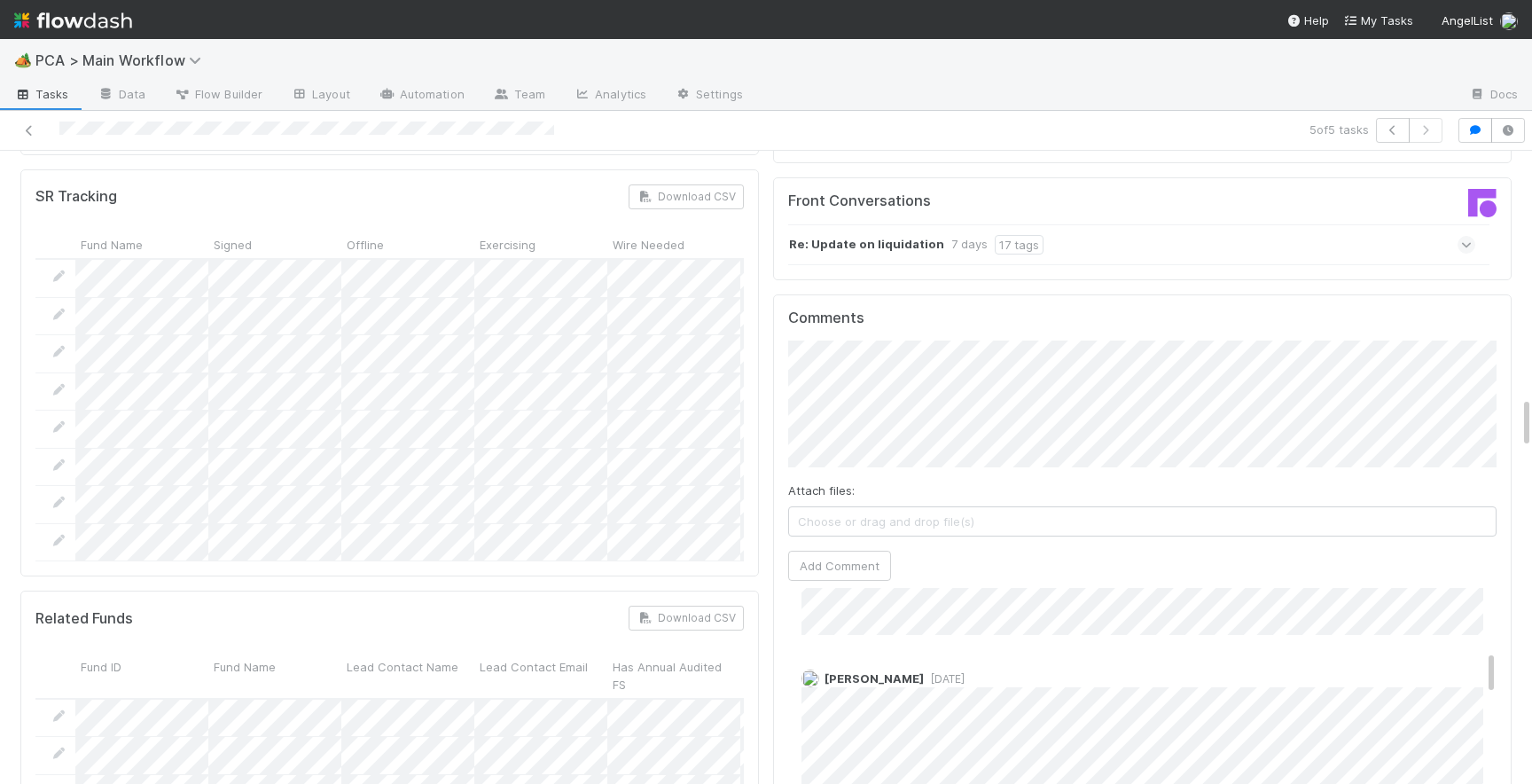
scroll to position [463, 0]
click at [861, 551] on button "Add Comment" at bounding box center [839, 565] width 103 height 30
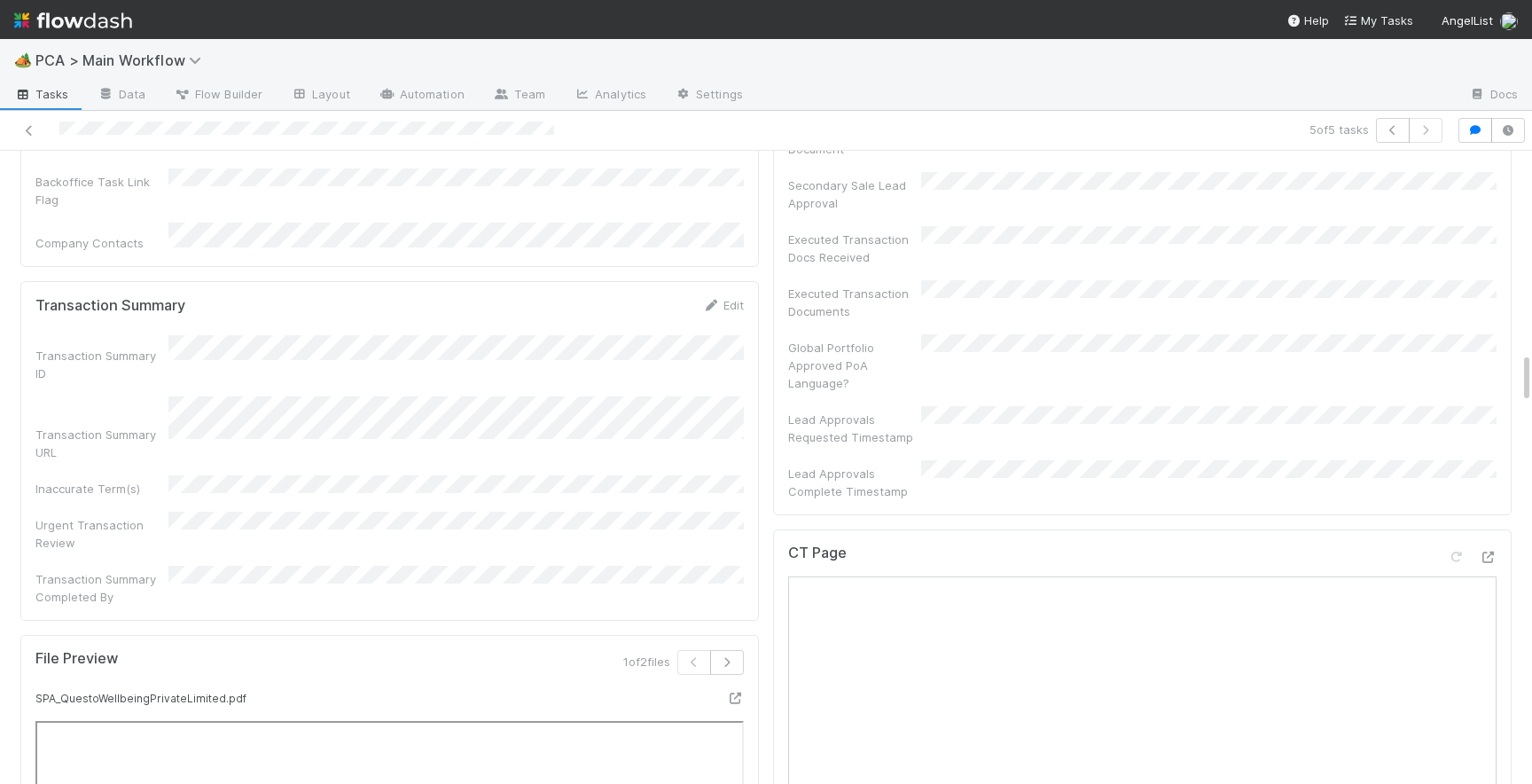
scroll to position [0, 0]
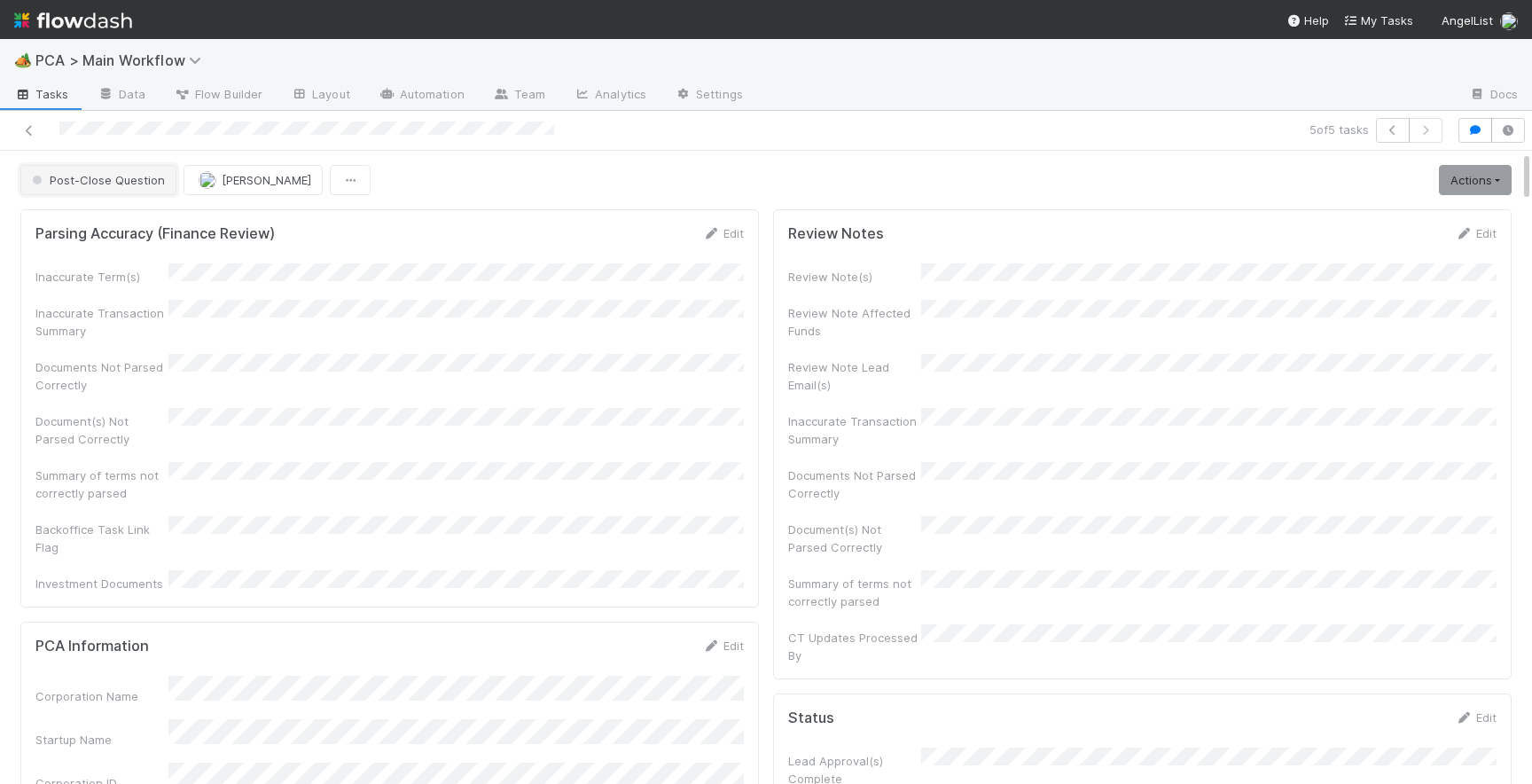
click at [99, 178] on span "Post-Close Question" at bounding box center [96, 179] width 136 height 14
click at [114, 258] on span "Record Transaction" at bounding box center [89, 256] width 130 height 14
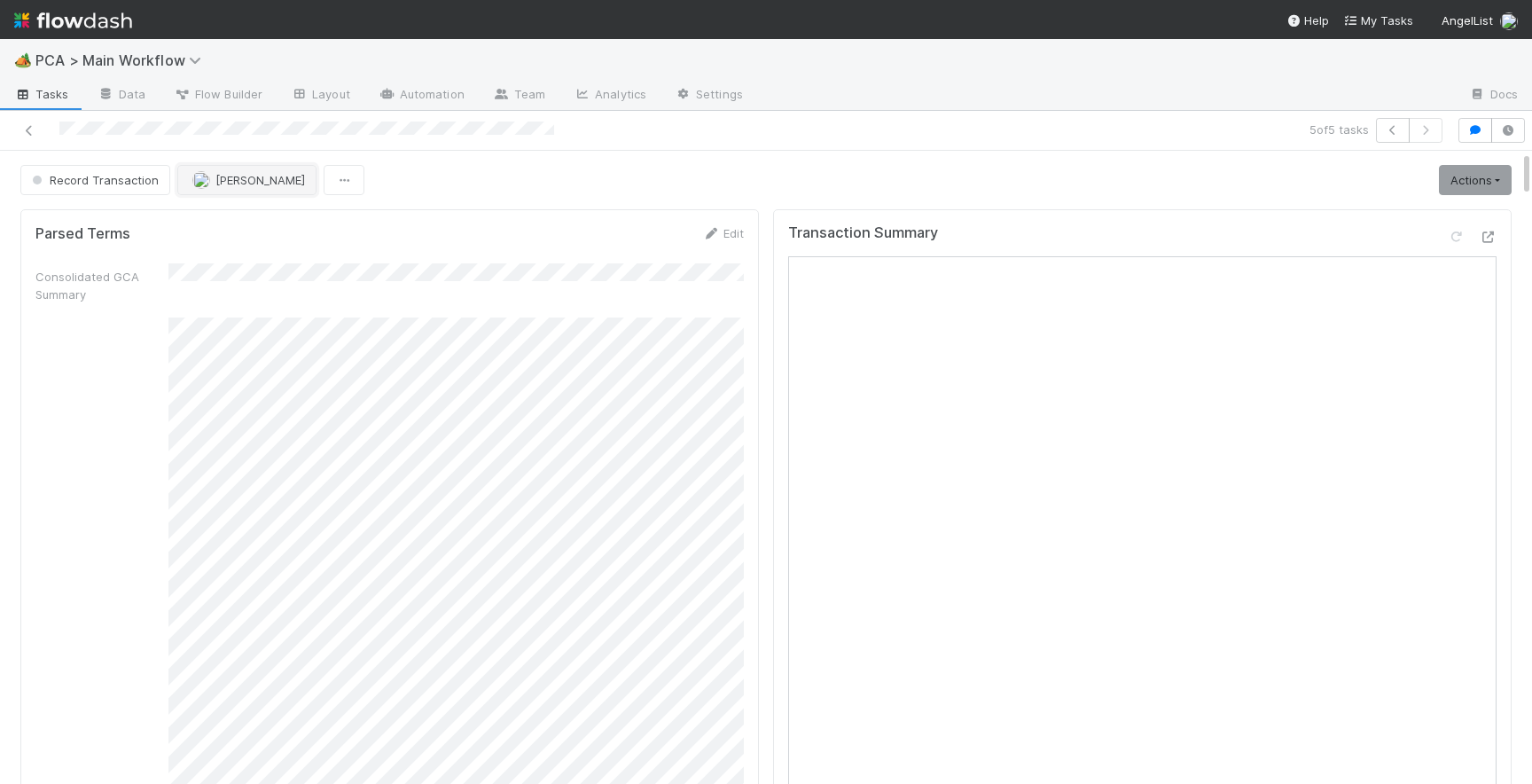
click at [252, 185] on span "[PERSON_NAME]" at bounding box center [260, 179] width 89 height 14
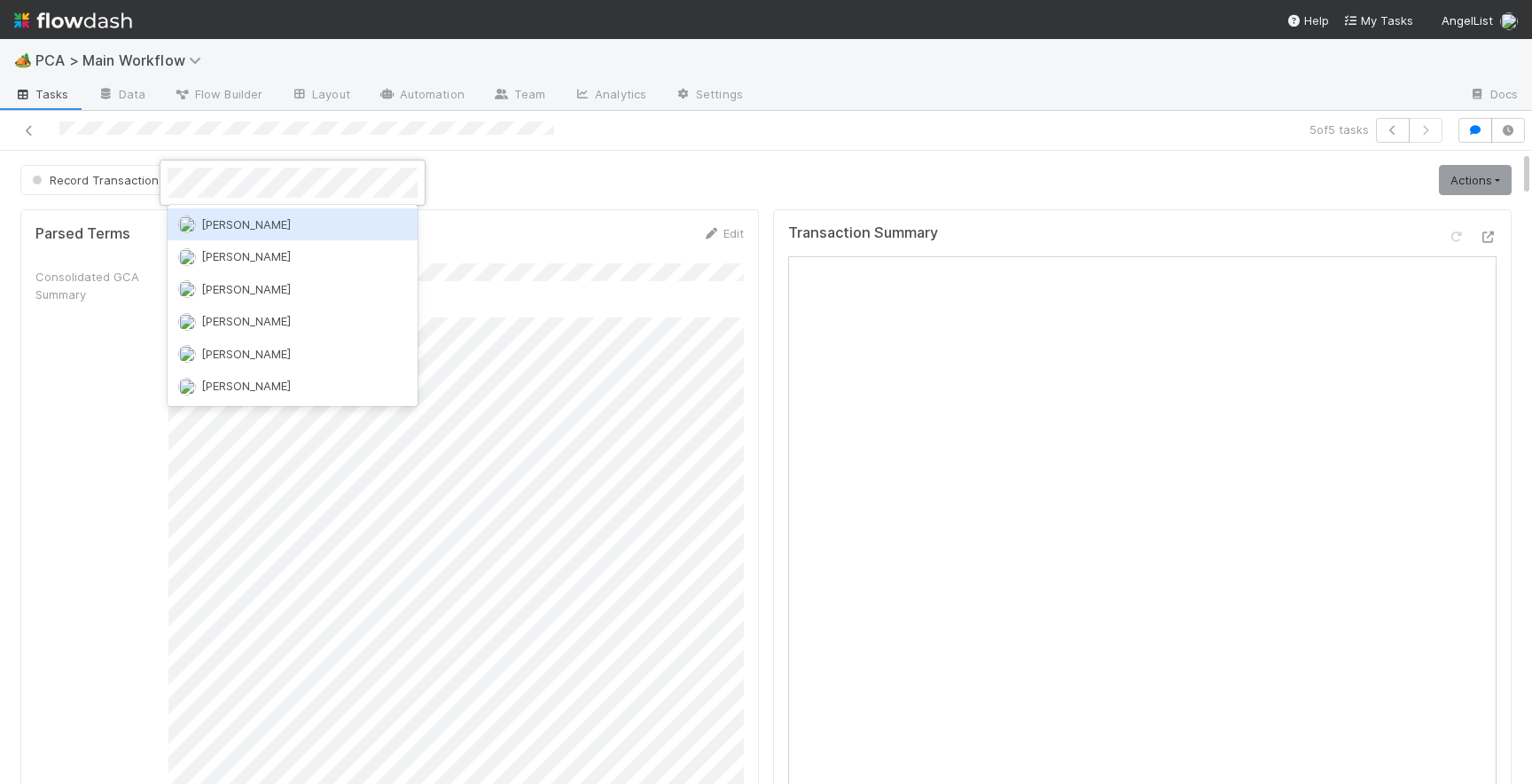
click at [250, 227] on span "[PERSON_NAME]" at bounding box center [245, 224] width 89 height 14
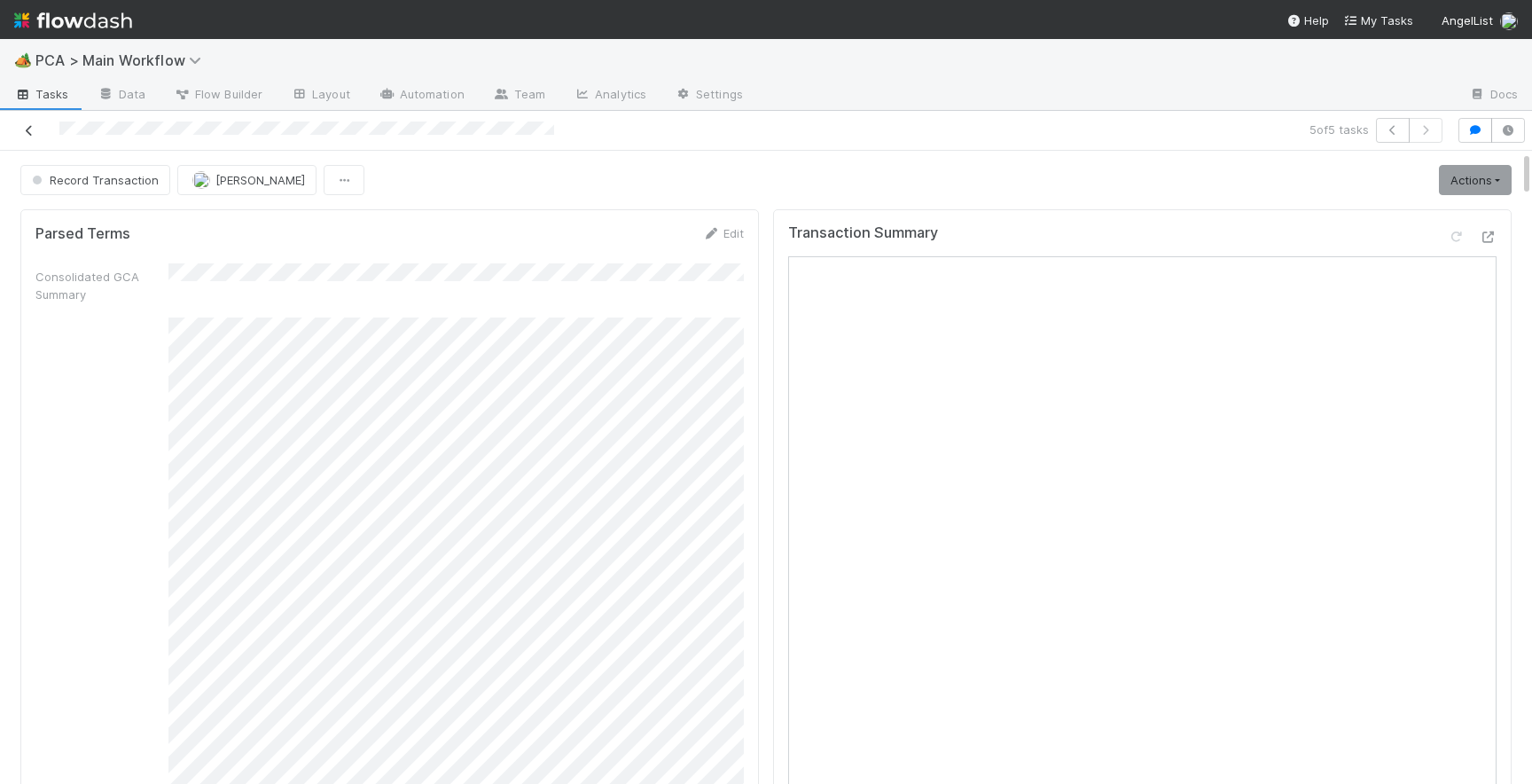
click at [30, 126] on icon at bounding box center [29, 131] width 18 height 12
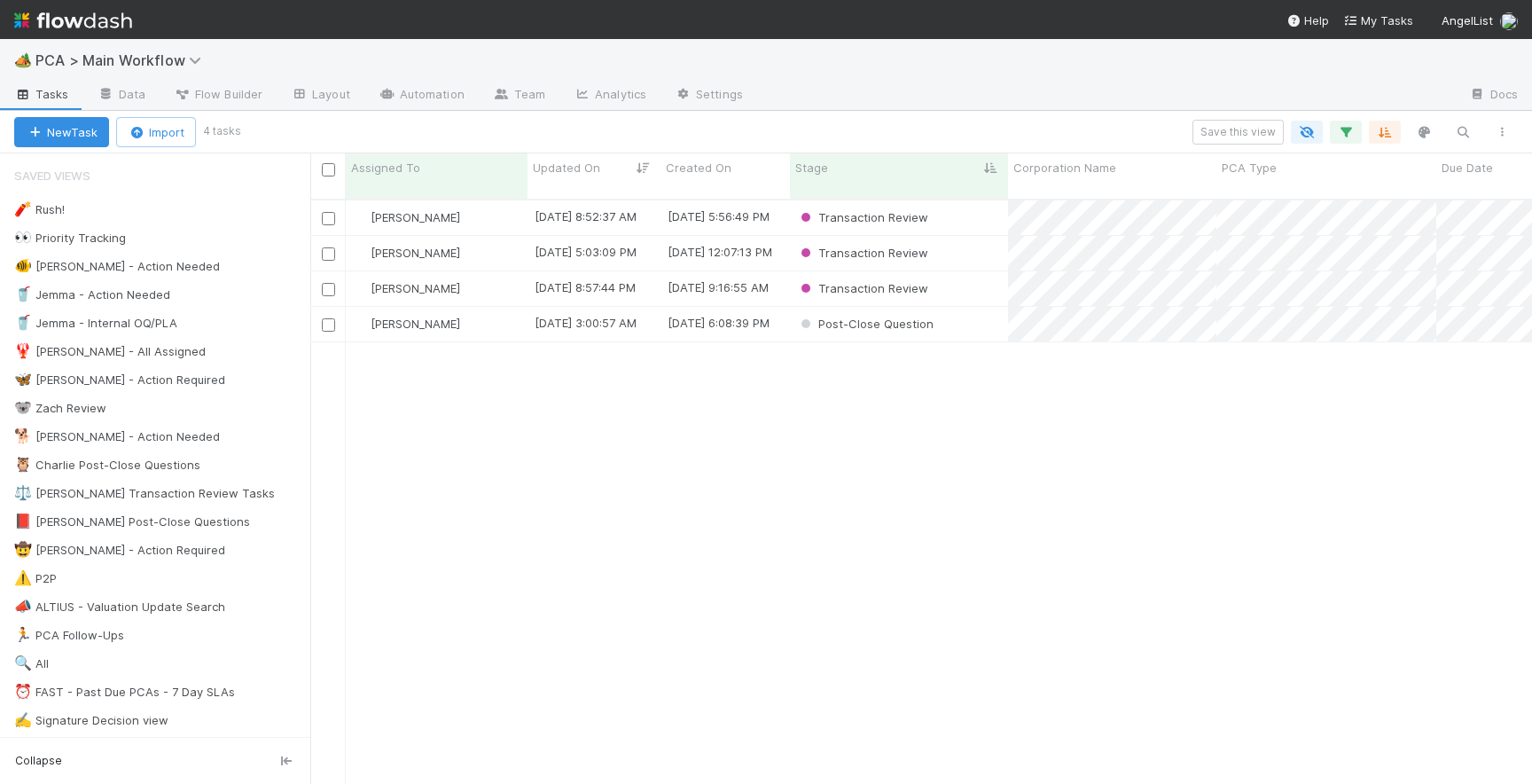
scroll to position [0, 1]
click at [985, 312] on div "Post-Close Question" at bounding box center [899, 323] width 219 height 34
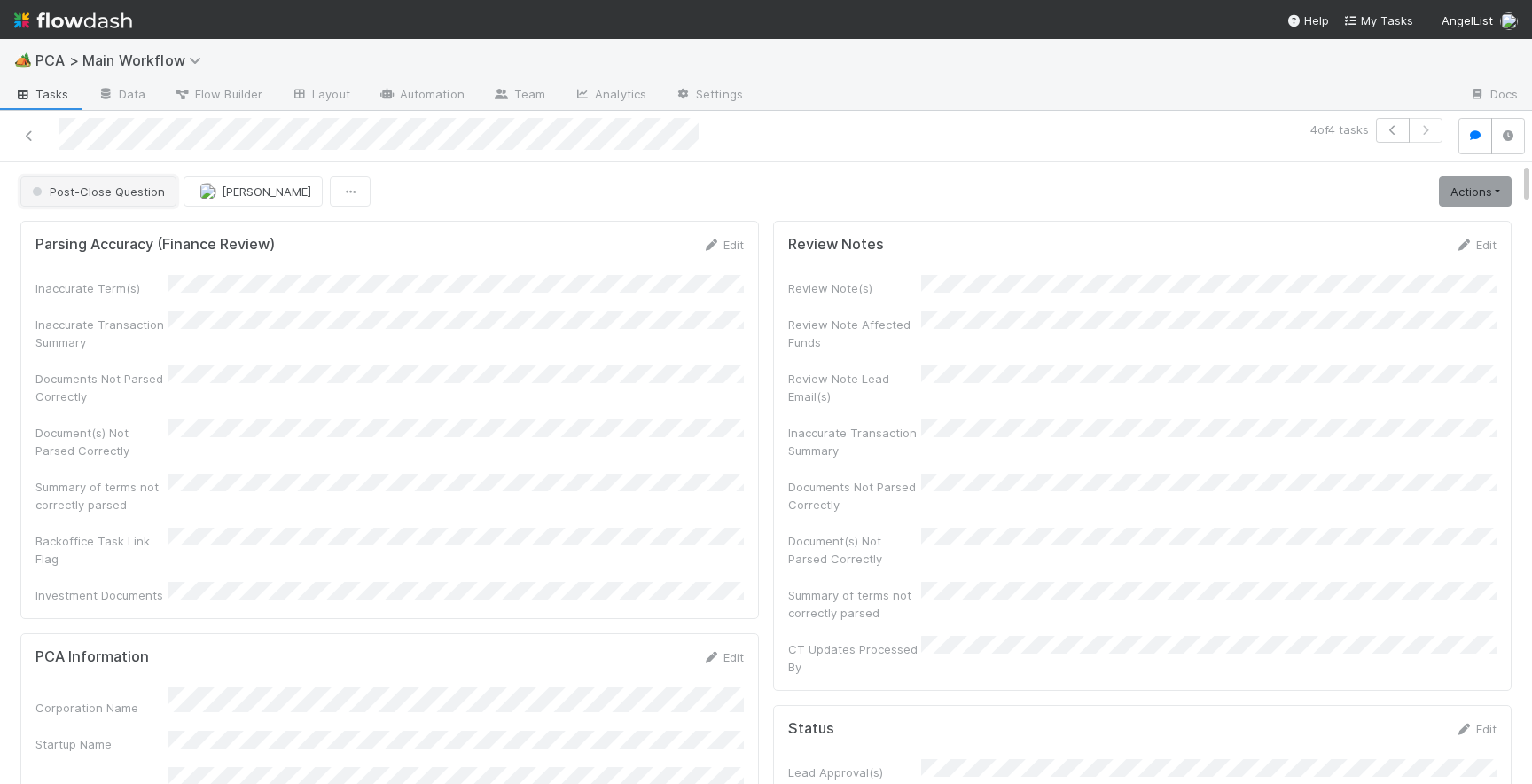
click at [74, 186] on span "Post-Close Question" at bounding box center [96, 191] width 136 height 14
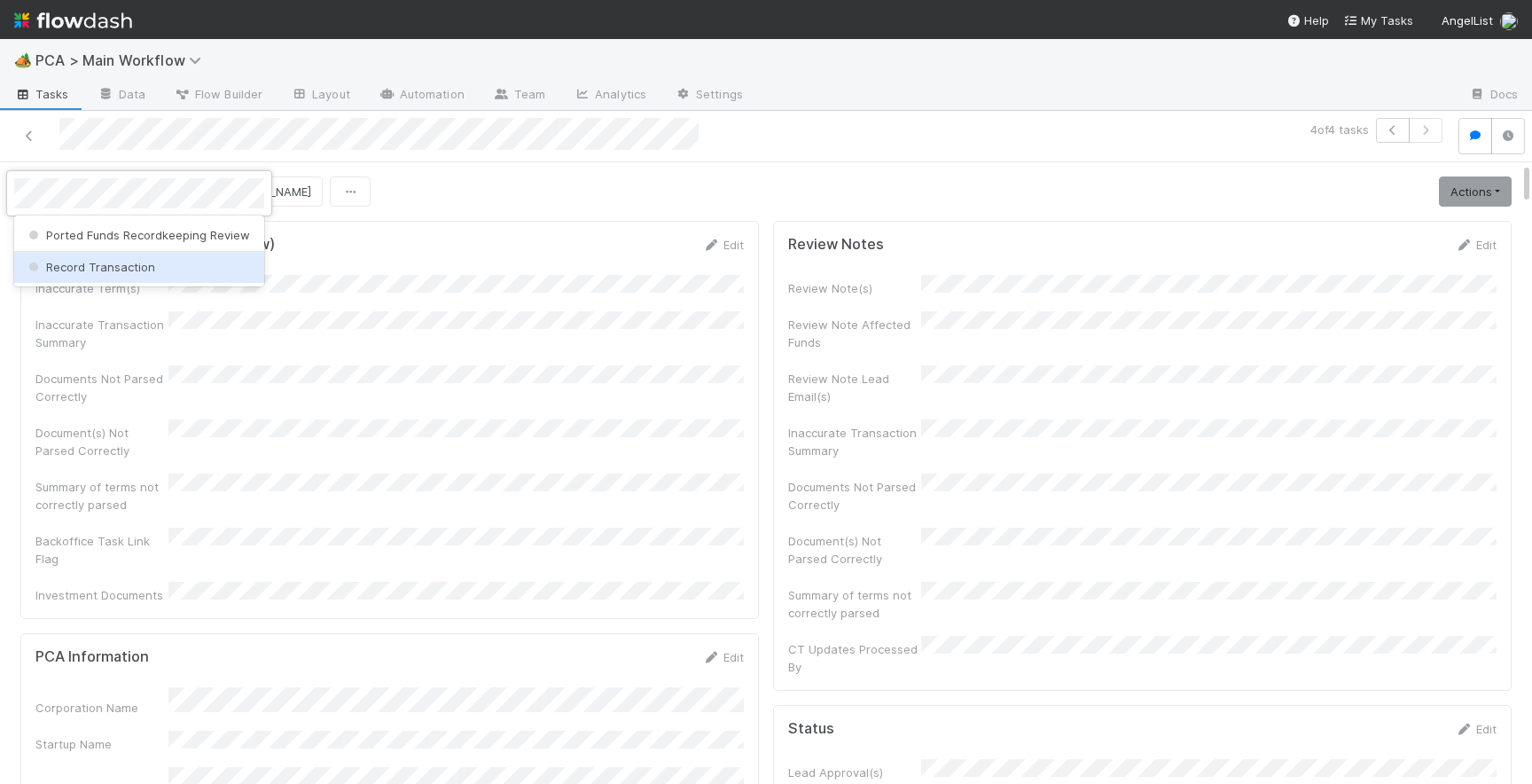
click at [116, 268] on span "Record Transaction" at bounding box center [89, 267] width 130 height 14
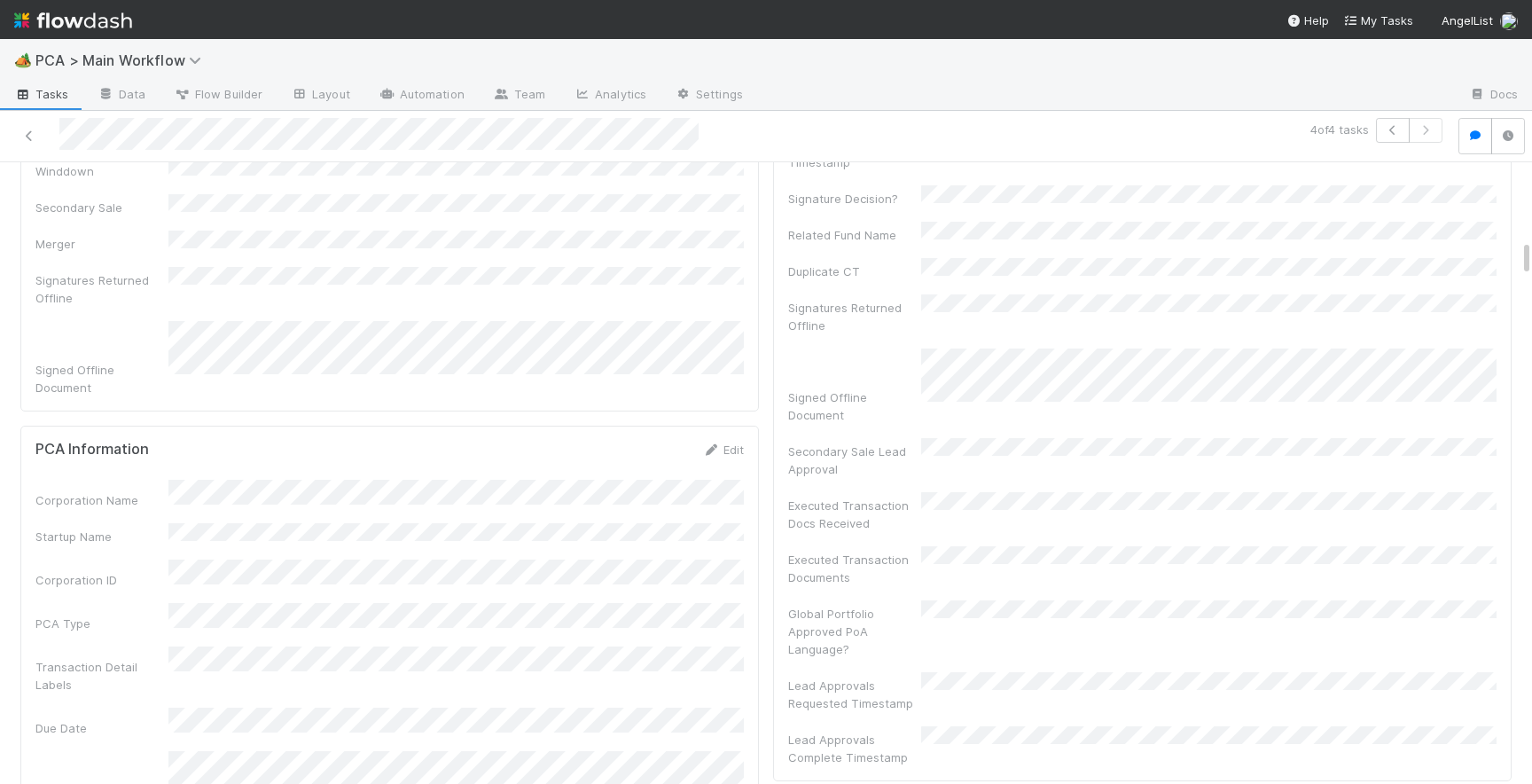
scroll to position [1297, 0]
click at [731, 430] on link "Edit" at bounding box center [722, 437] width 42 height 14
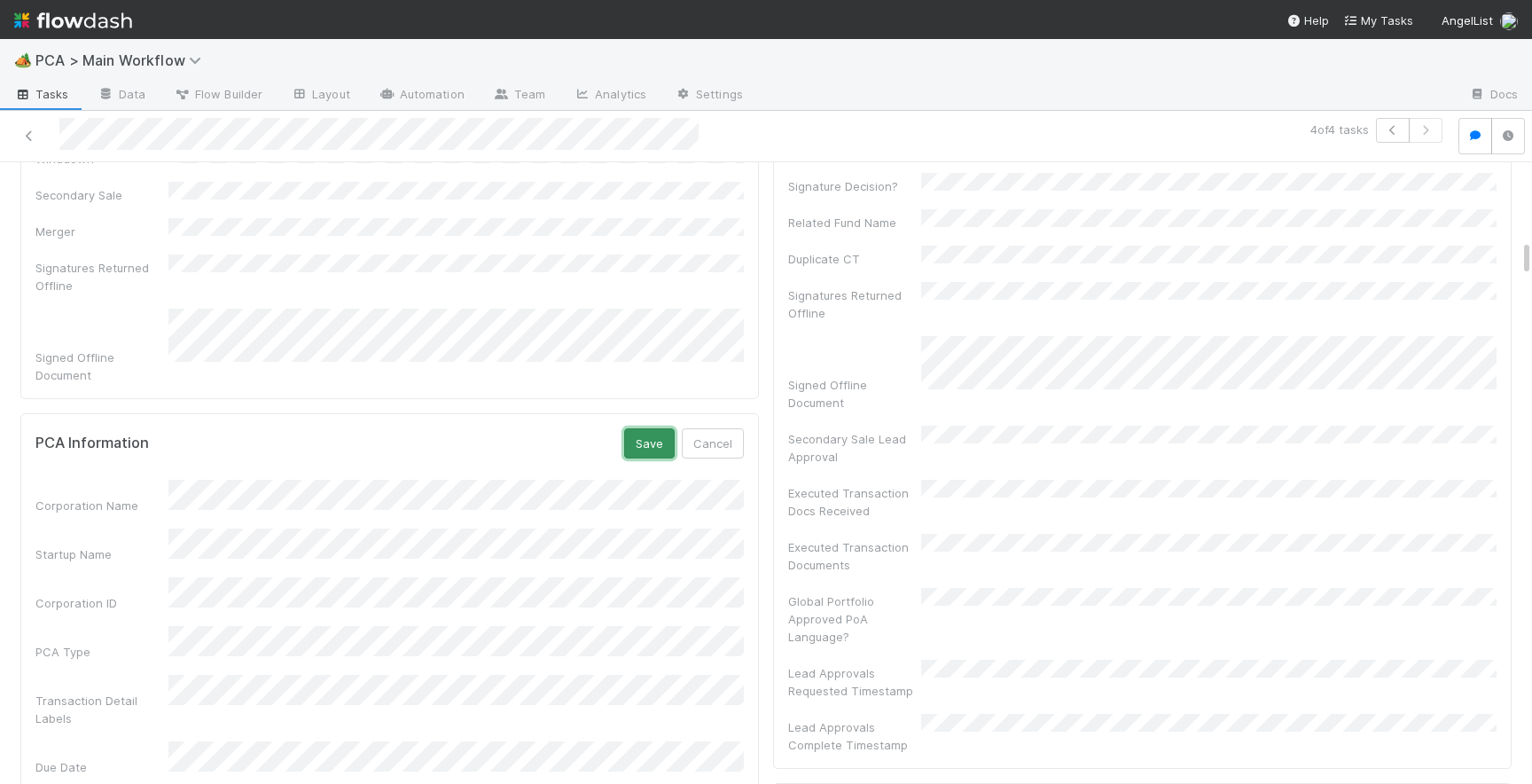
click at [651, 428] on button "Save" at bounding box center [650, 443] width 51 height 30
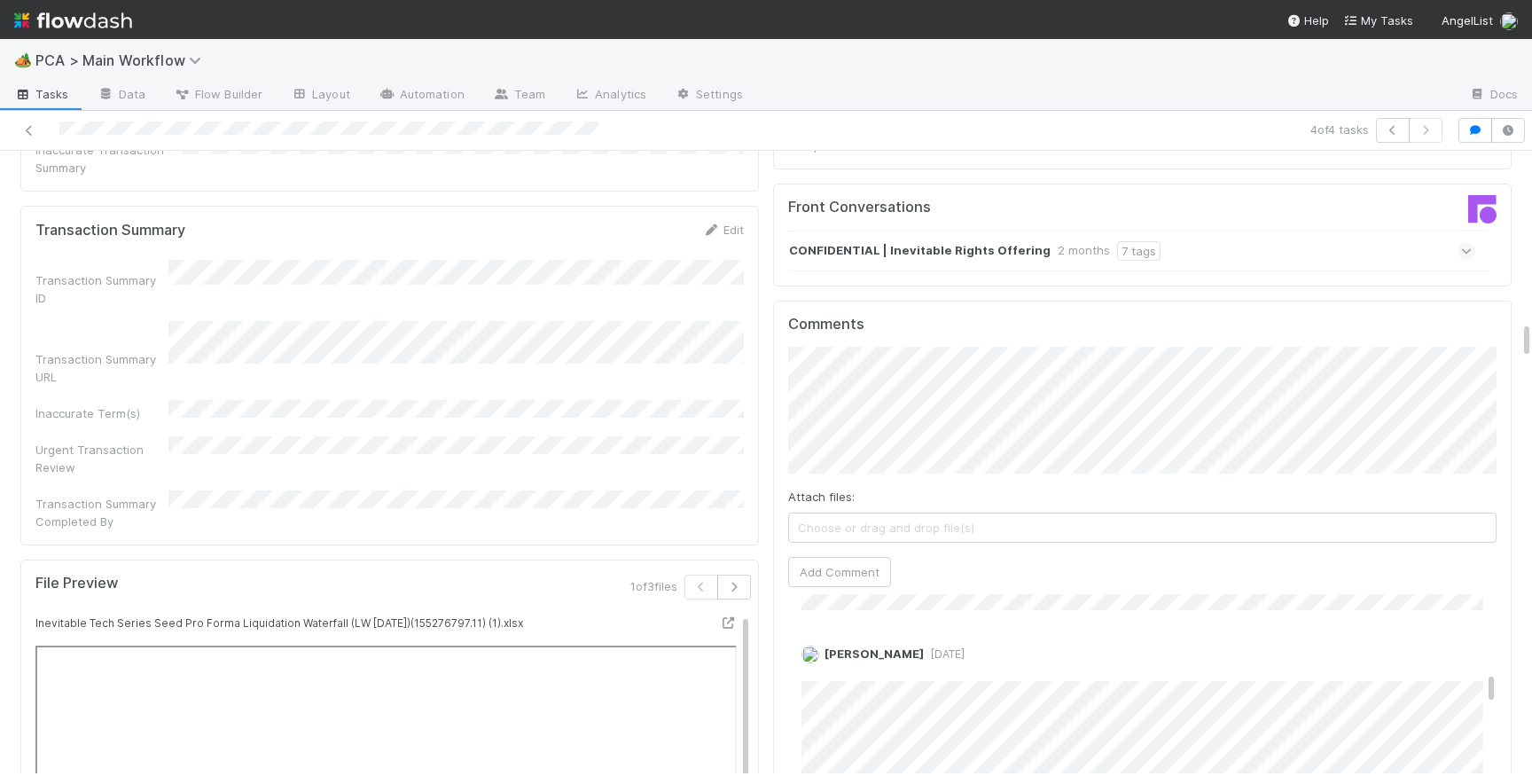
scroll to position [2810, 0]
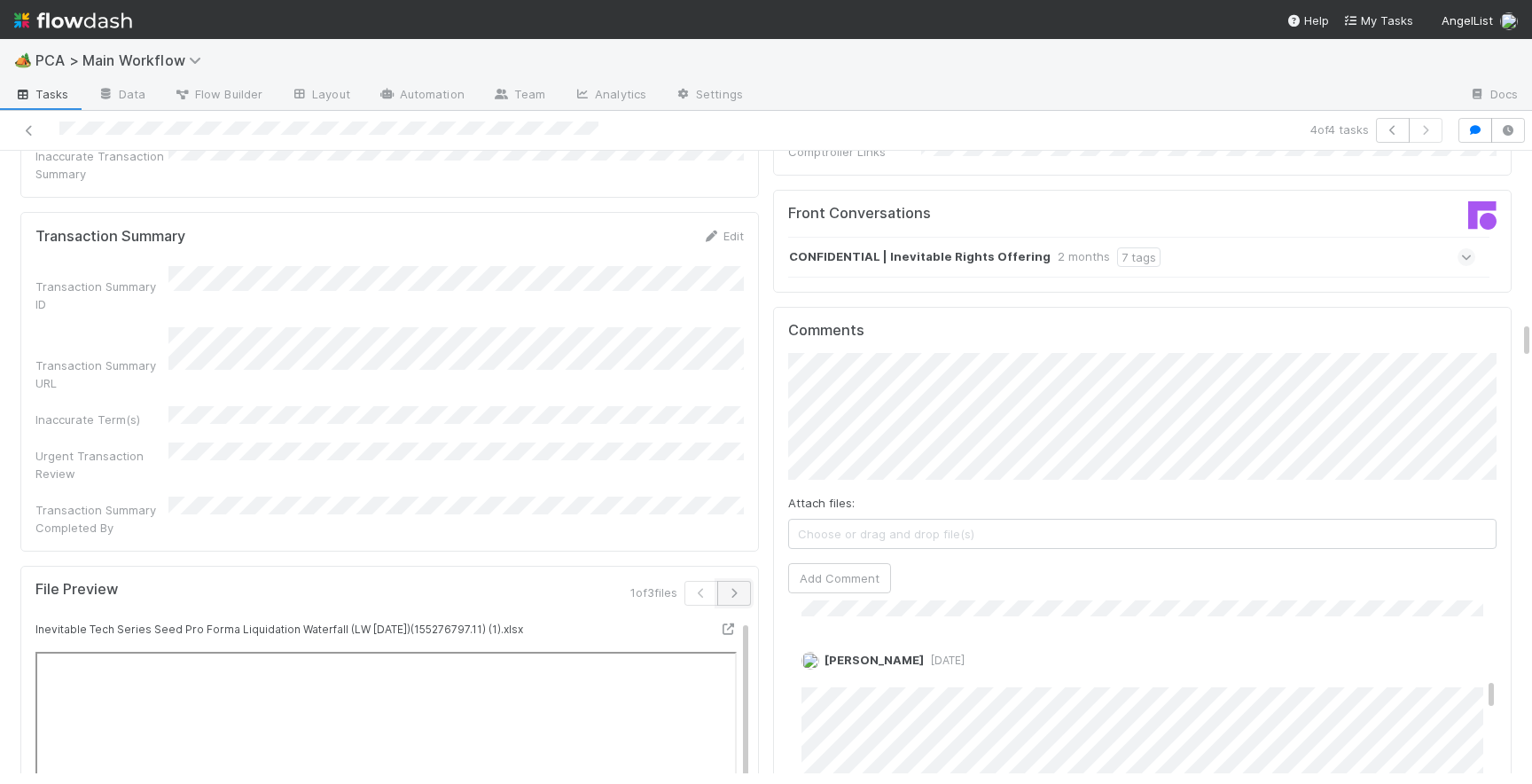
click at [741, 588] on icon "button" at bounding box center [734, 593] width 18 height 11
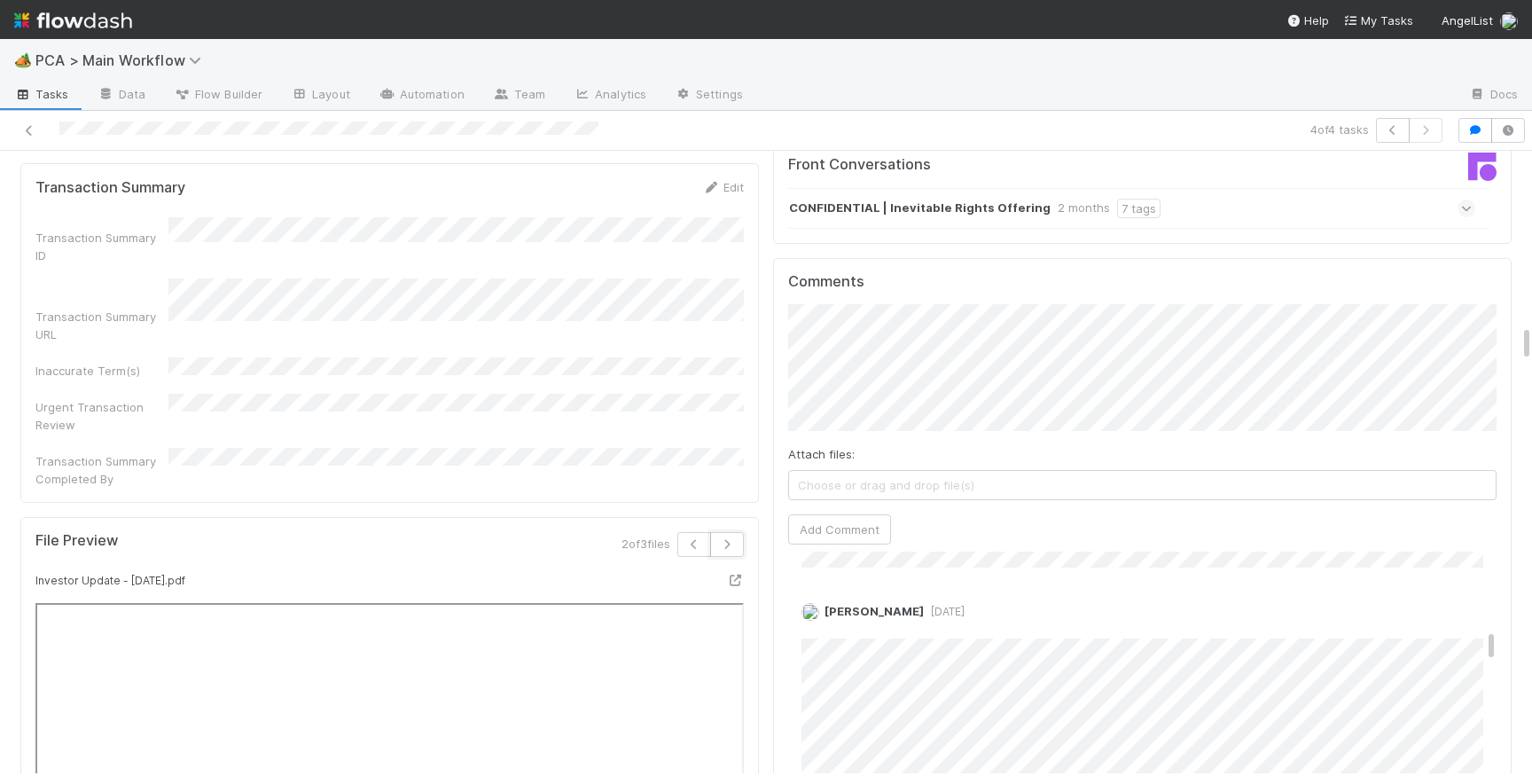
scroll to position [2867, 0]
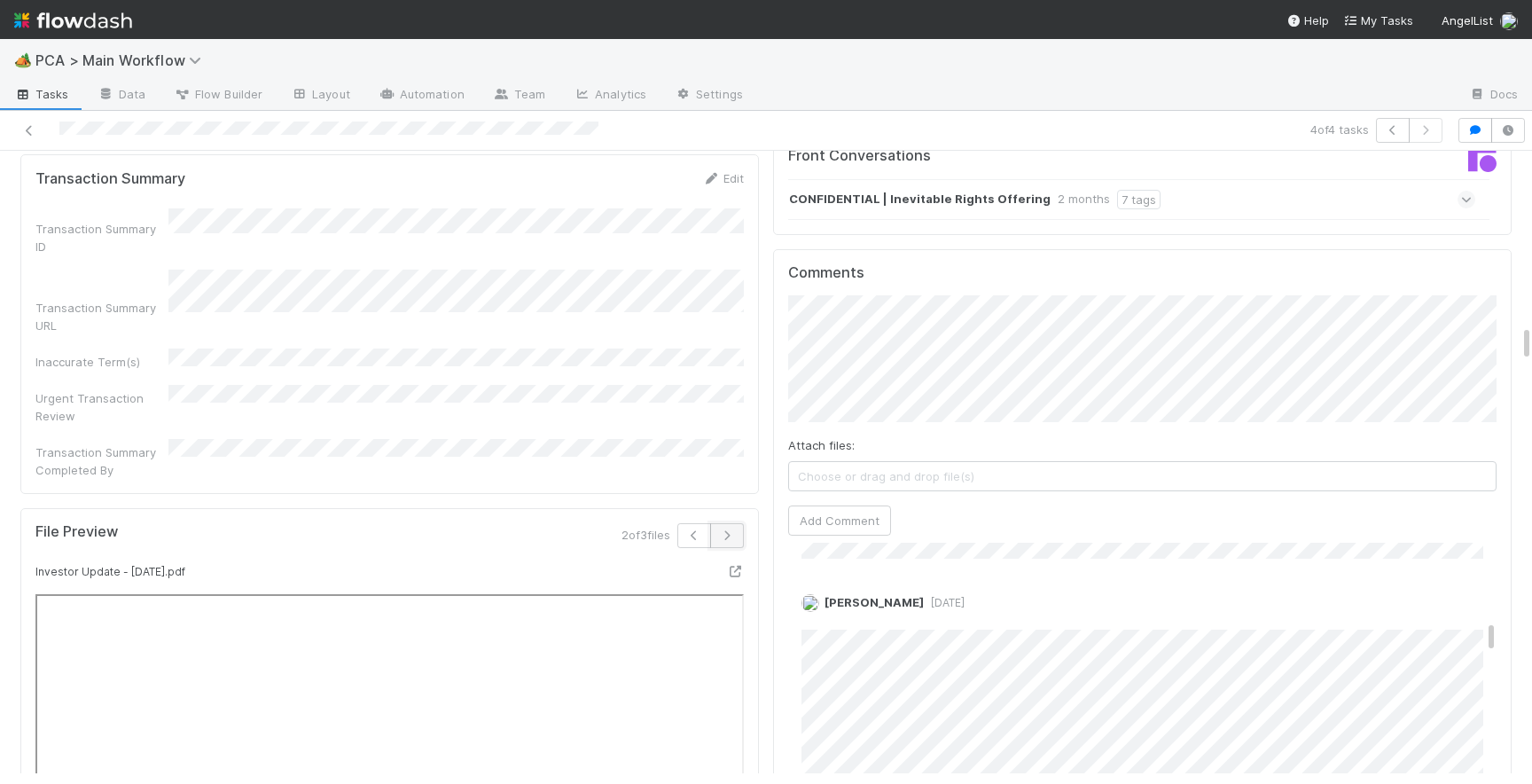
click at [729, 523] on button "button" at bounding box center [727, 535] width 33 height 24
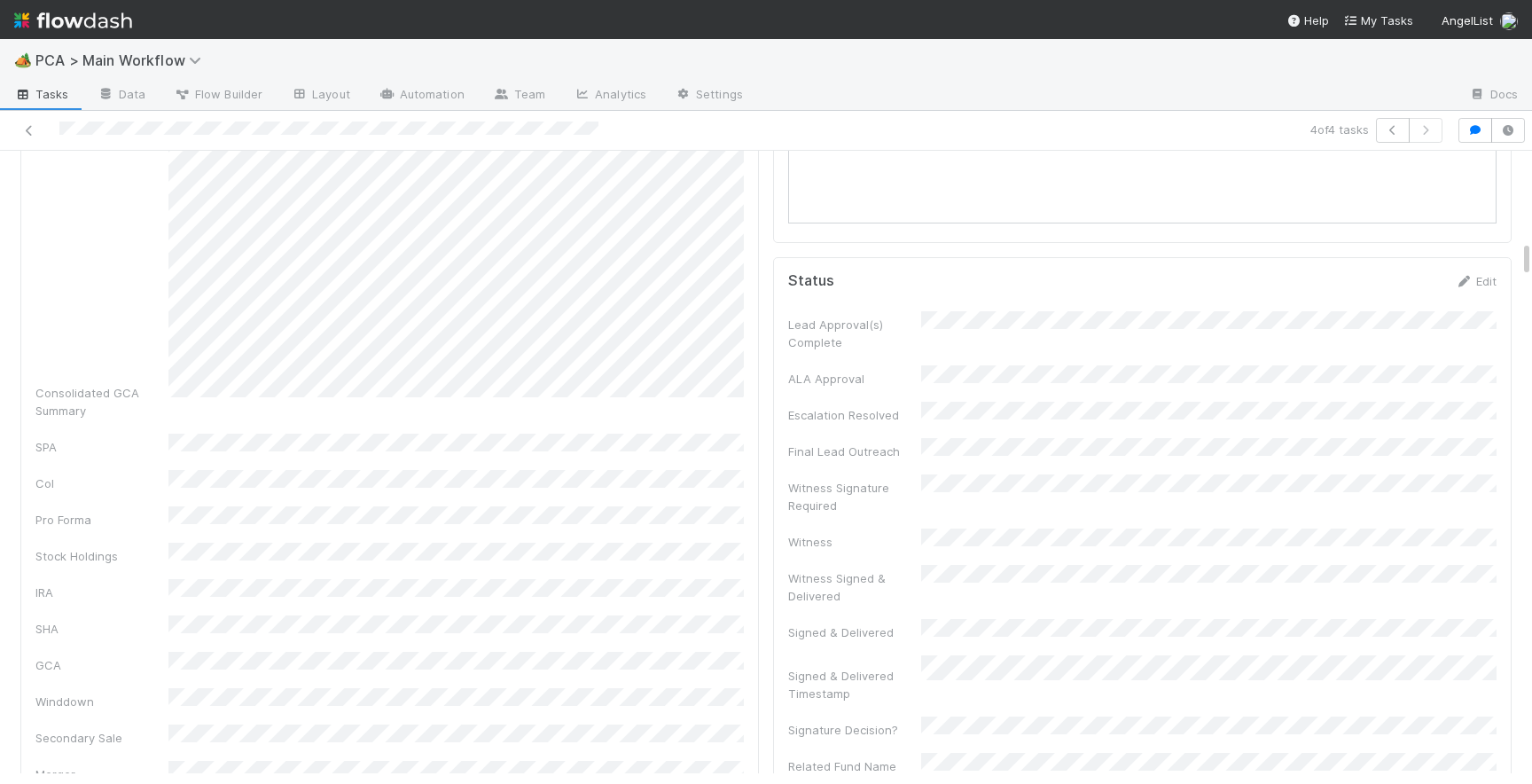
scroll to position [0, 0]
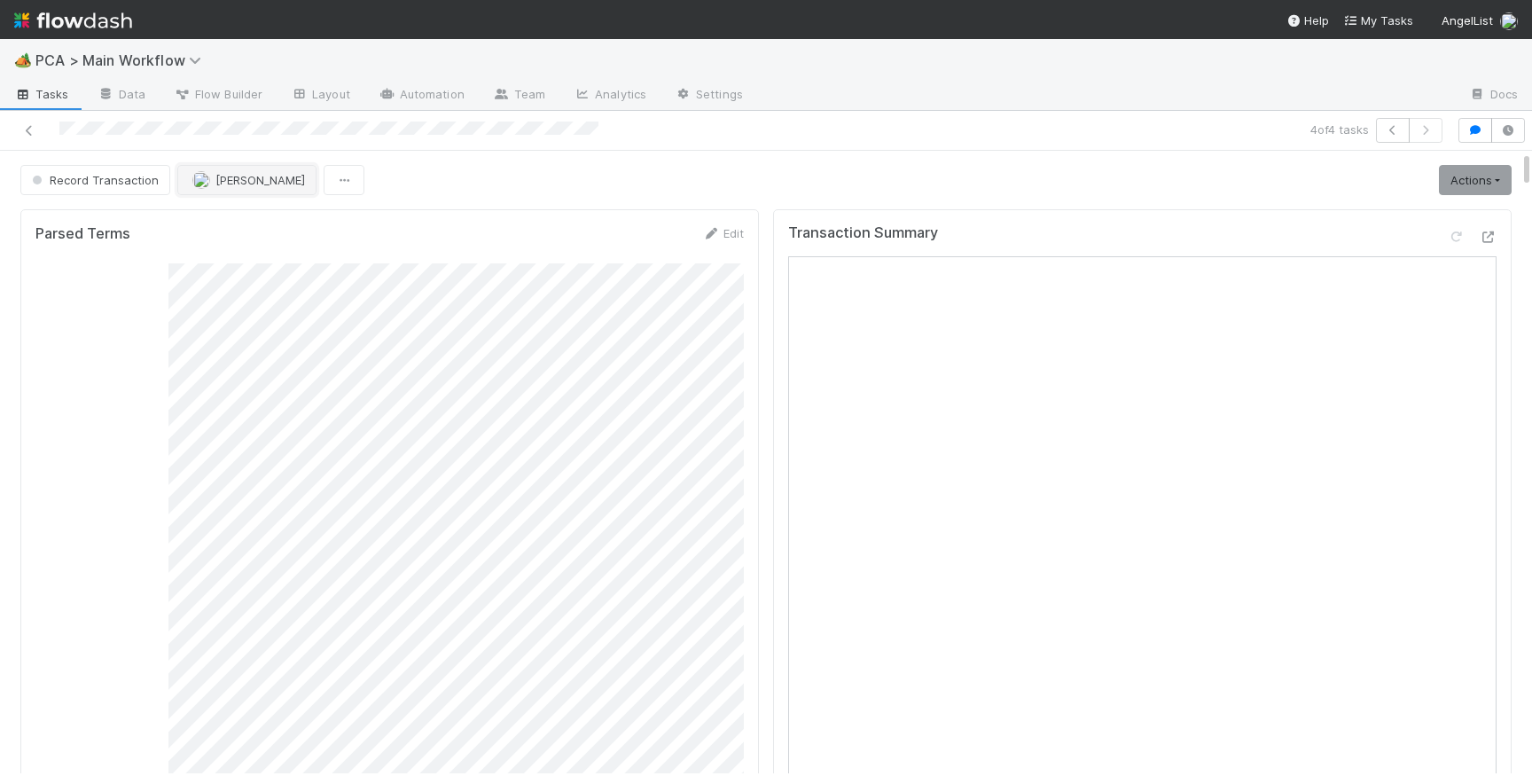
click at [243, 180] on span "[PERSON_NAME]" at bounding box center [260, 179] width 89 height 14
click at [245, 221] on span "[PERSON_NAME] you" at bounding box center [259, 224] width 117 height 14
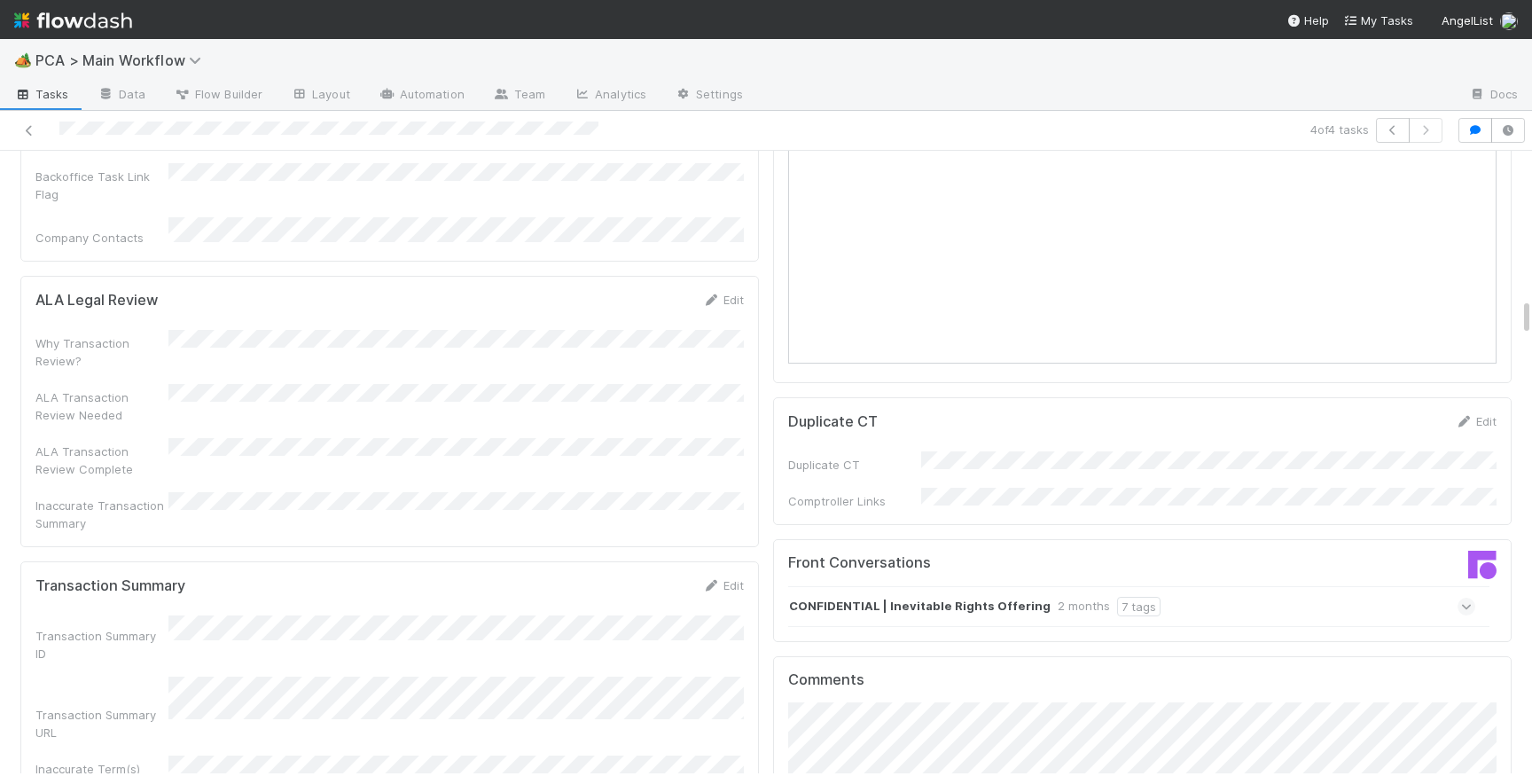
scroll to position [2461, 0]
click at [726, 577] on link "Edit" at bounding box center [722, 584] width 42 height 14
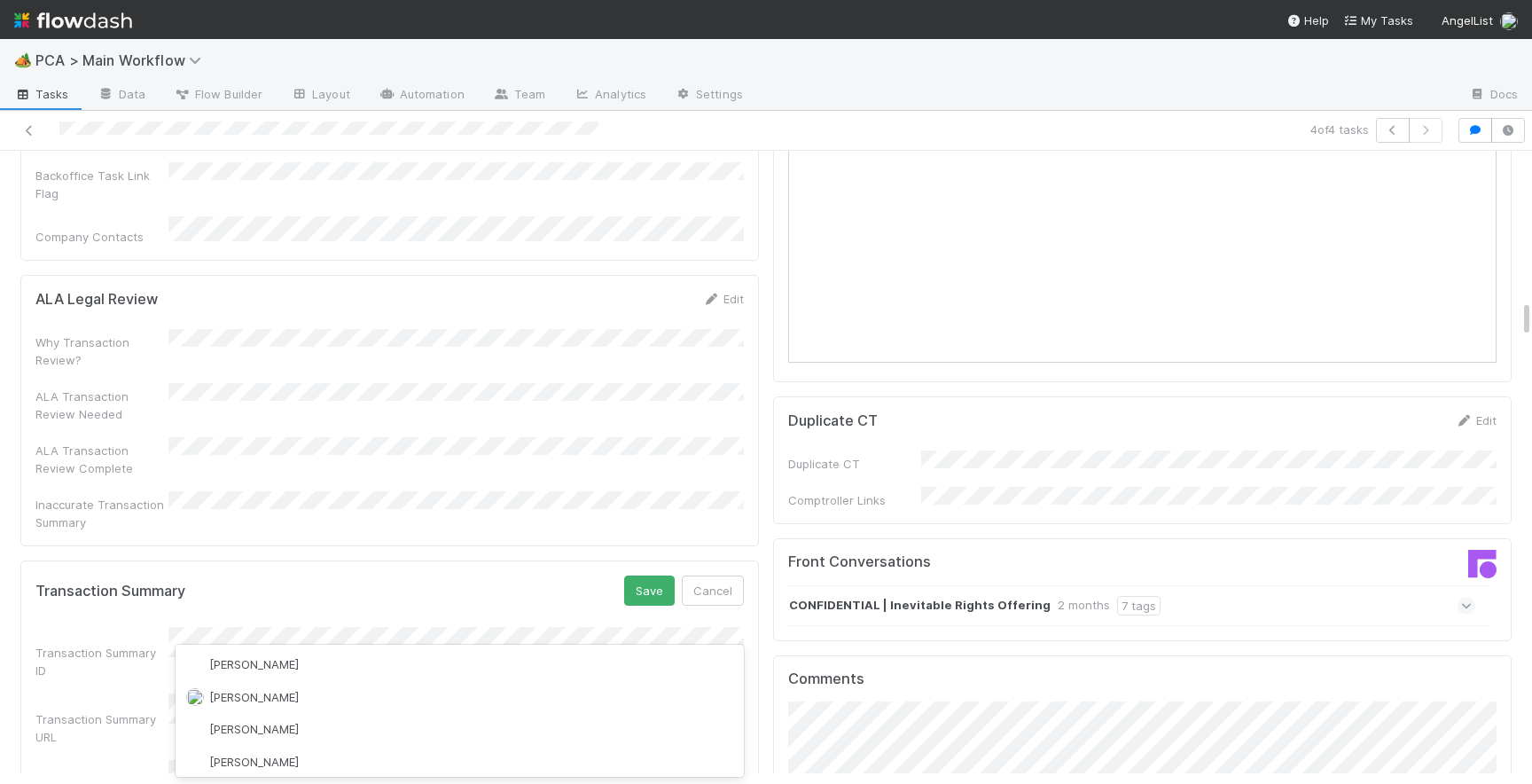
scroll to position [0, 0]
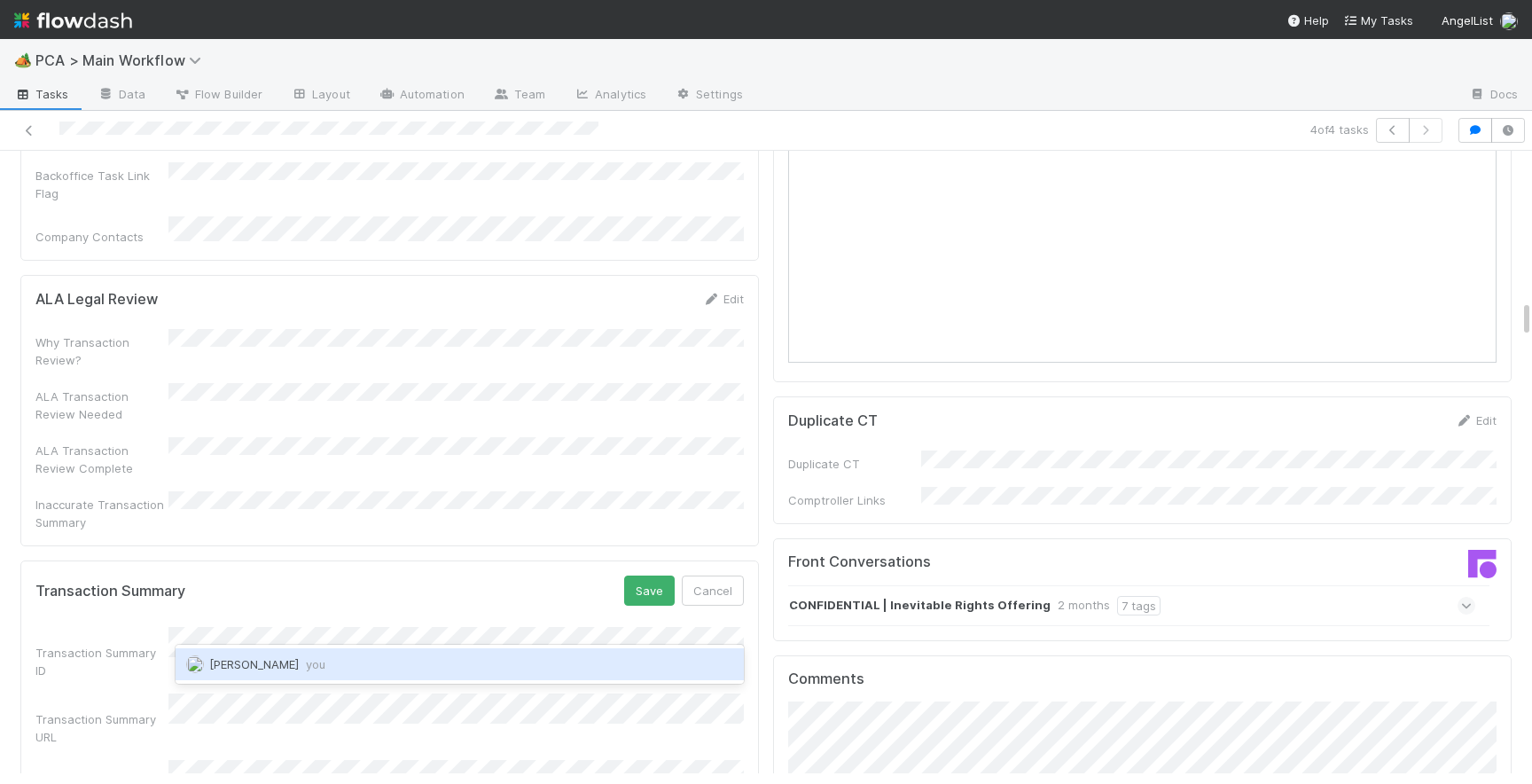
click at [227, 668] on span "[PERSON_NAME] you" at bounding box center [267, 663] width 117 height 14
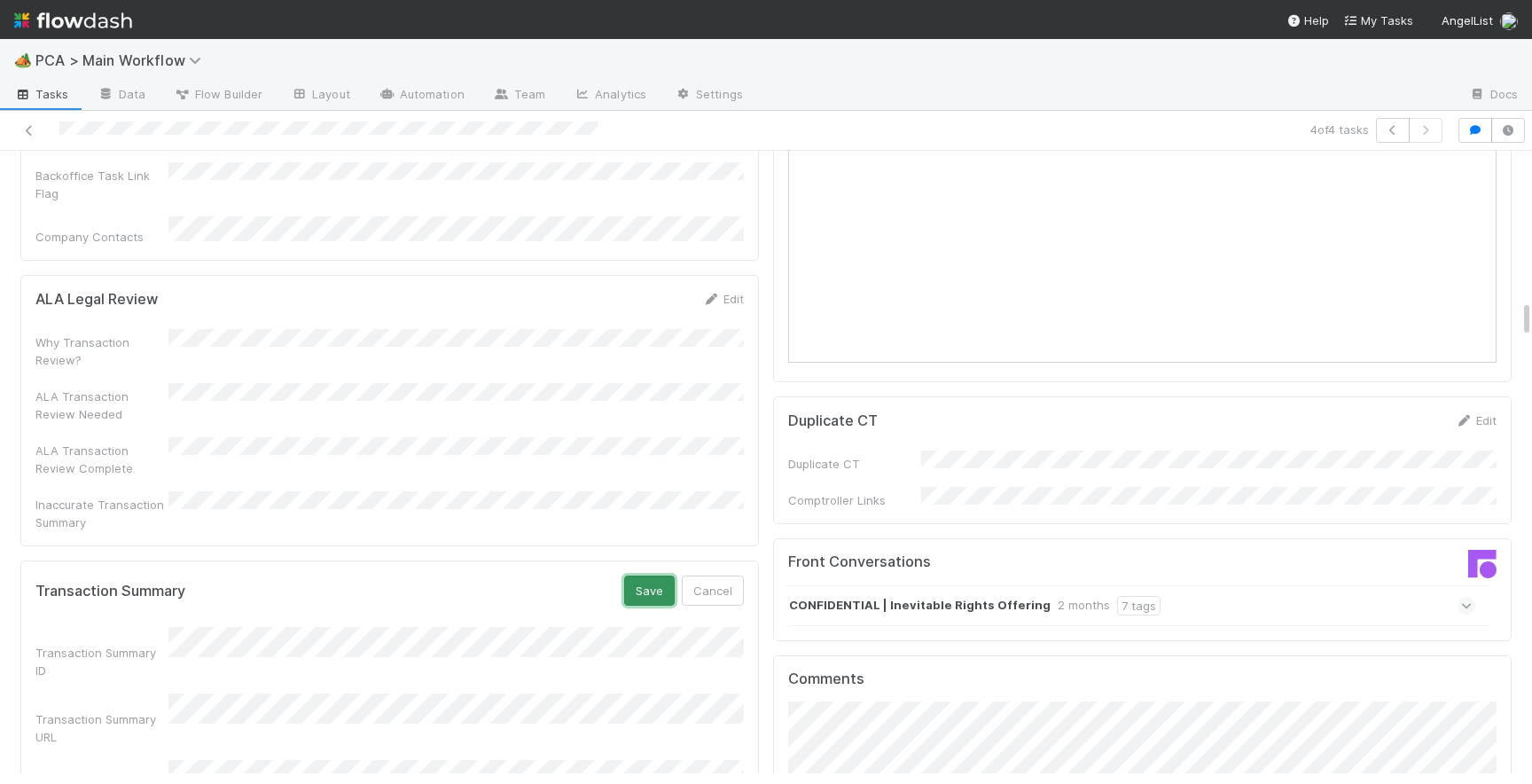
click at [635, 575] on button "Save" at bounding box center [650, 590] width 51 height 30
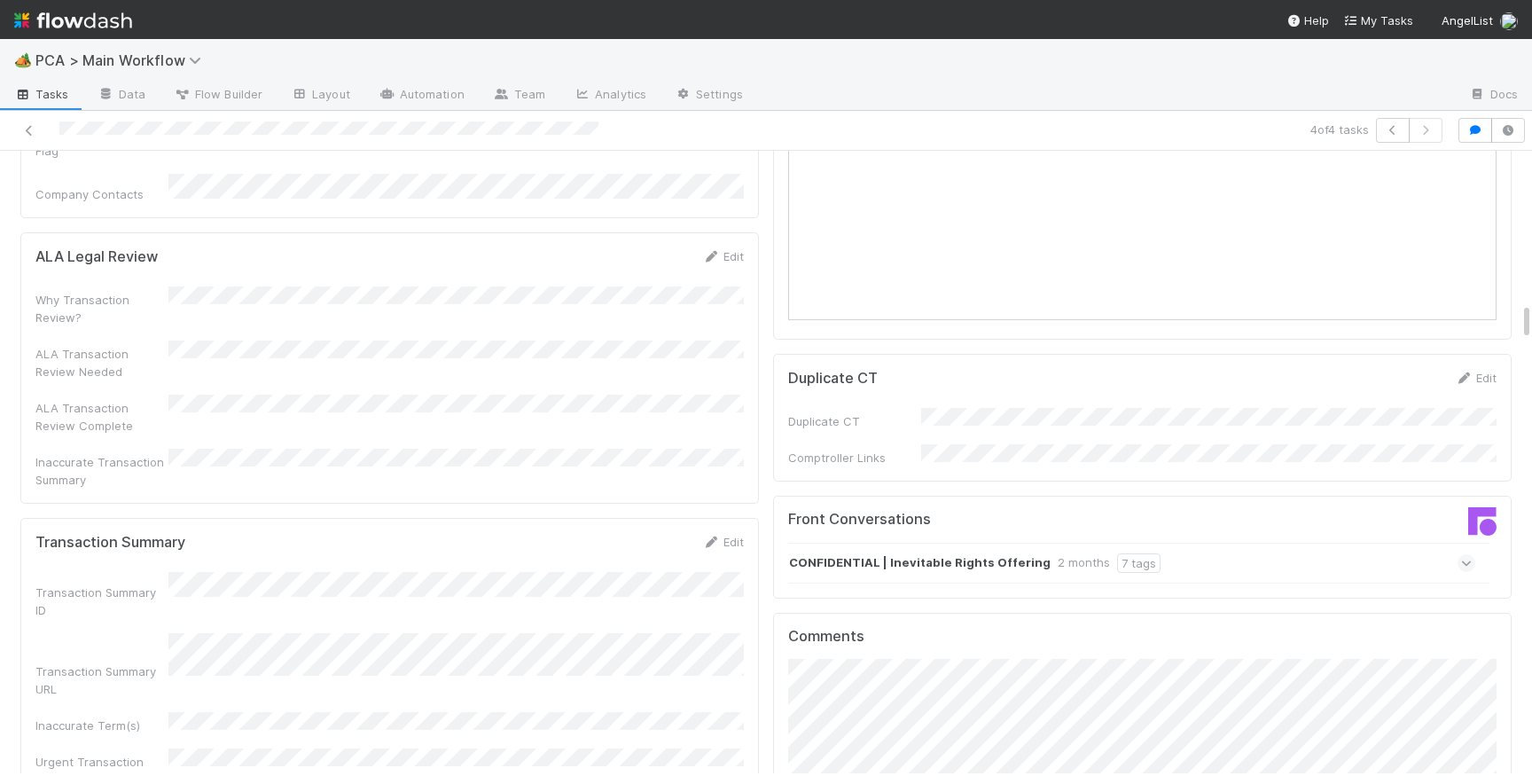
scroll to position [2510, 0]
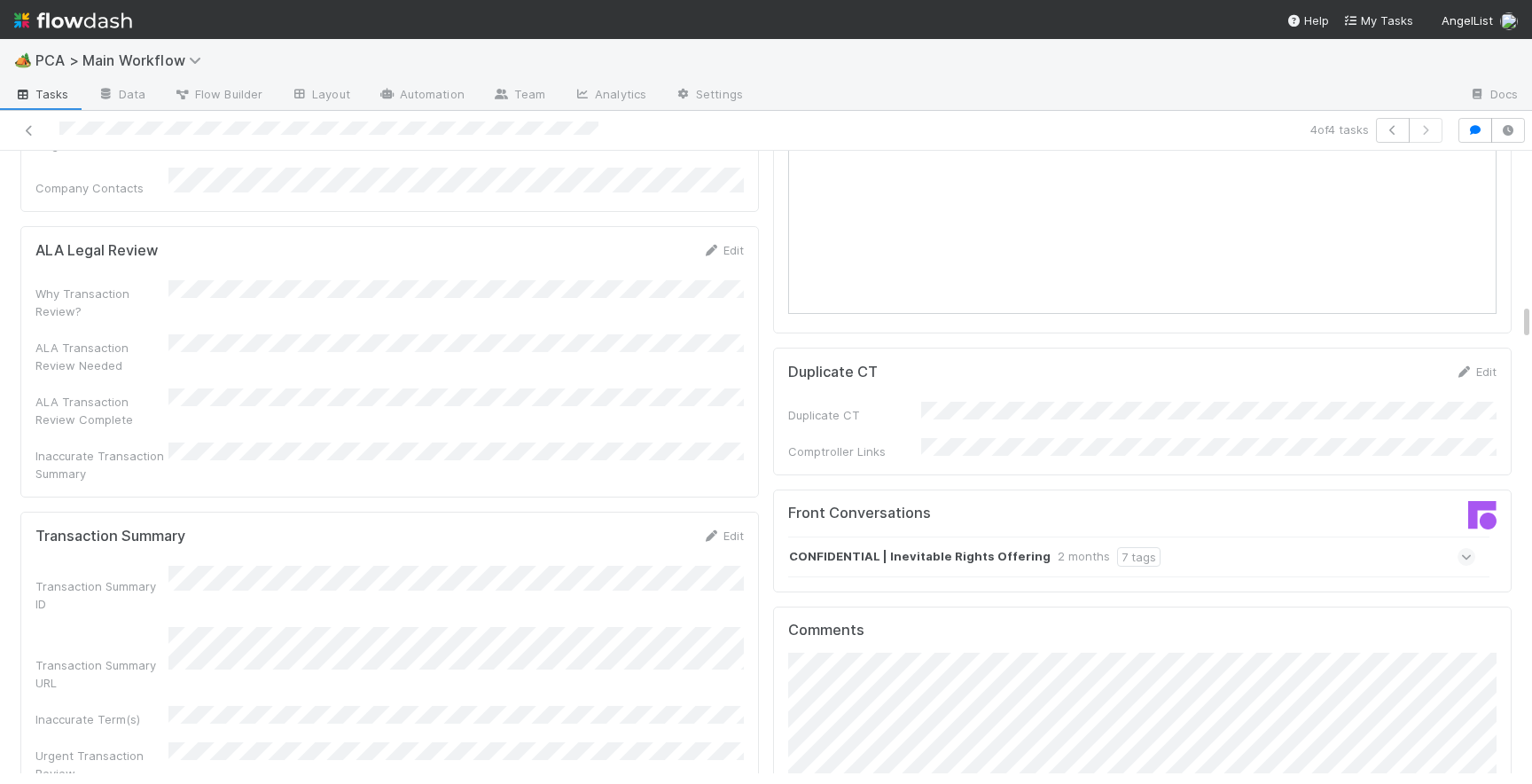
click at [1466, 548] on icon at bounding box center [1467, 557] width 12 height 18
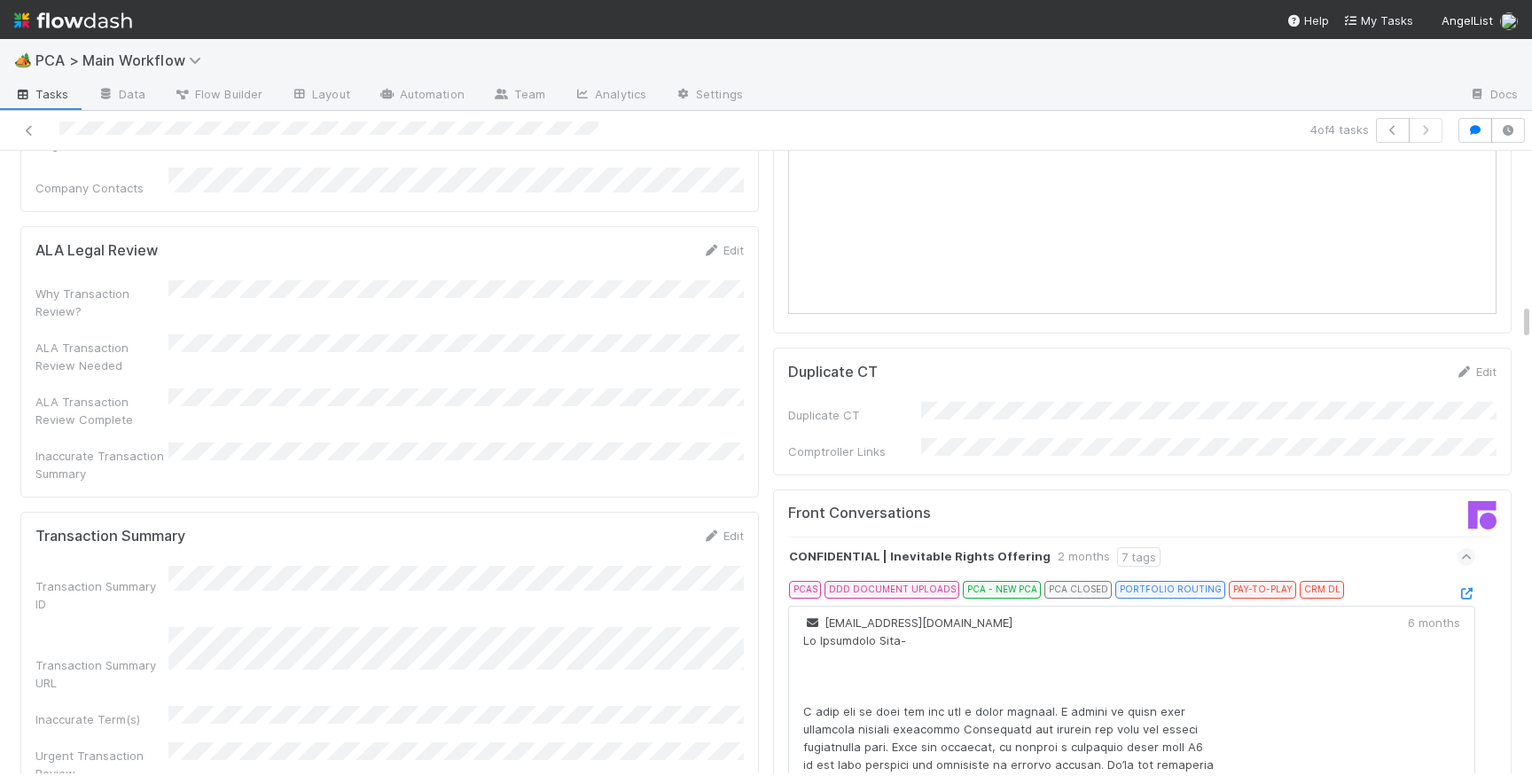
click at [1466, 584] on div at bounding box center [1466, 593] width 18 height 18
click at [1463, 588] on icon at bounding box center [1466, 594] width 18 height 12
click at [1471, 548] on icon at bounding box center [1467, 557] width 12 height 18
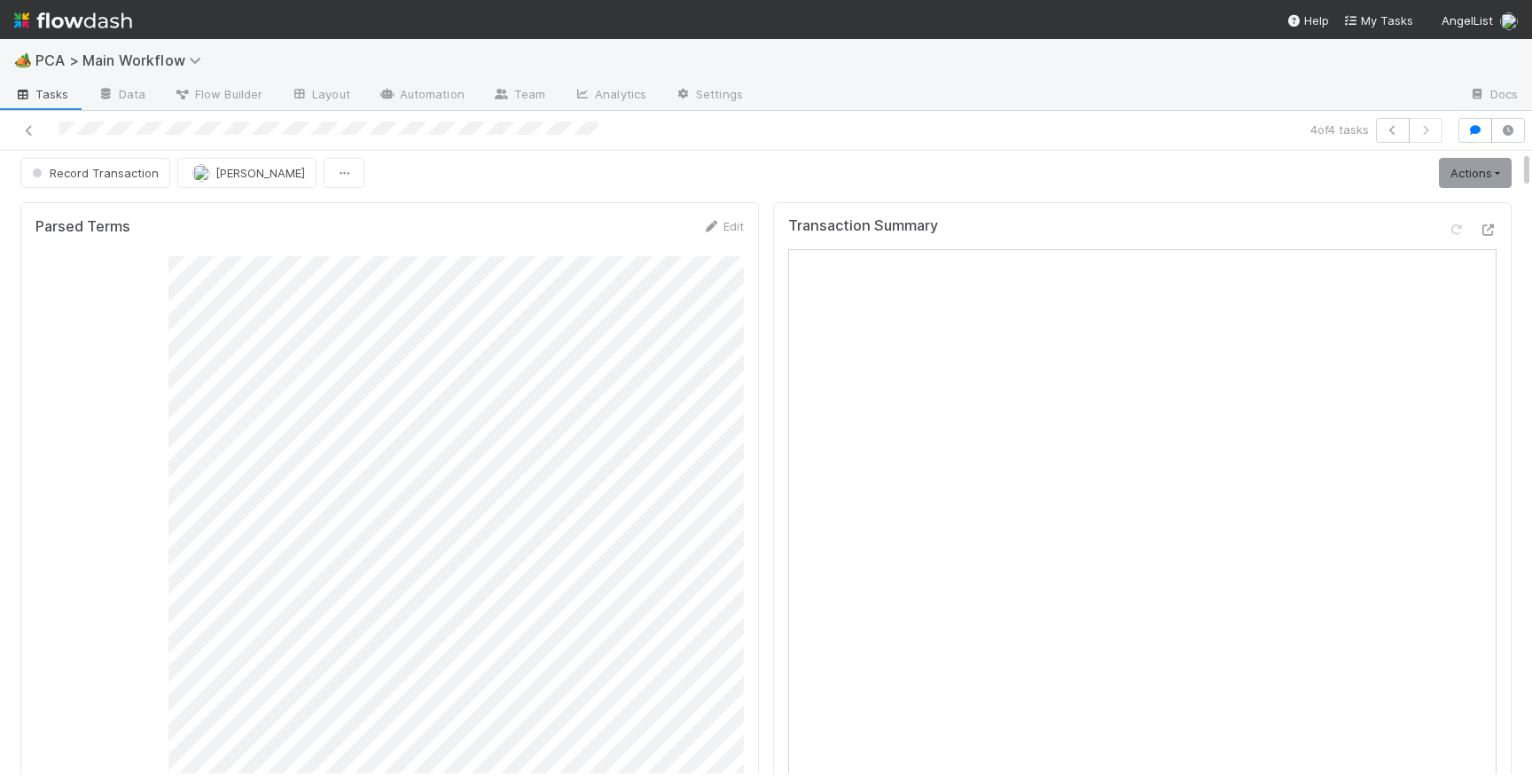
scroll to position [0, 0]
click at [1475, 184] on link "Actions" at bounding box center [1475, 179] width 73 height 30
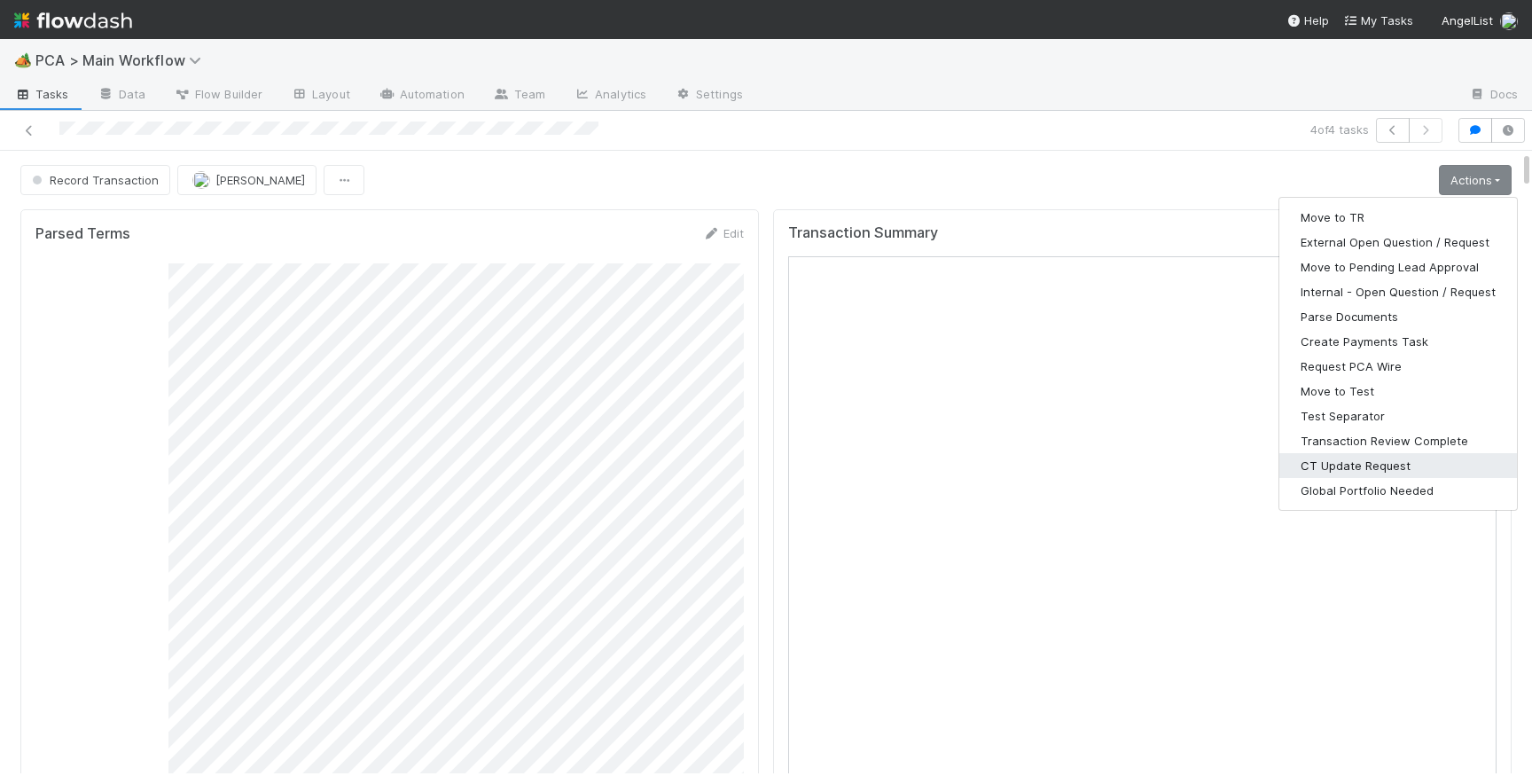
click at [1356, 460] on button "CT Update Request" at bounding box center [1398, 465] width 237 height 24
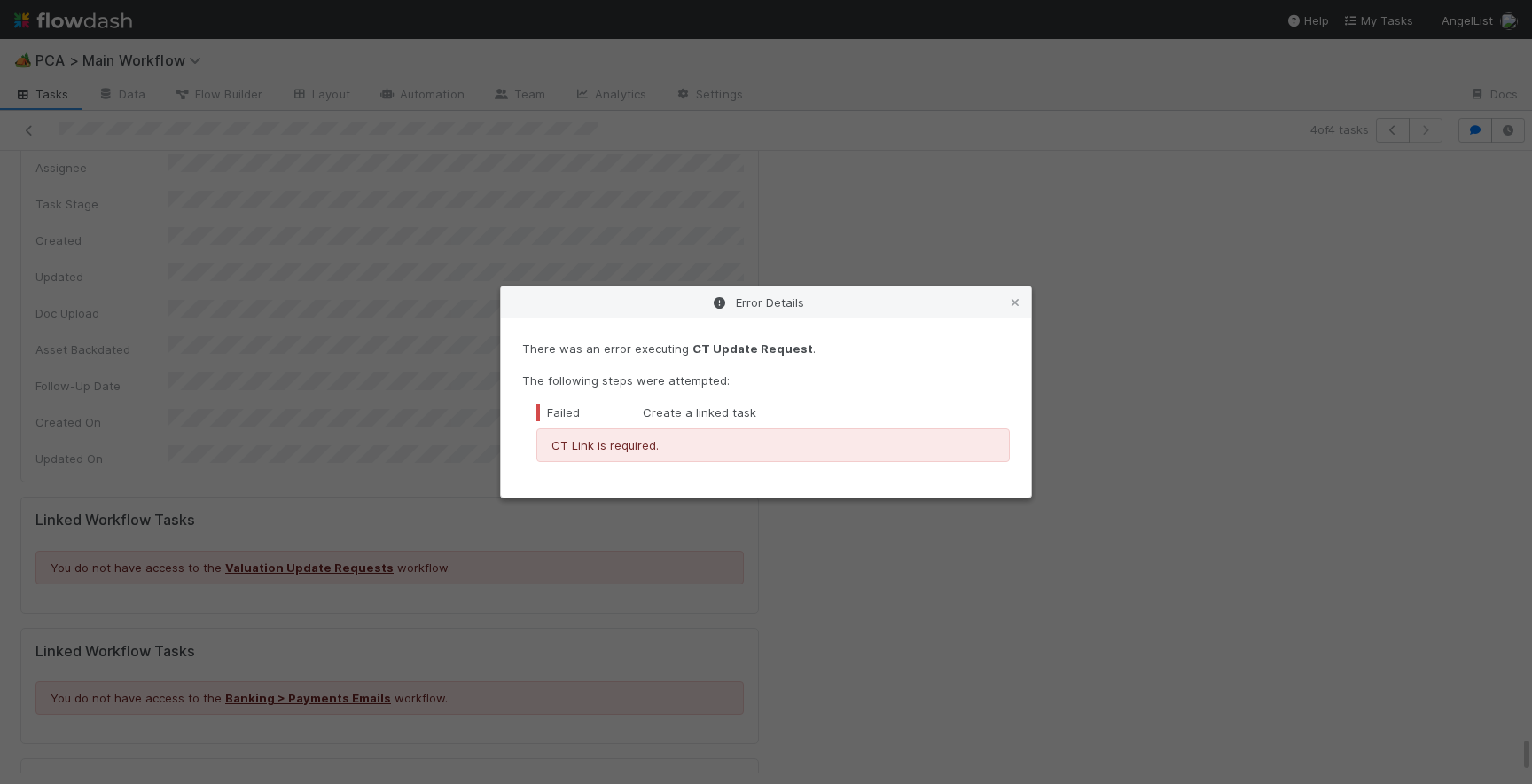
scroll to position [9634, 0]
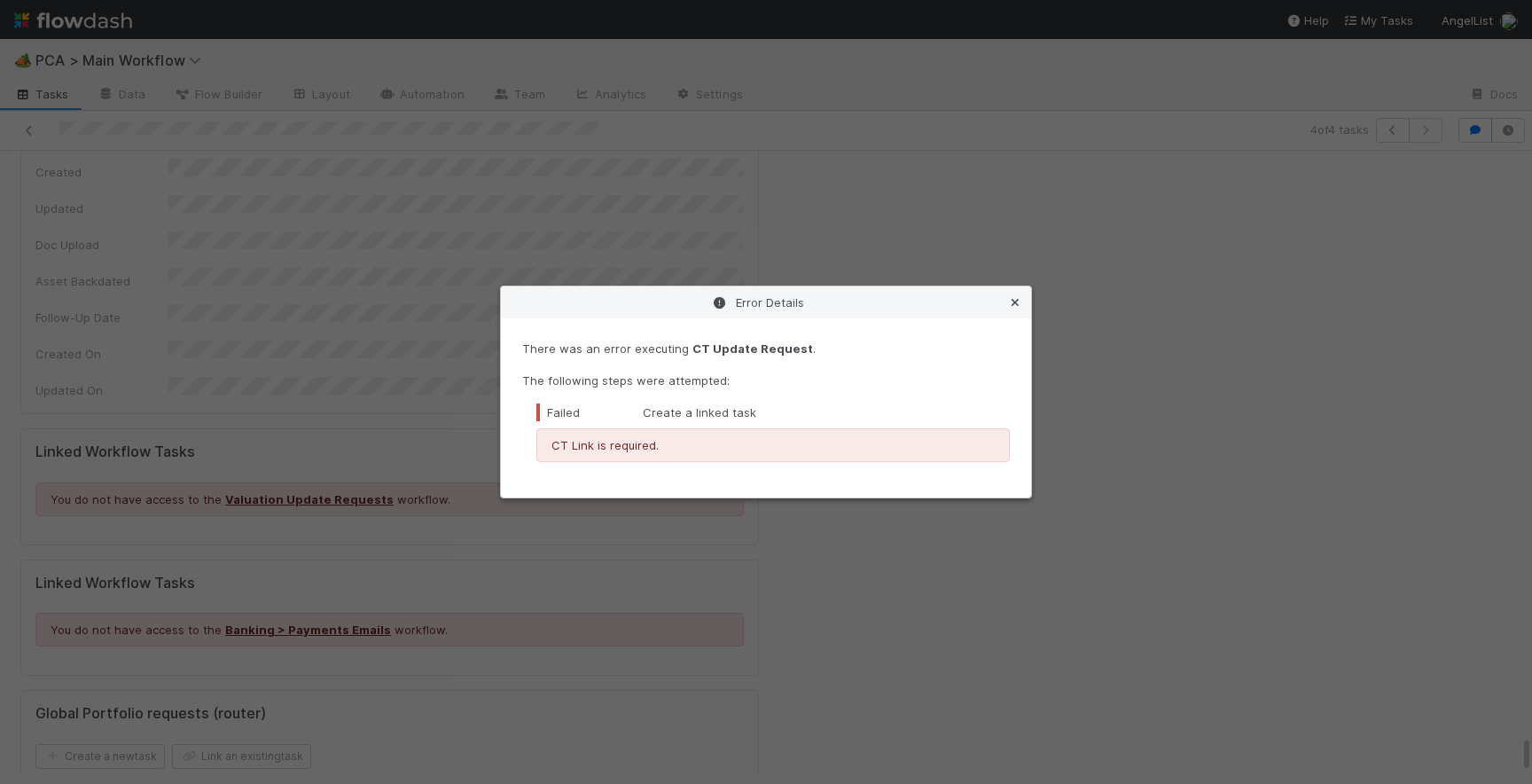
click at [1018, 306] on icon at bounding box center [1015, 303] width 18 height 12
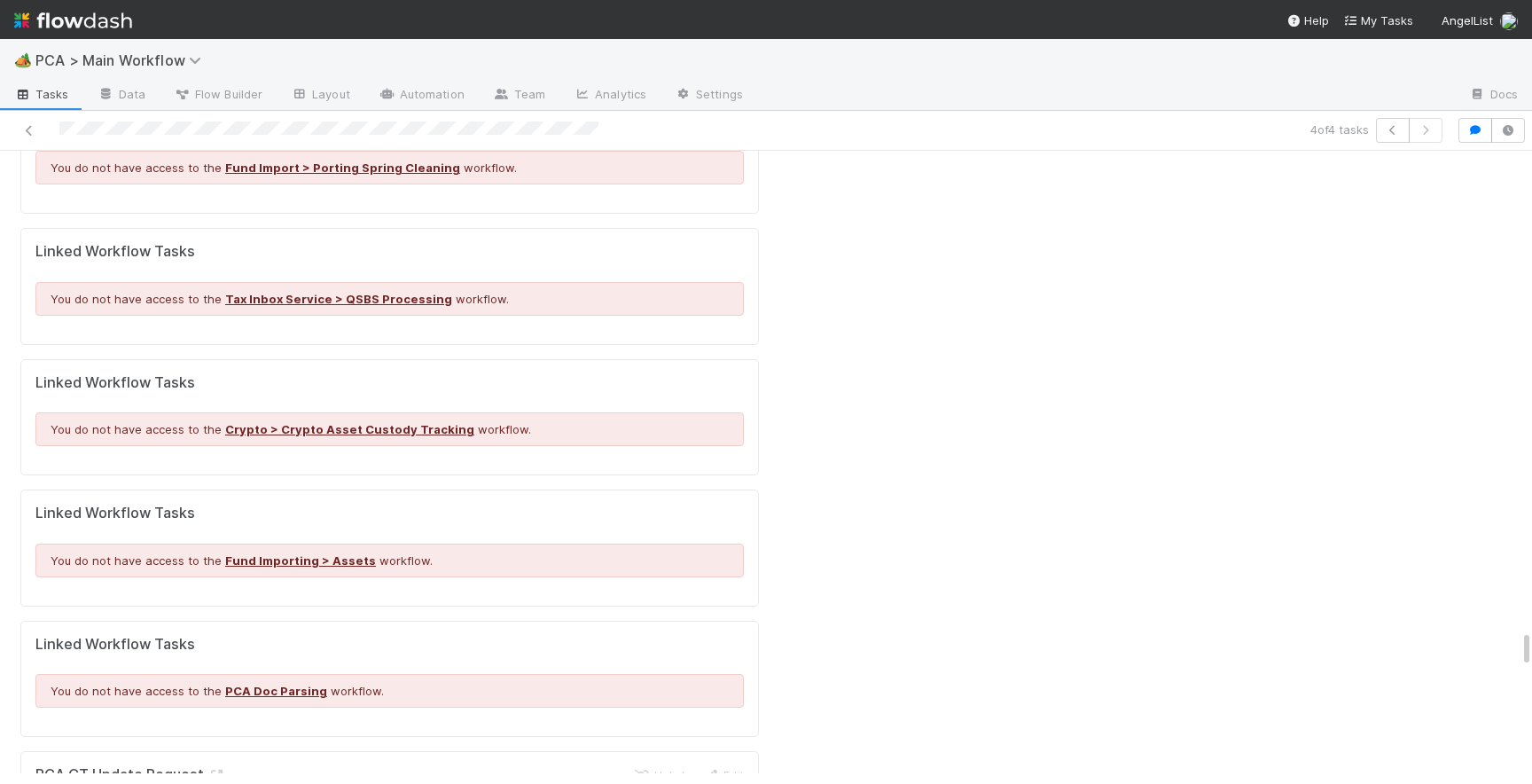
scroll to position [7890, 0]
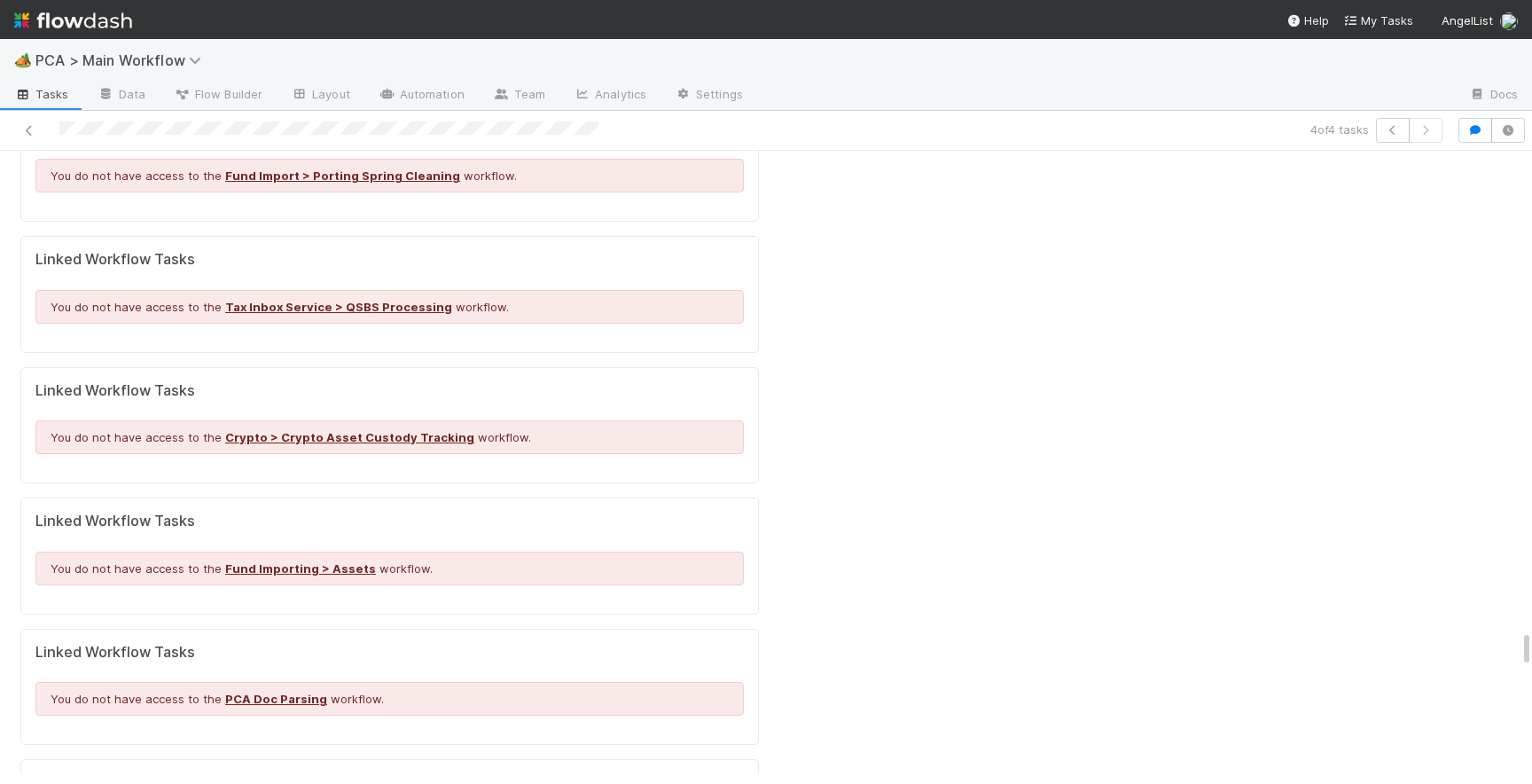
click at [729, 776] on link "Edit" at bounding box center [722, 783] width 42 height 14
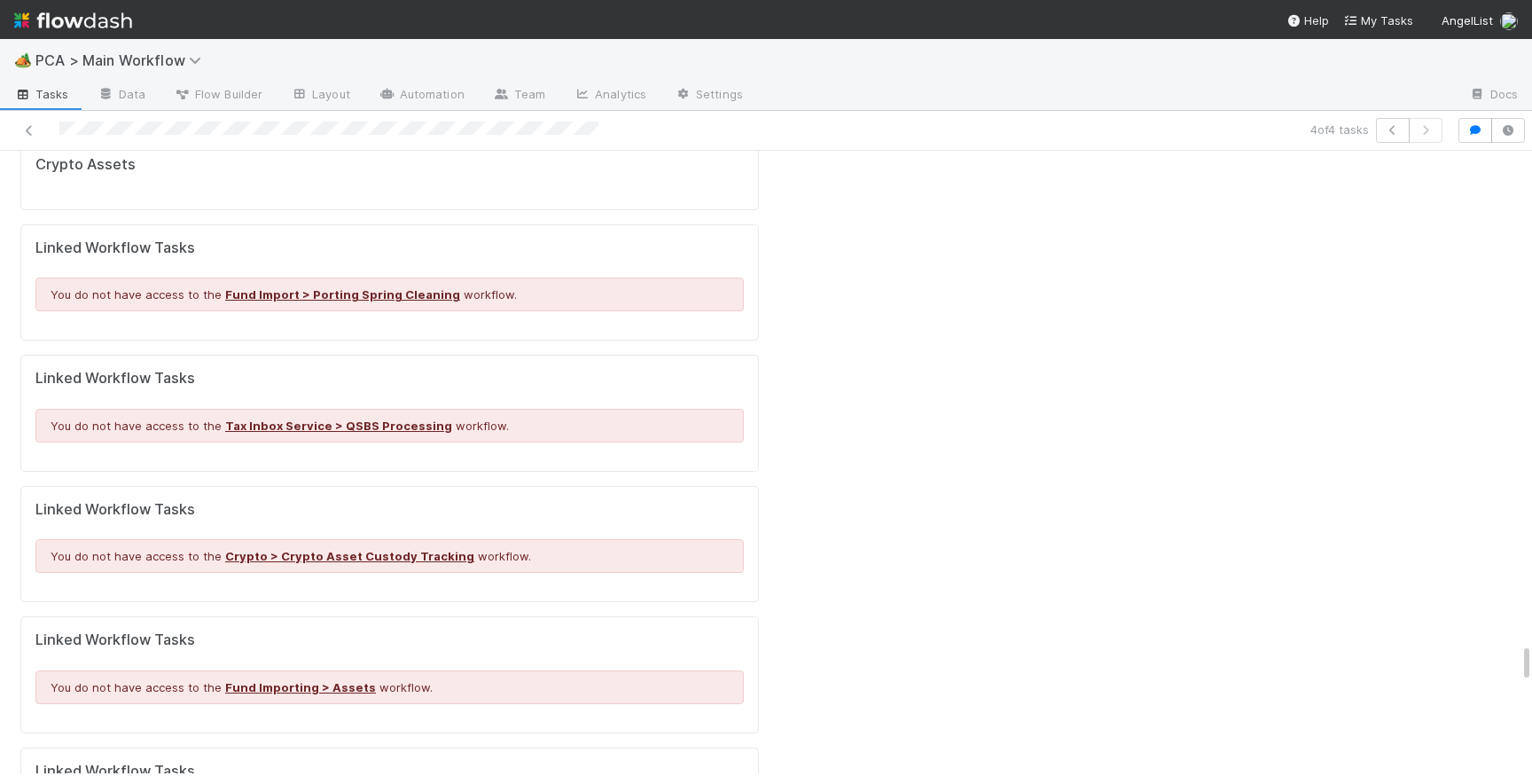
scroll to position [7710, 0]
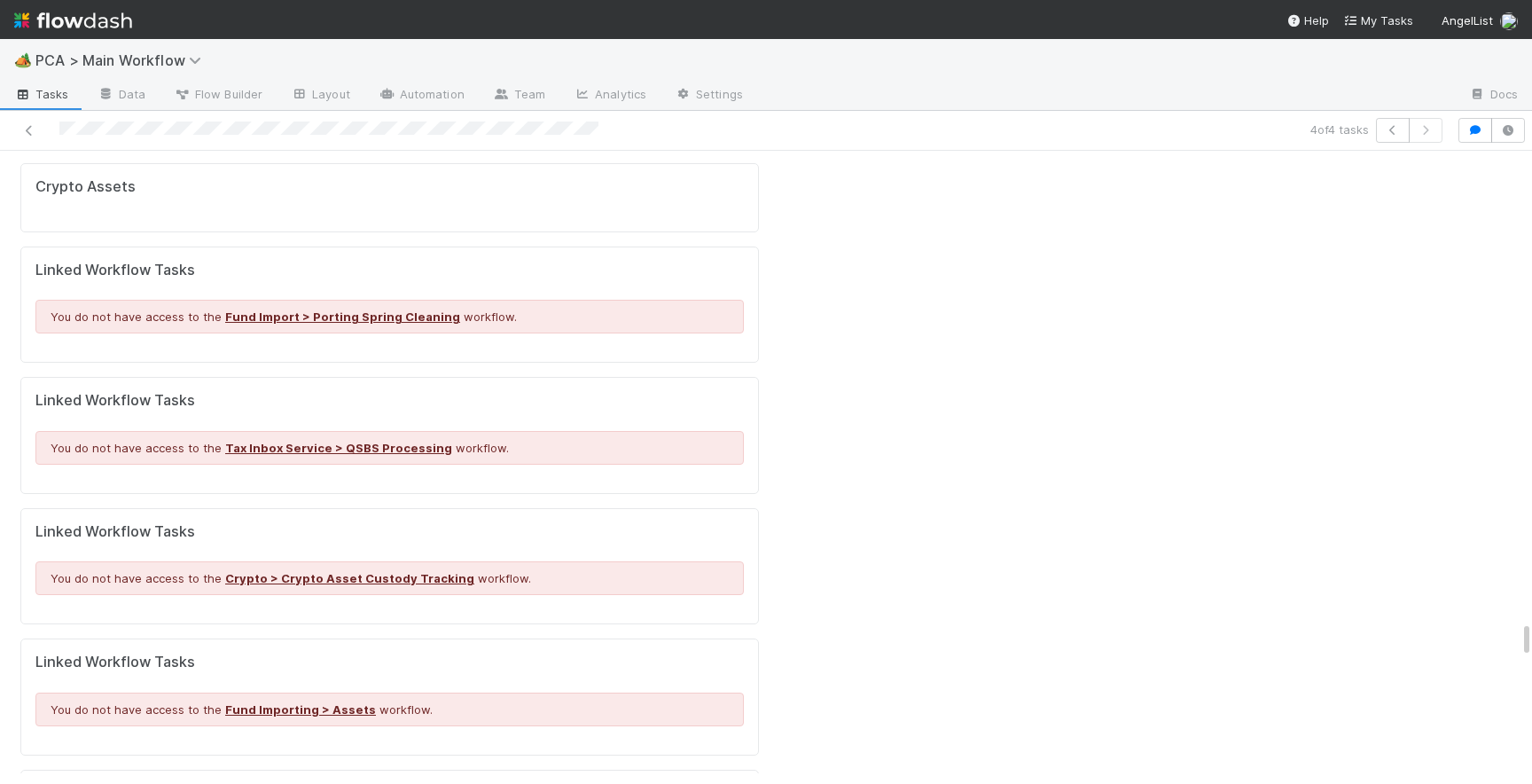
scroll to position [7758, 0]
